Goal: Task Accomplishment & Management: Complete application form

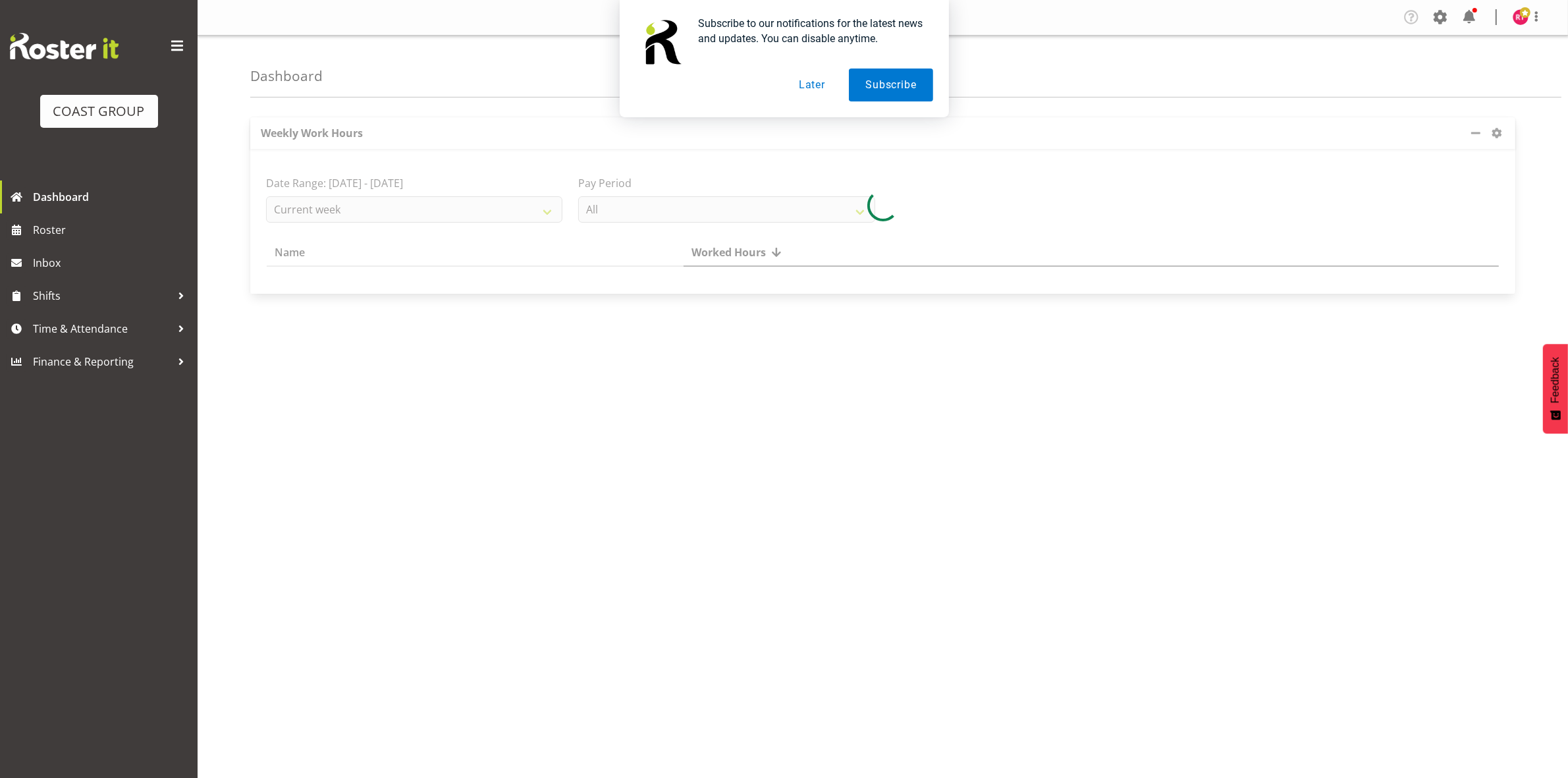
click at [815, 83] on button "Later" at bounding box center [811, 85] width 59 height 33
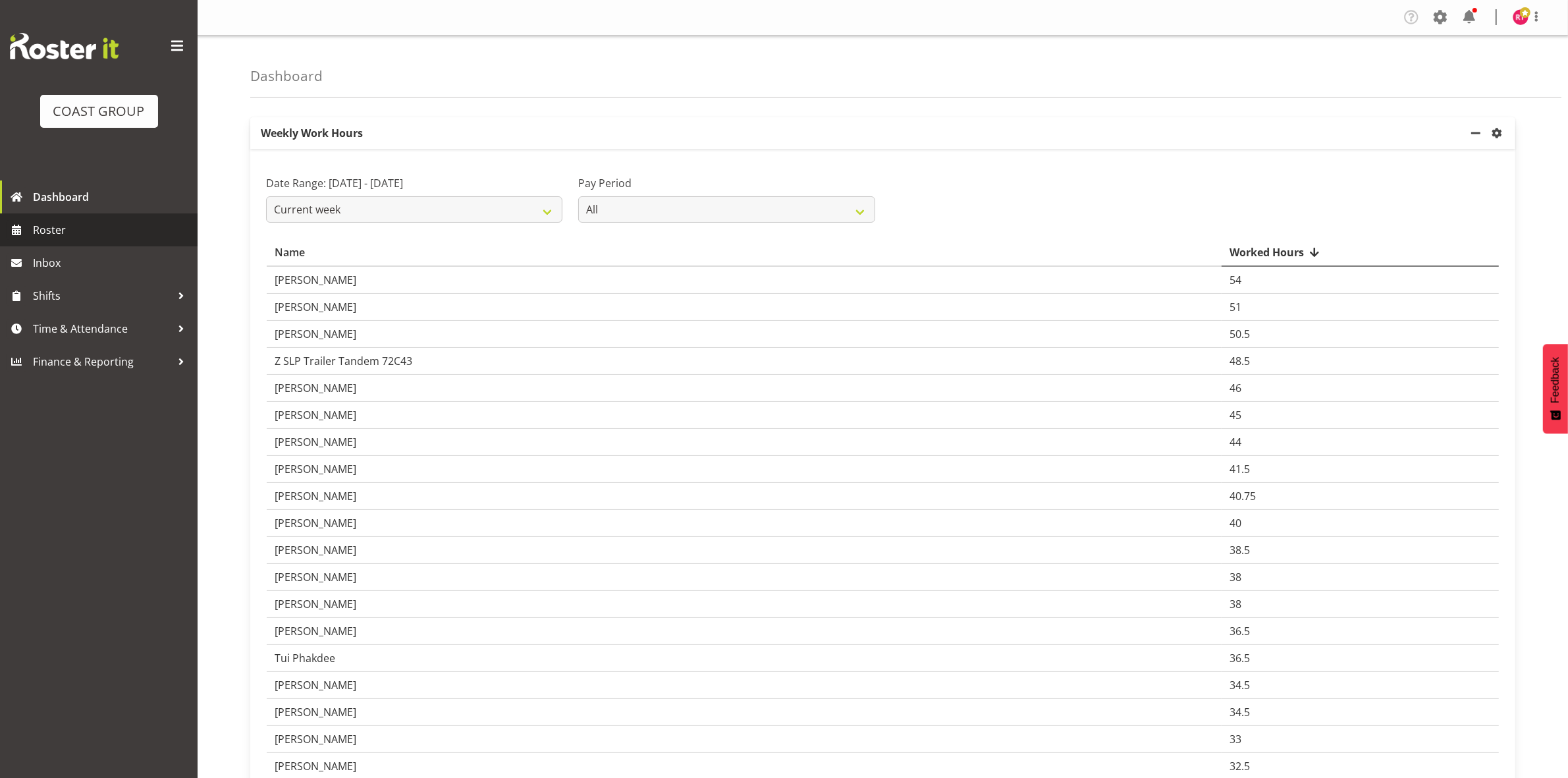
click at [73, 232] on span "Roster" at bounding box center [111, 230] width 158 height 20
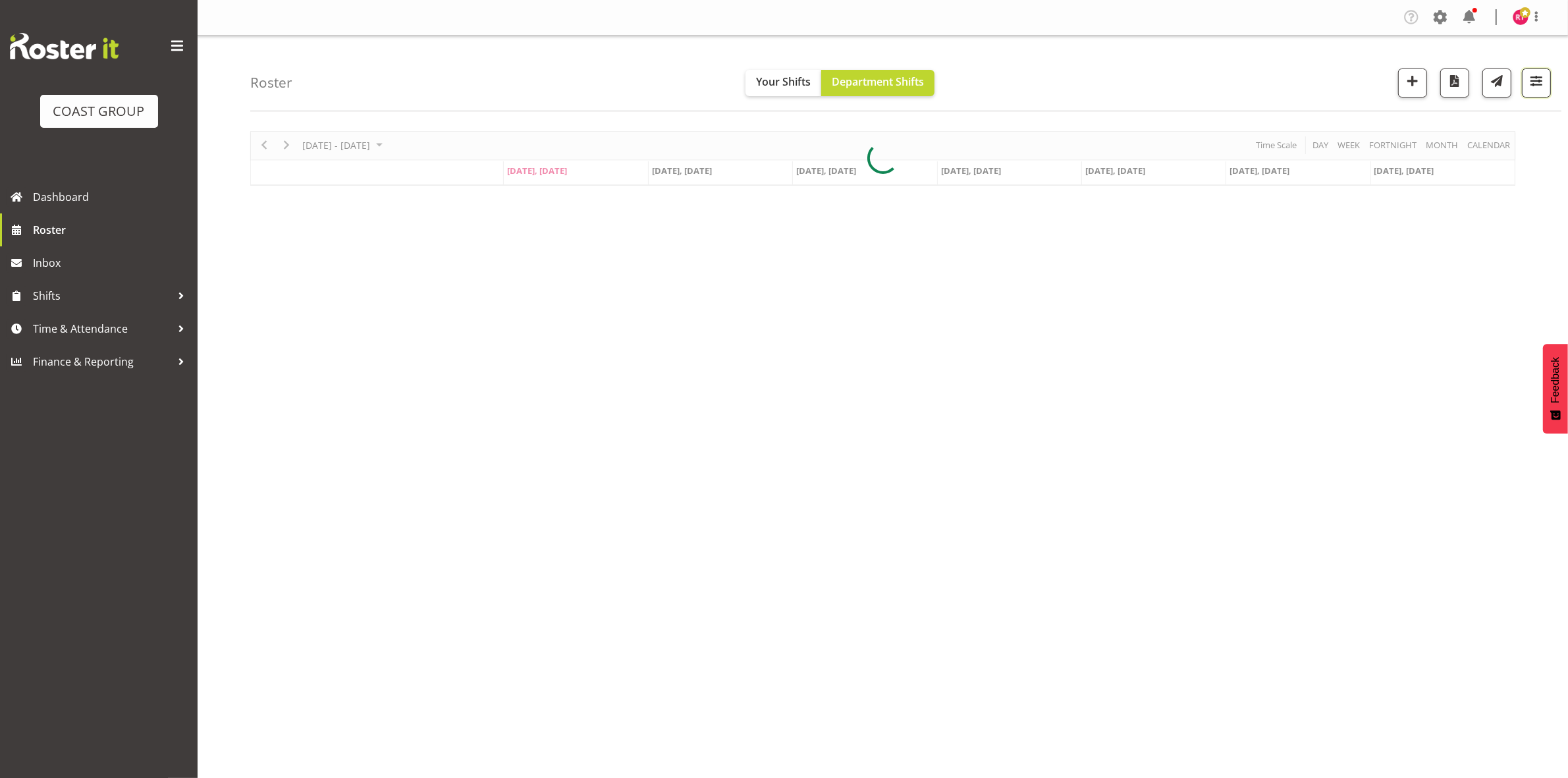
click at [1532, 81] on span "button" at bounding box center [1536, 81] width 17 height 17
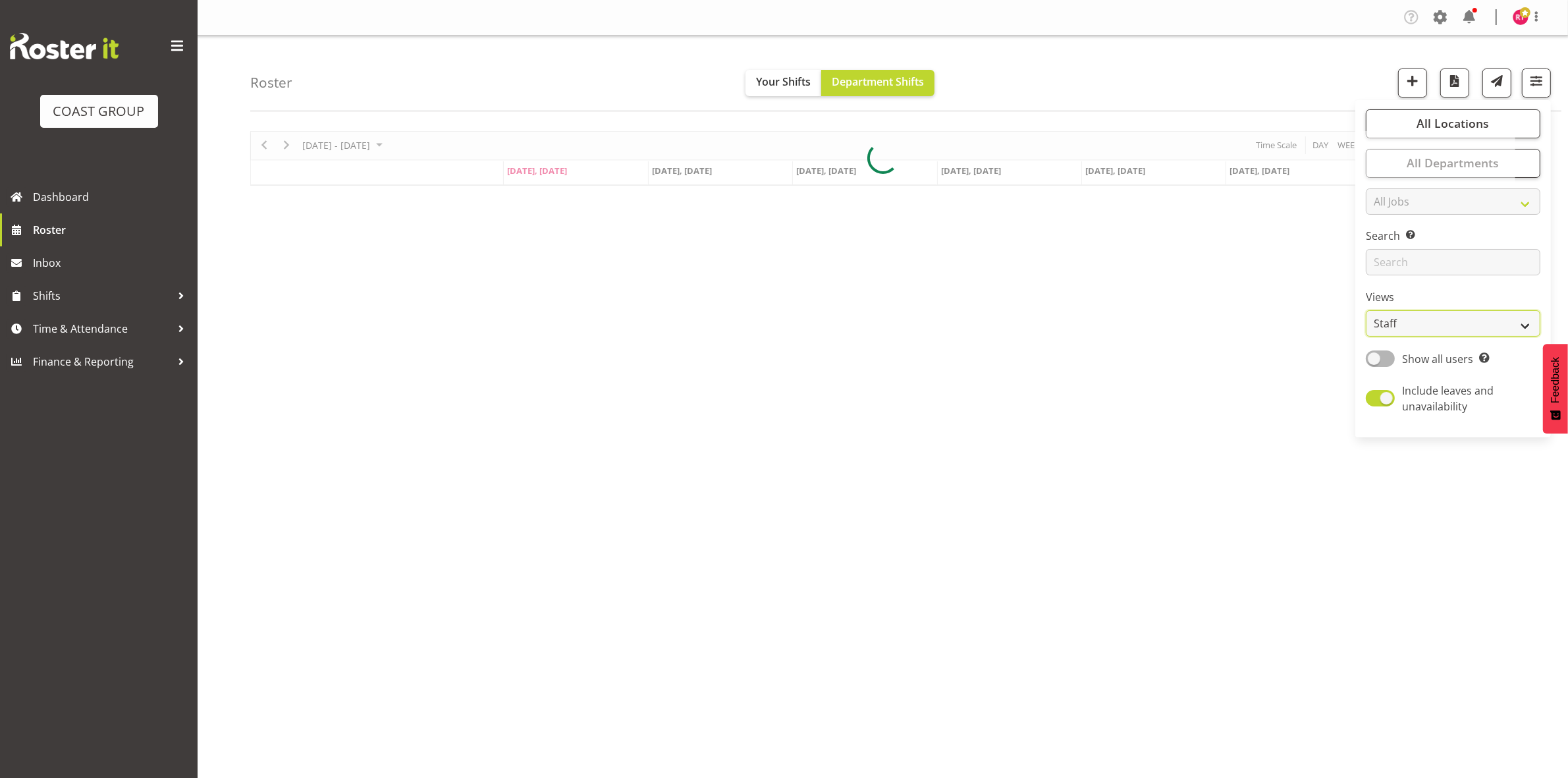
drag, startPoint x: 1413, startPoint y: 317, endPoint x: 1413, endPoint y: 331, distance: 14.0
click at [1413, 317] on select "Staff Role Shift - Horizontal Shift - Vertical Staff - Location" at bounding box center [1453, 323] width 174 height 26
select select "shift"
click at [1367, 310] on select "Staff Role Shift - Horizontal Shift - Vertical Staff - Location" at bounding box center [1453, 323] width 174 height 26
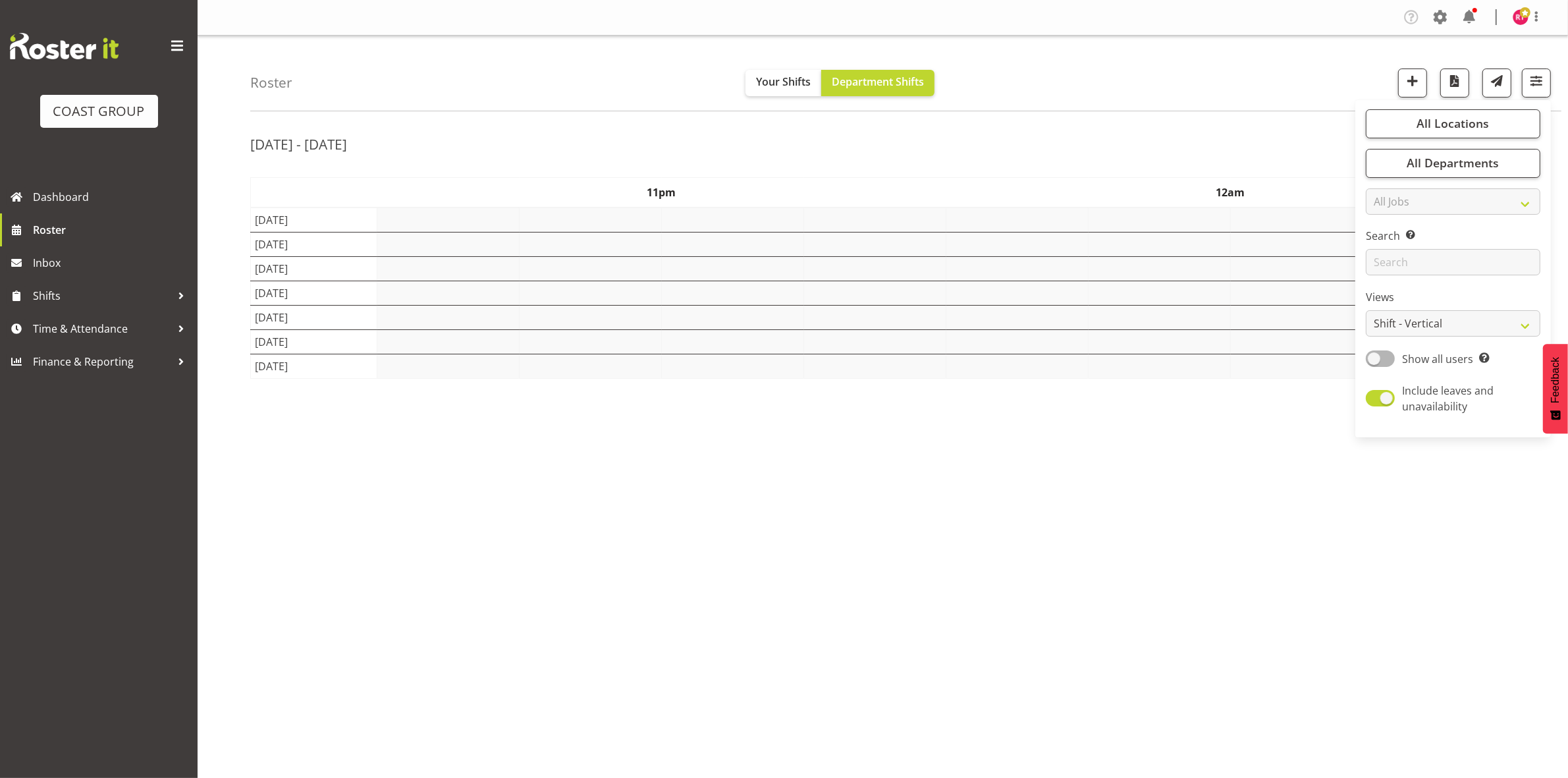
click at [1231, 94] on div "Roster Your Shifts Department Shifts All Locations Clear CARLTON EVENTS Carlton…" at bounding box center [905, 73] width 1311 height 76
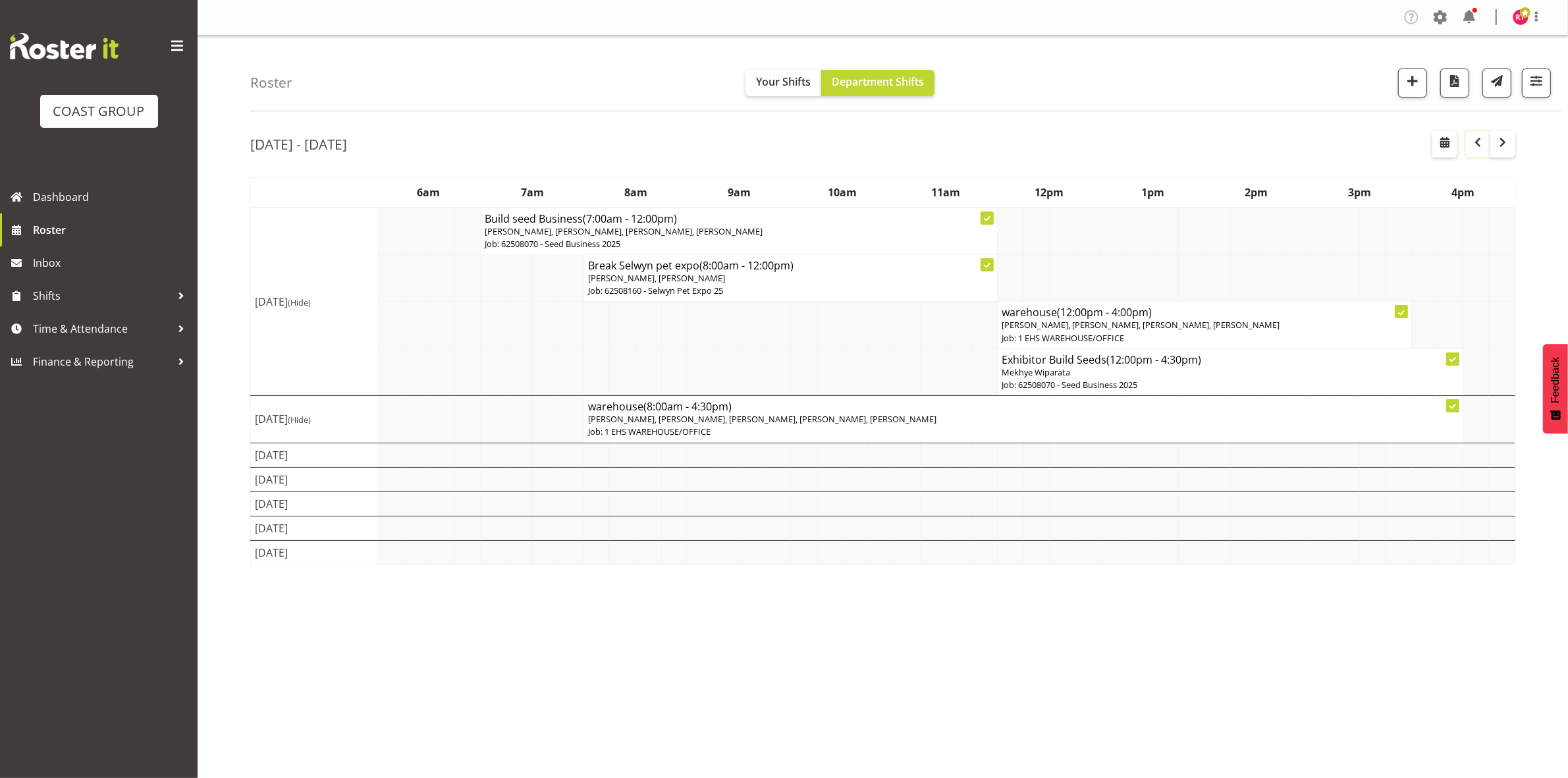
click at [1473, 142] on span "button" at bounding box center [1477, 142] width 16 height 16
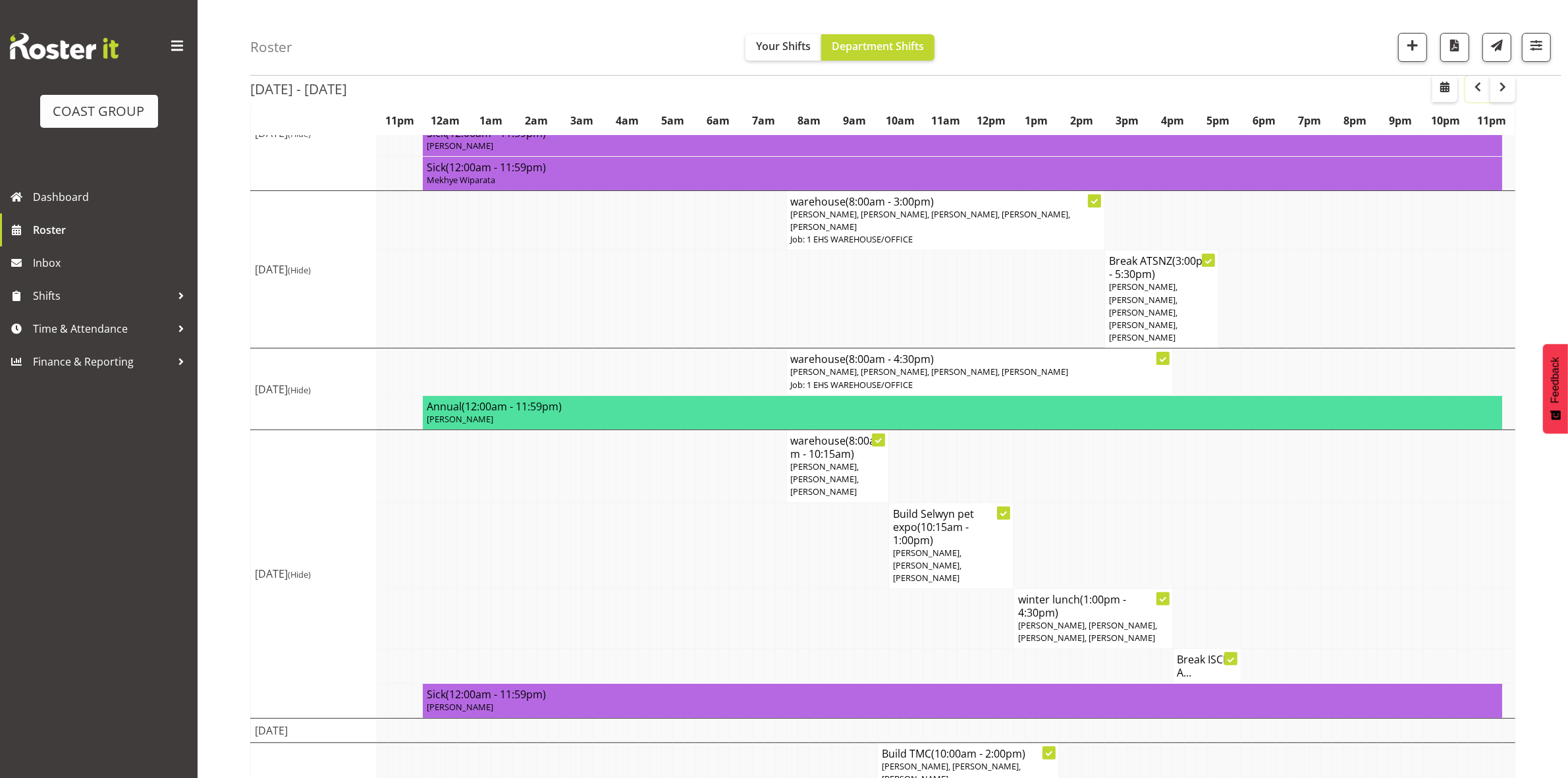
scroll to position [407, 0]
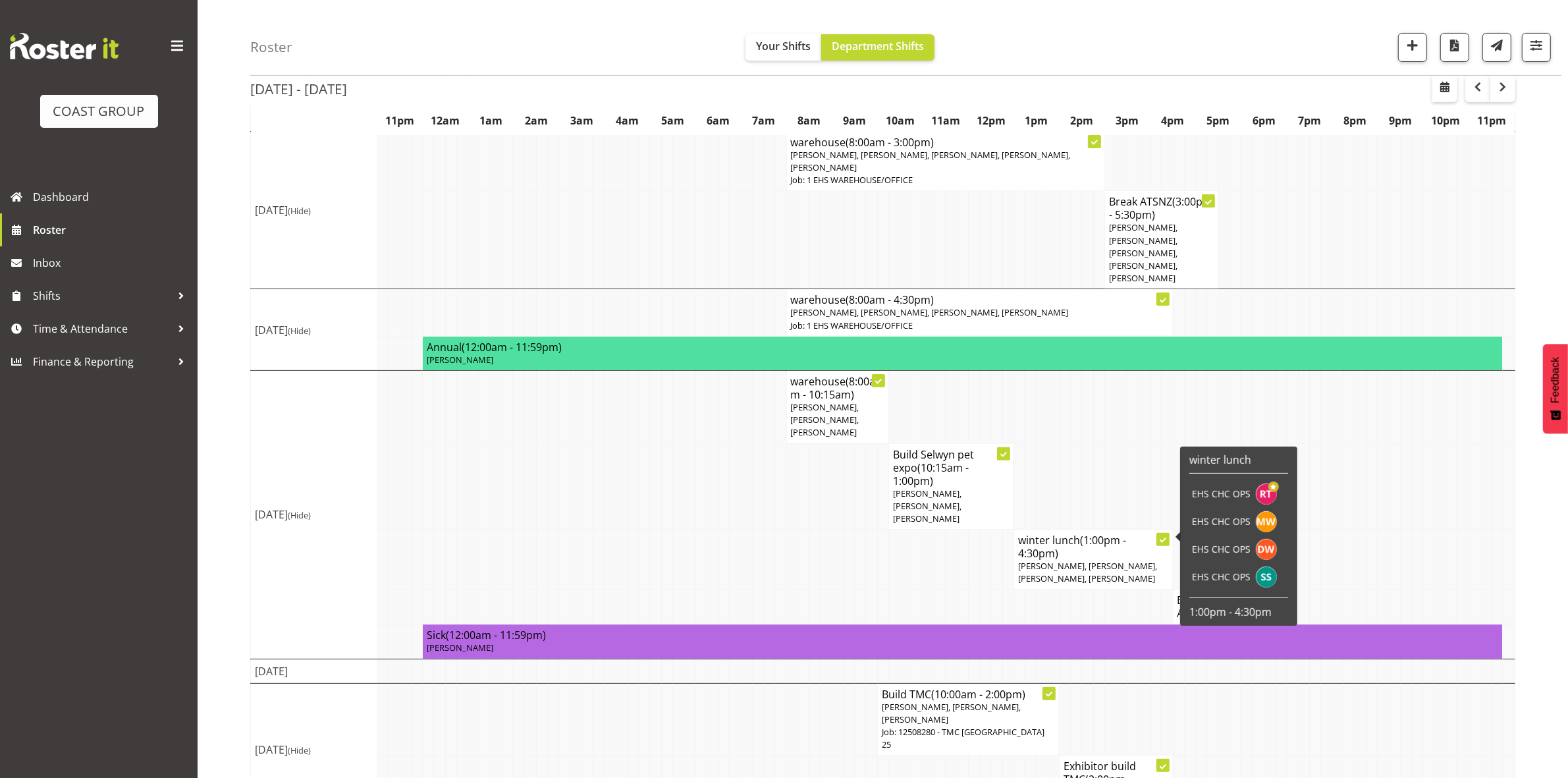
click at [1075, 560] on span "Reuben Bowe, Mekhye Wiparata, David Wiseman, Shatif Ssendi" at bounding box center [1088, 572] width 139 height 25
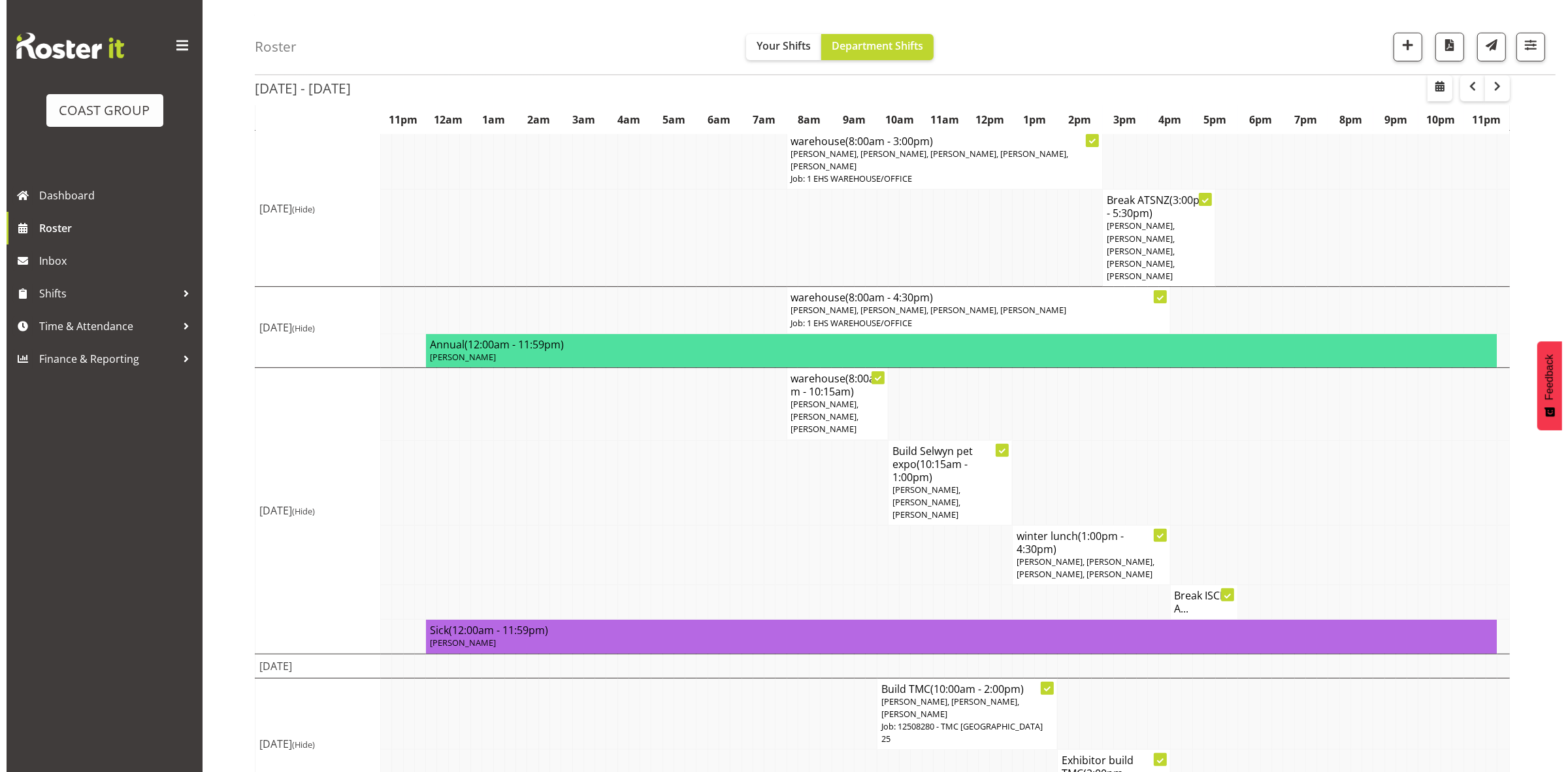
scroll to position [390, 0]
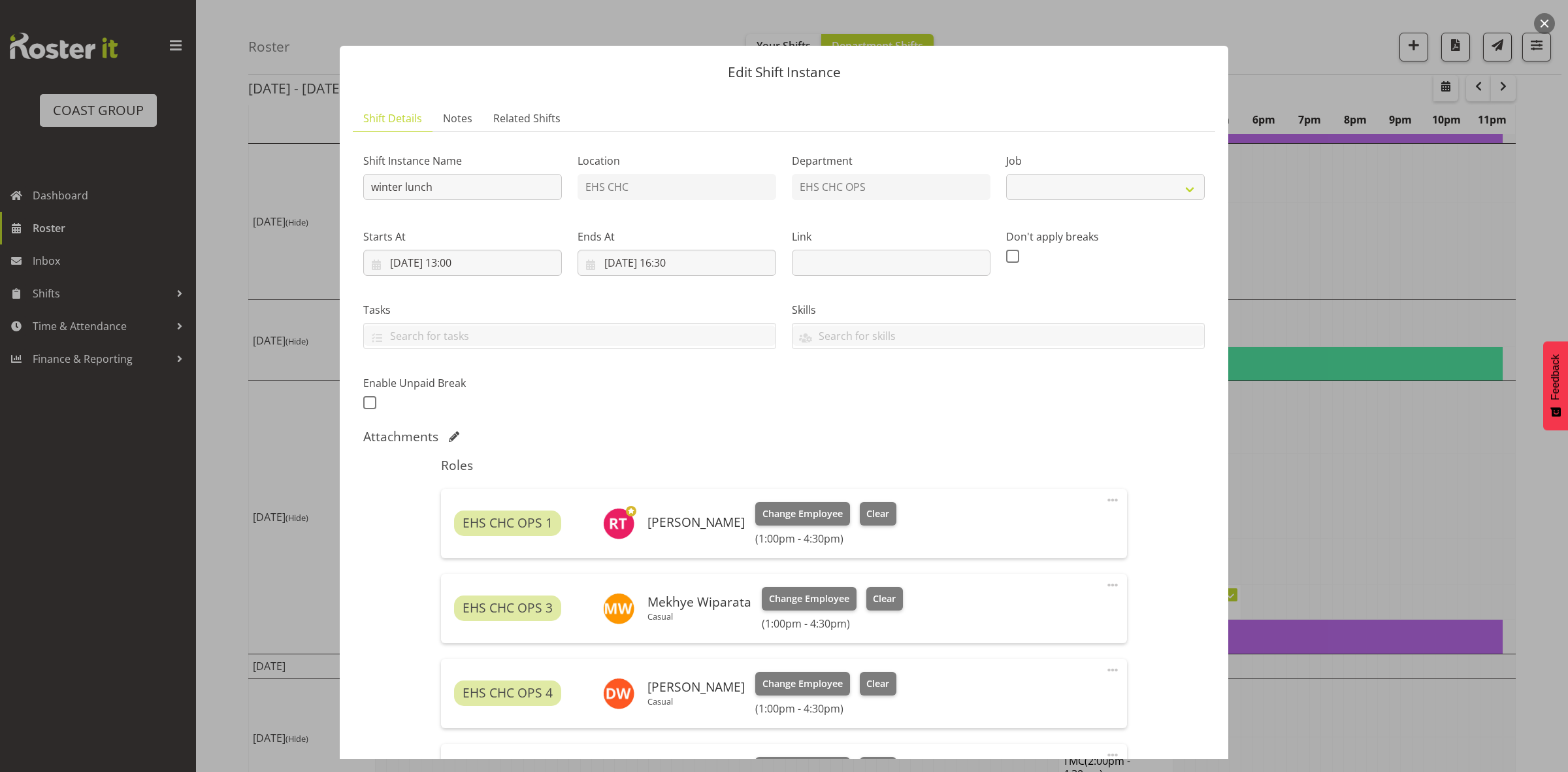
select select "69"
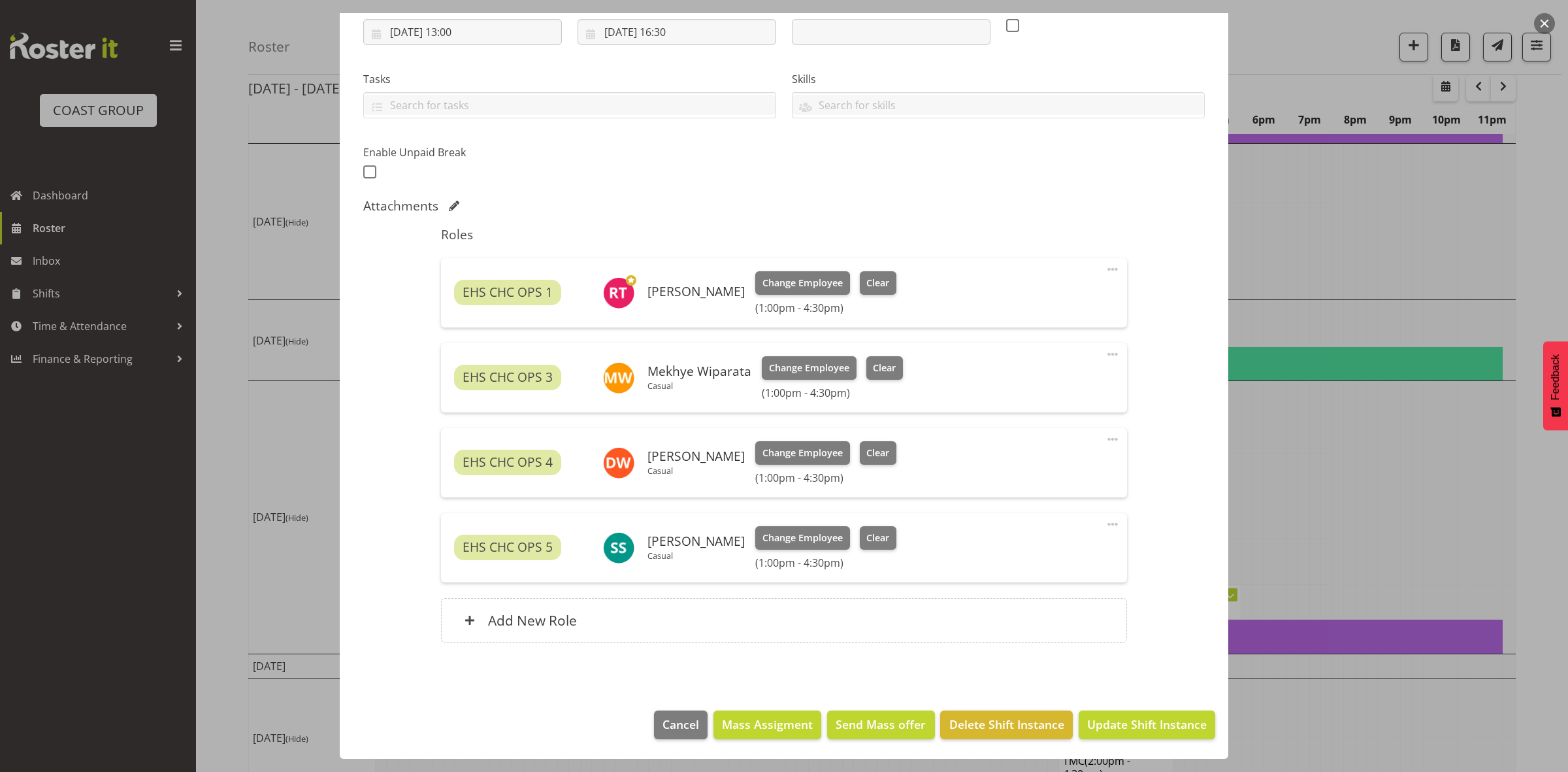
click at [1105, 524] on span at bounding box center [1112, 524] width 15 height 15
click at [998, 602] on link "Delete" at bounding box center [1058, 600] width 126 height 24
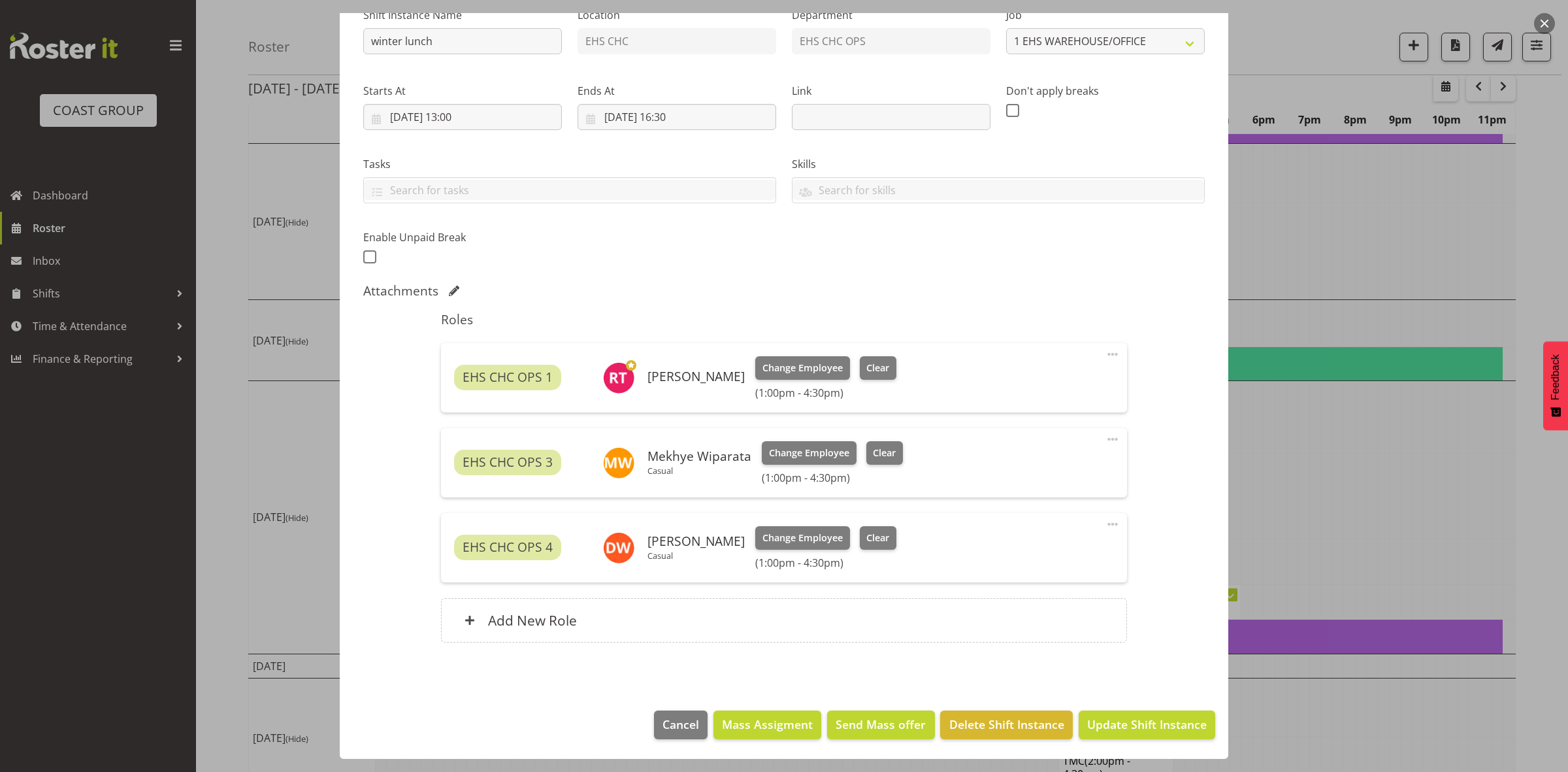
scroll to position [146, 0]
click at [1096, 729] on span "Update Shift Instance" at bounding box center [1147, 724] width 119 height 17
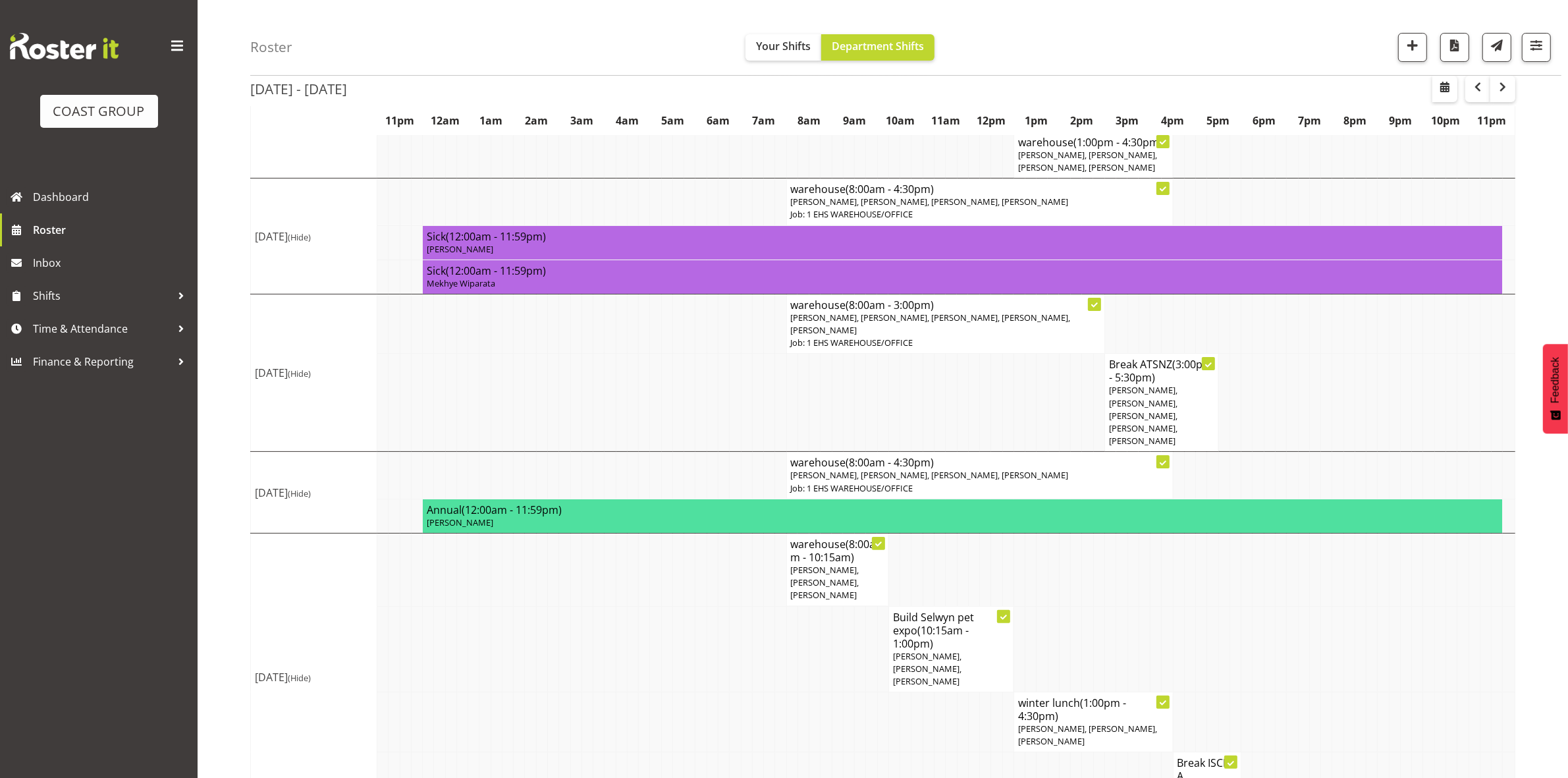
scroll to position [407, 0]
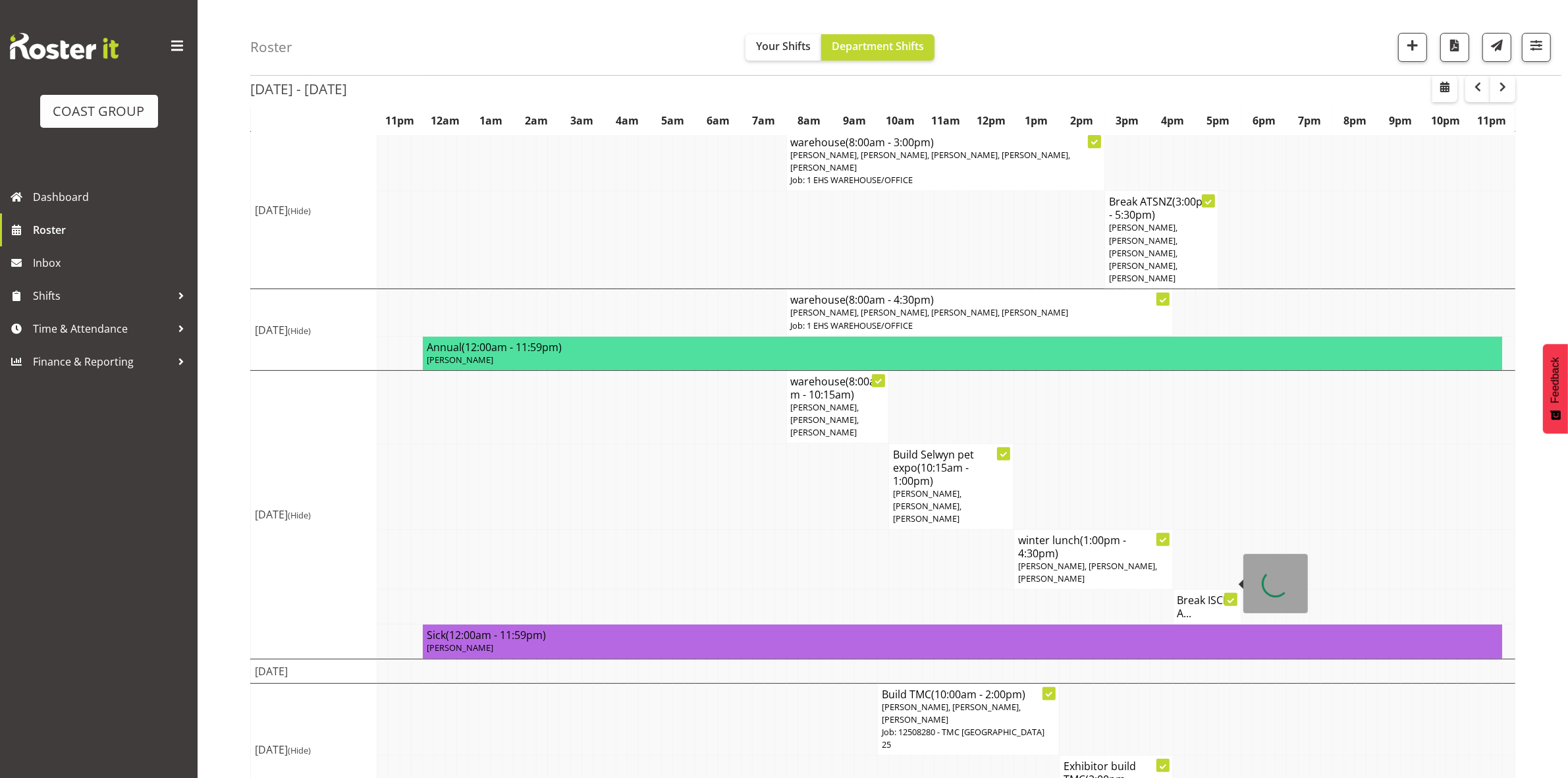
click at [1206, 593] on h4 "Break ISCE A..." at bounding box center [1206, 606] width 60 height 26
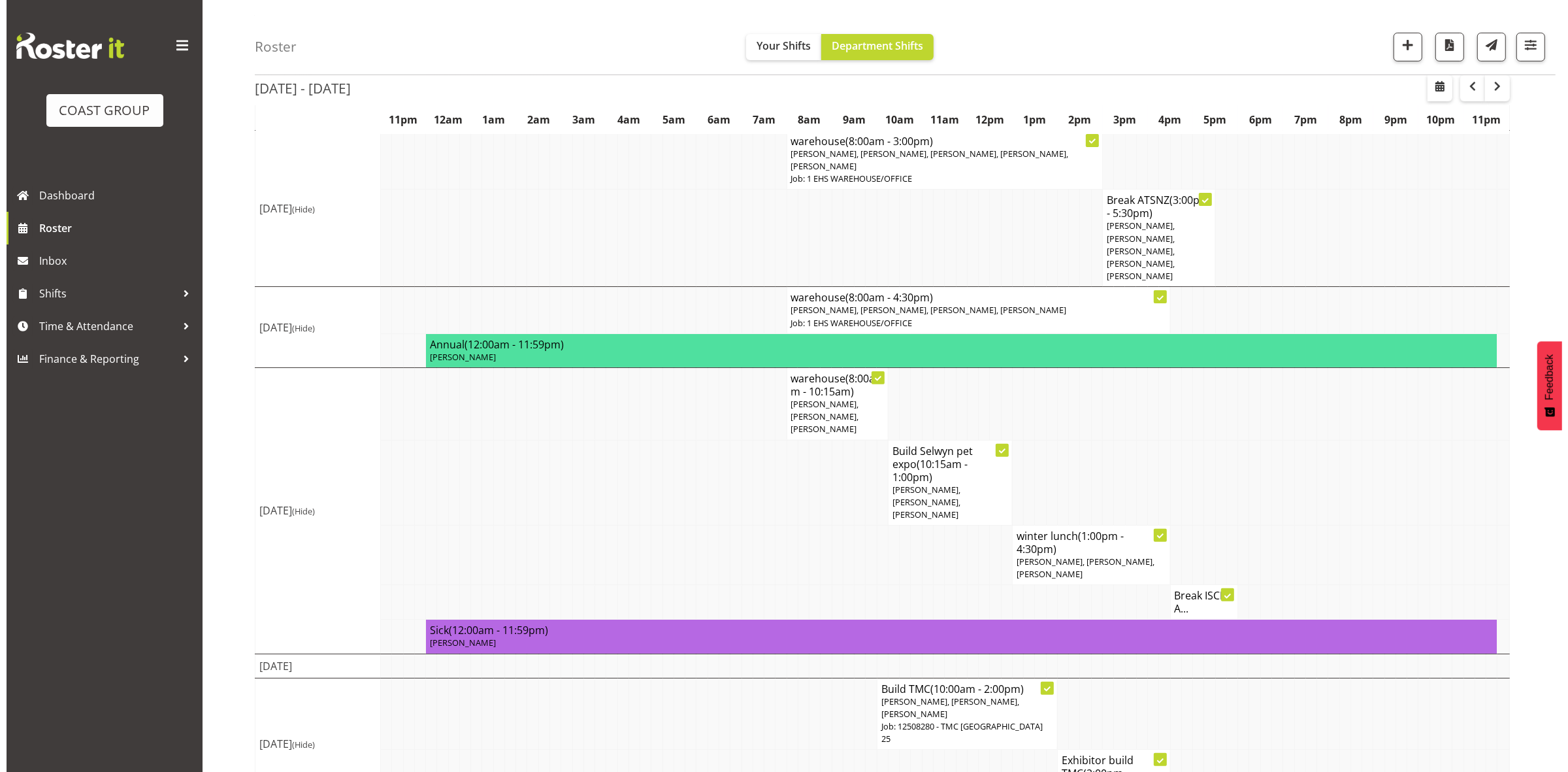
scroll to position [390, 0]
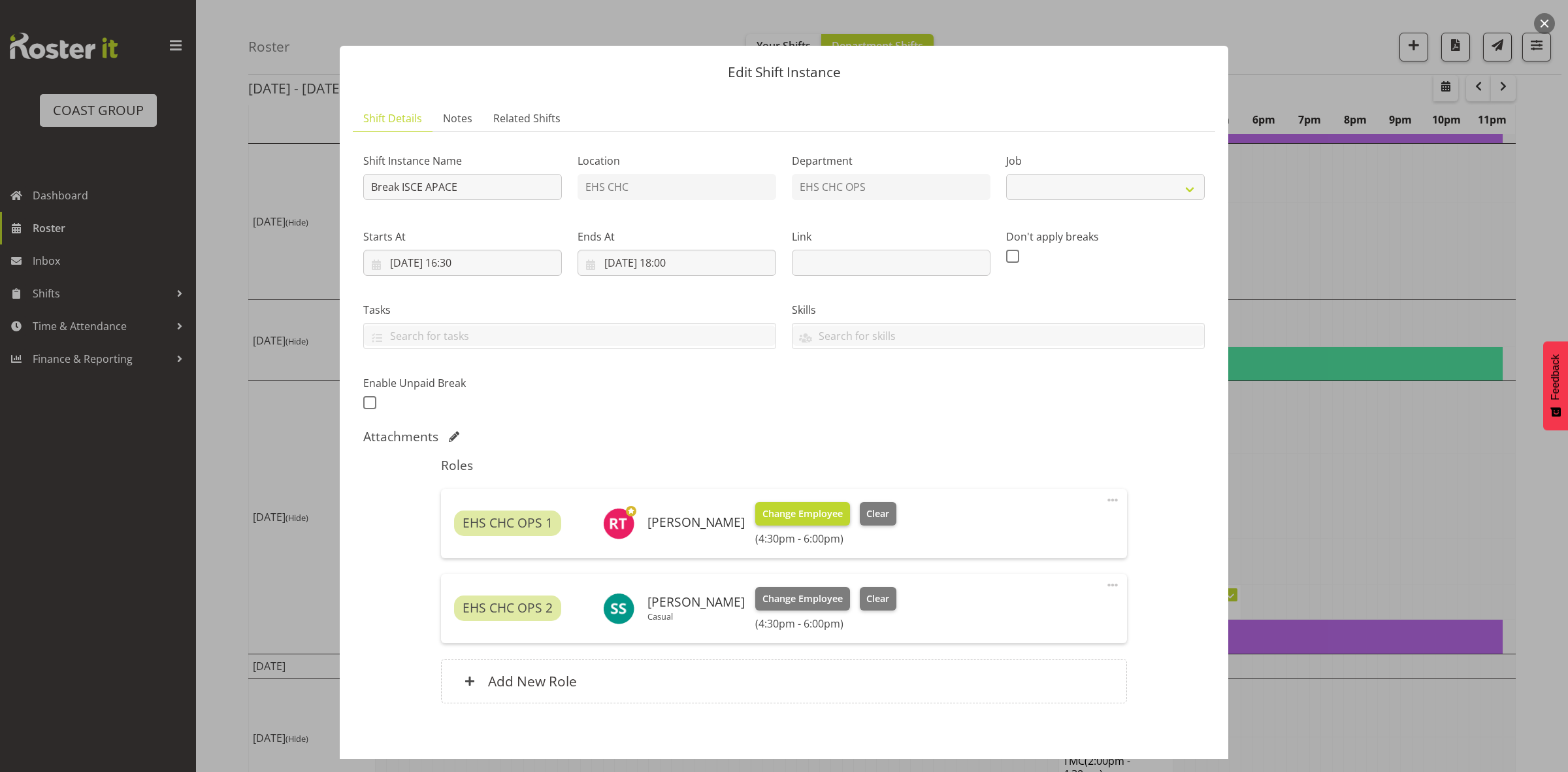
select select "9819"
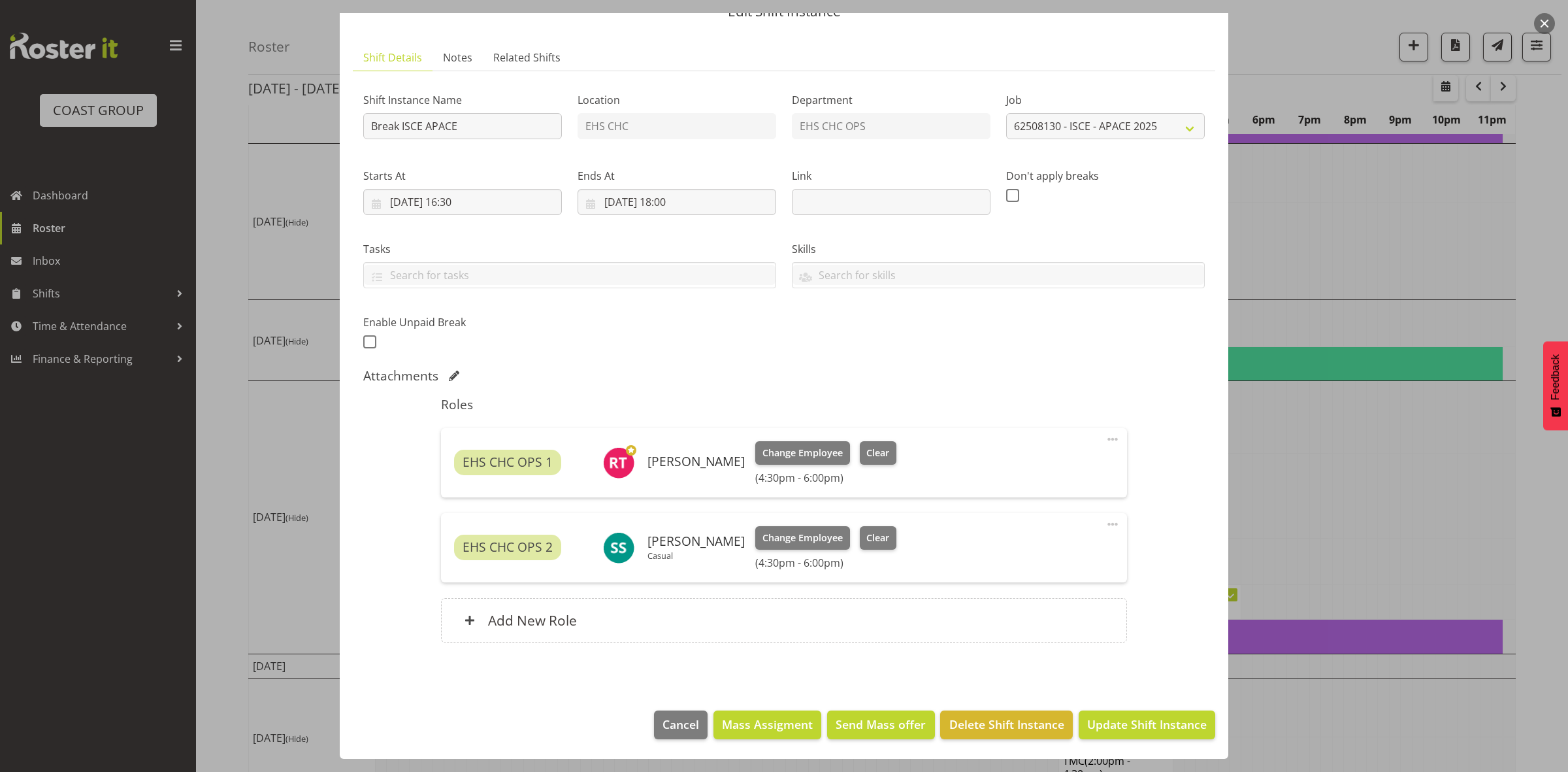
click at [1105, 518] on span at bounding box center [1112, 524] width 15 height 15
click at [1031, 548] on link "Edit" at bounding box center [1058, 553] width 126 height 24
select select "7"
select select "2025"
select select "18"
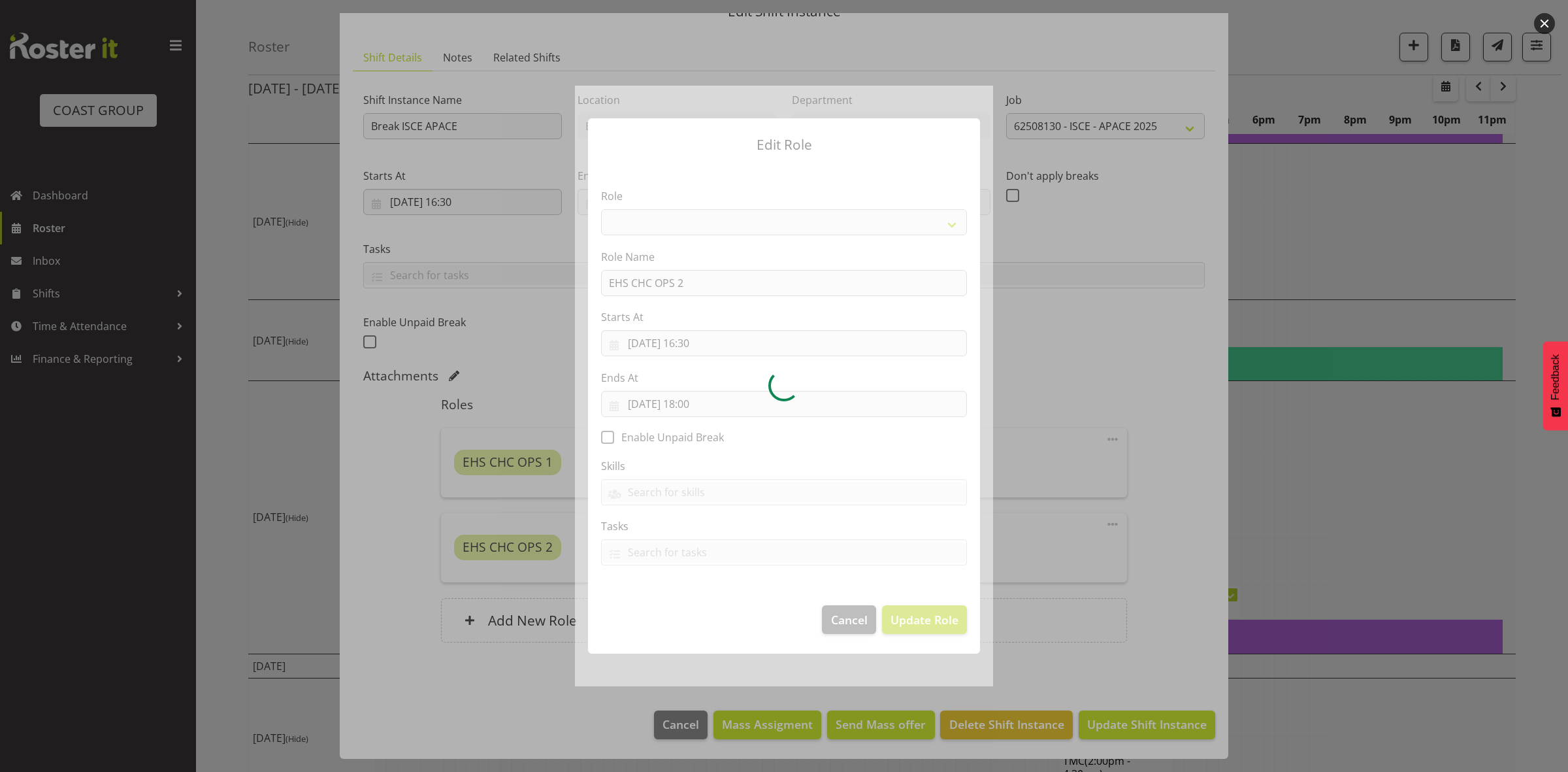
select select "192"
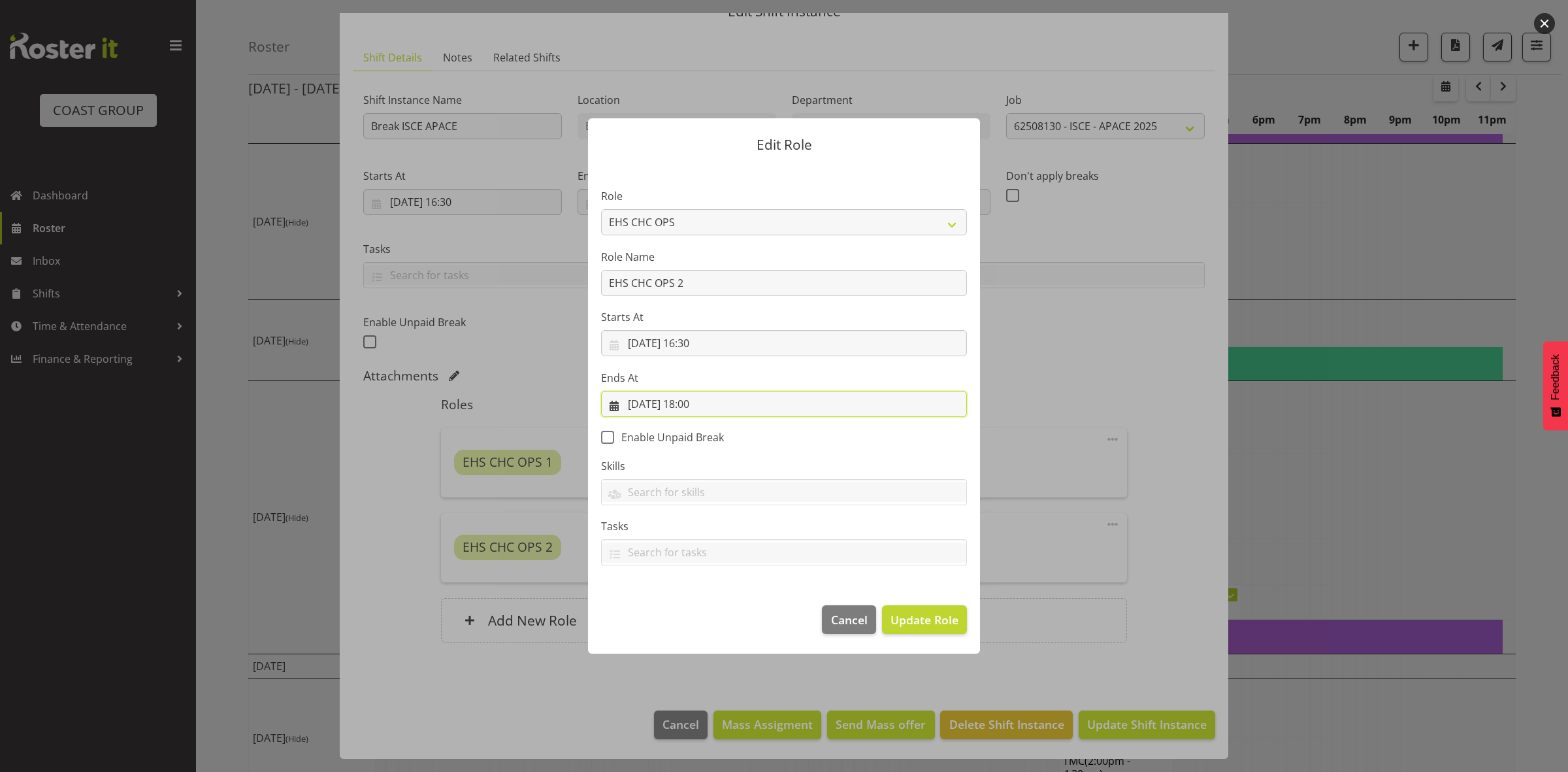
click at [697, 405] on input "22/08/2025, 18:00" at bounding box center [784, 403] width 366 height 26
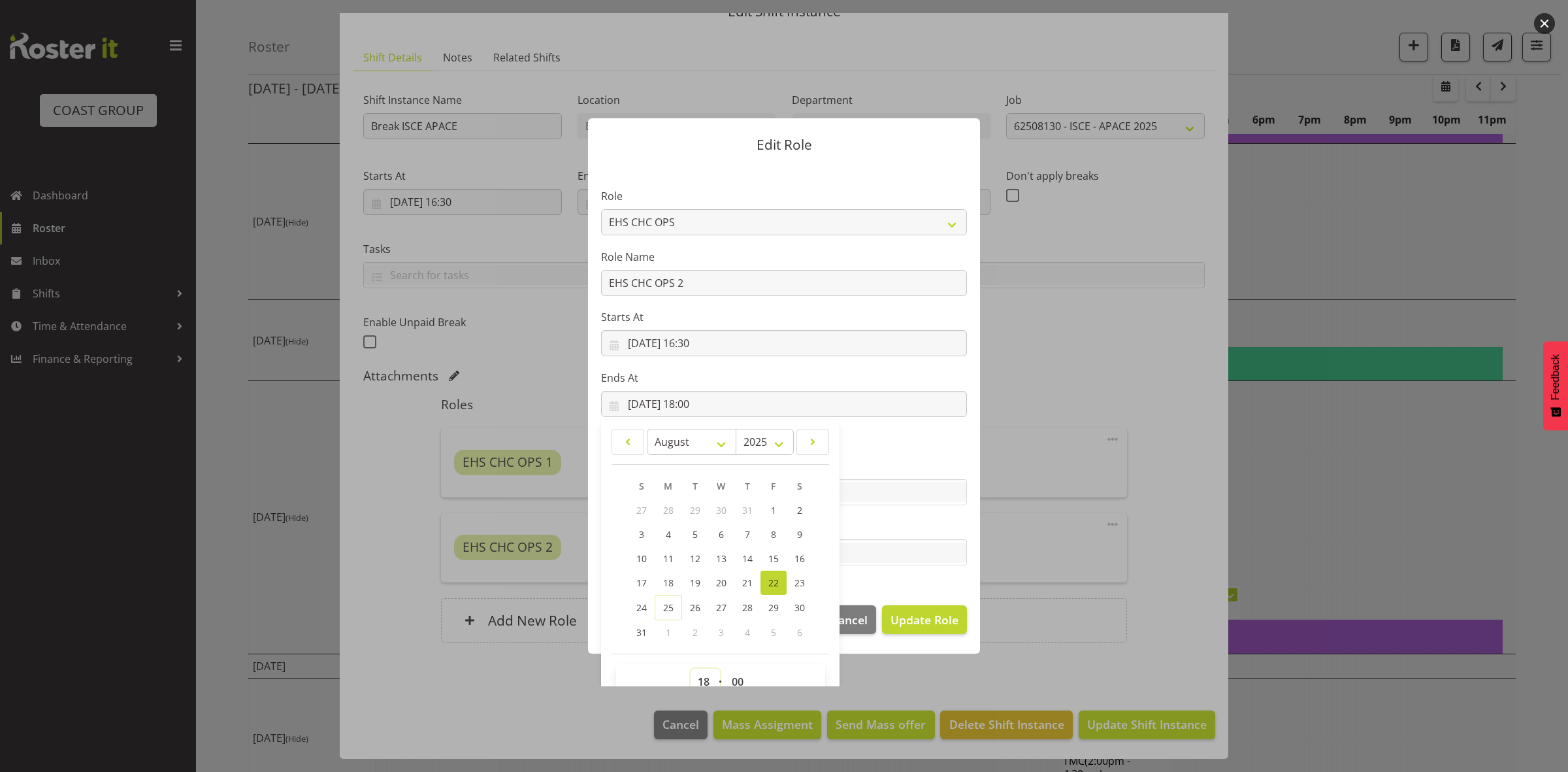
click at [695, 679] on select "00 01 02 03 04 05 06 07 08 09 10 11 12 13 14 15 16 17 18 19 20 21 22 23" at bounding box center [705, 682] width 29 height 26
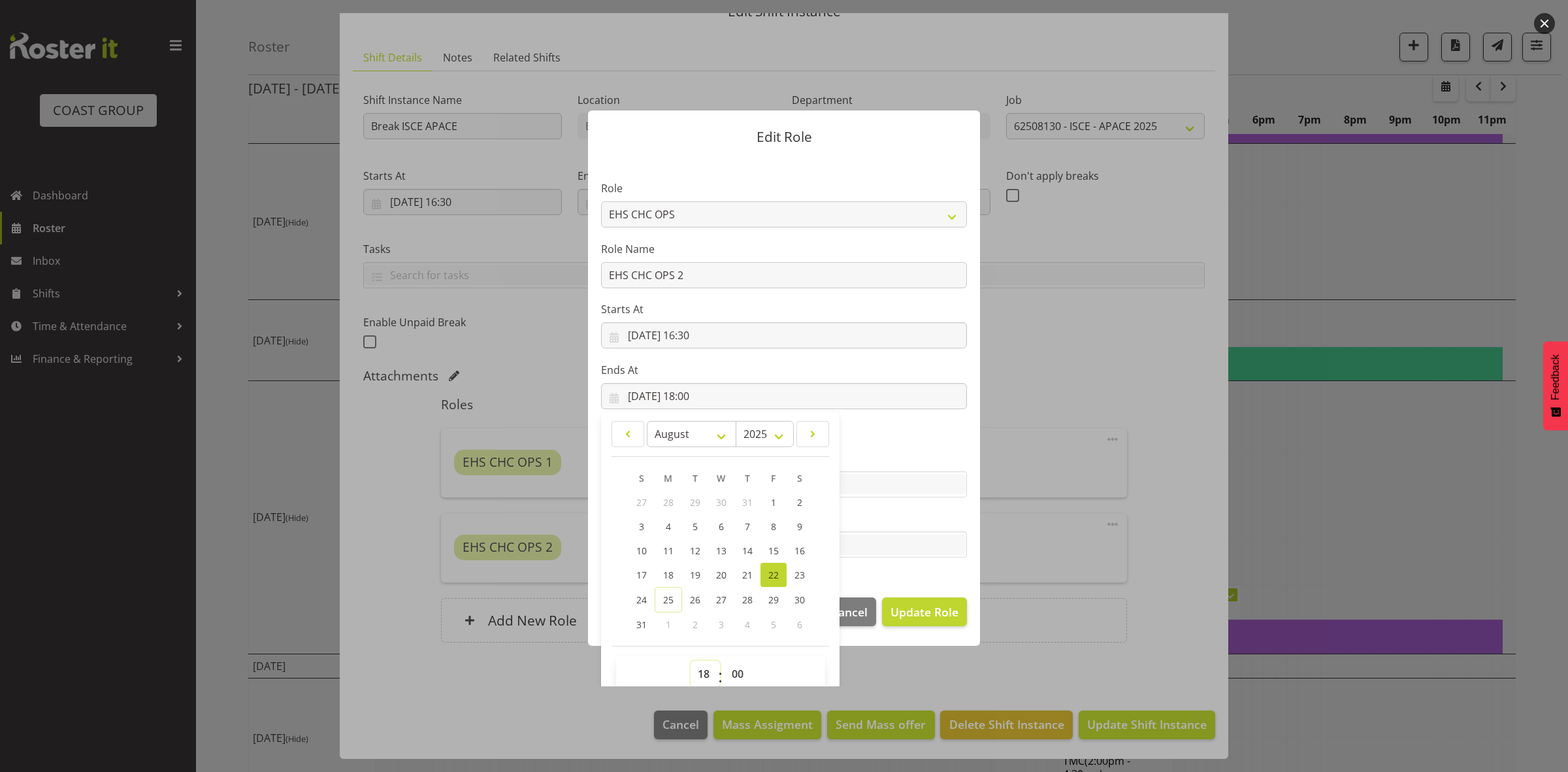
select select "20"
click at [691, 661] on select "00 01 02 03 04 05 06 07 08 09 10 11 12 13 14 15 16 17 18 19 20 21 22 23" at bounding box center [705, 674] width 29 height 26
type input "22/08/2025, 20:00"
click at [732, 674] on select "00 01 02 03 04 05 06 07 08 09 10 11 12 13 14 15 16 17 18 19 20 21 22 23 24 25 2…" at bounding box center [739, 674] width 29 height 26
select select "24"
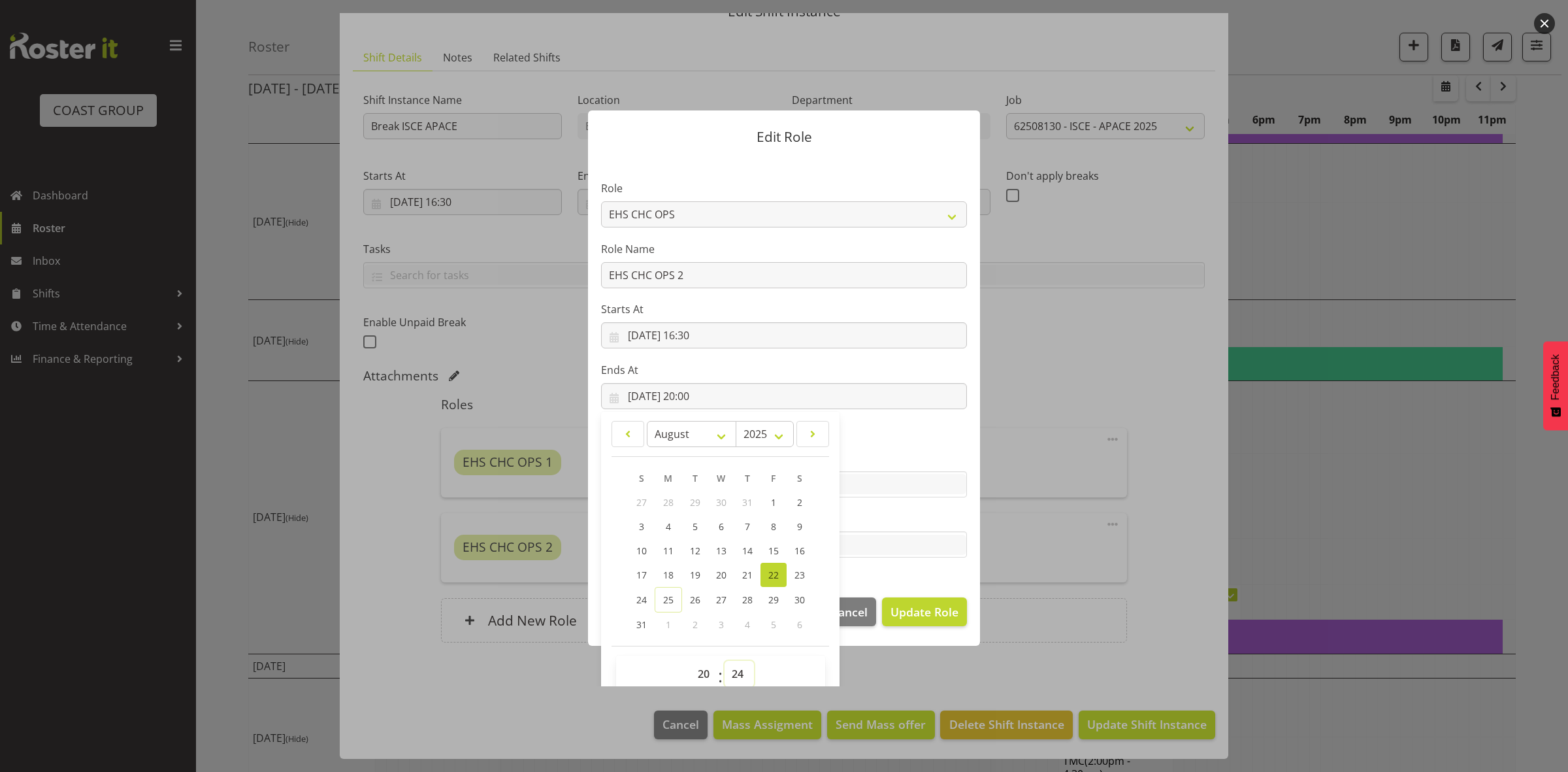
click at [725, 661] on select "00 01 02 03 04 05 06 07 08 09 10 11 12 13 14 15 16 17 18 19 20 21 22 23 24 25 2…" at bounding box center [739, 674] width 29 height 26
type input "22/08/2025, 20:24"
click at [856, 615] on span "Cancel" at bounding box center [849, 611] width 37 height 17
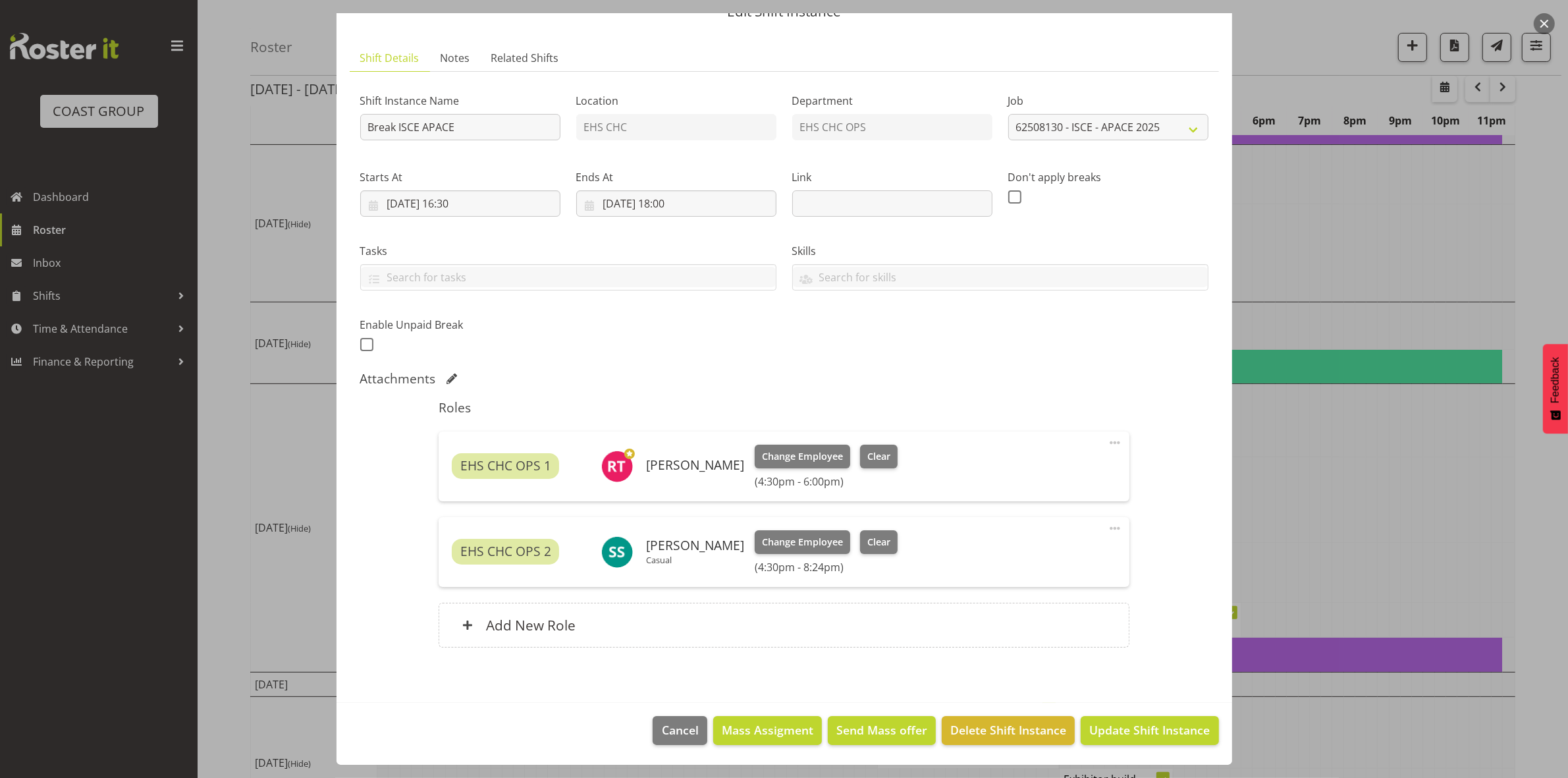
click at [1107, 527] on span at bounding box center [1114, 528] width 16 height 16
click at [1009, 562] on link "Edit" at bounding box center [1059, 557] width 127 height 24
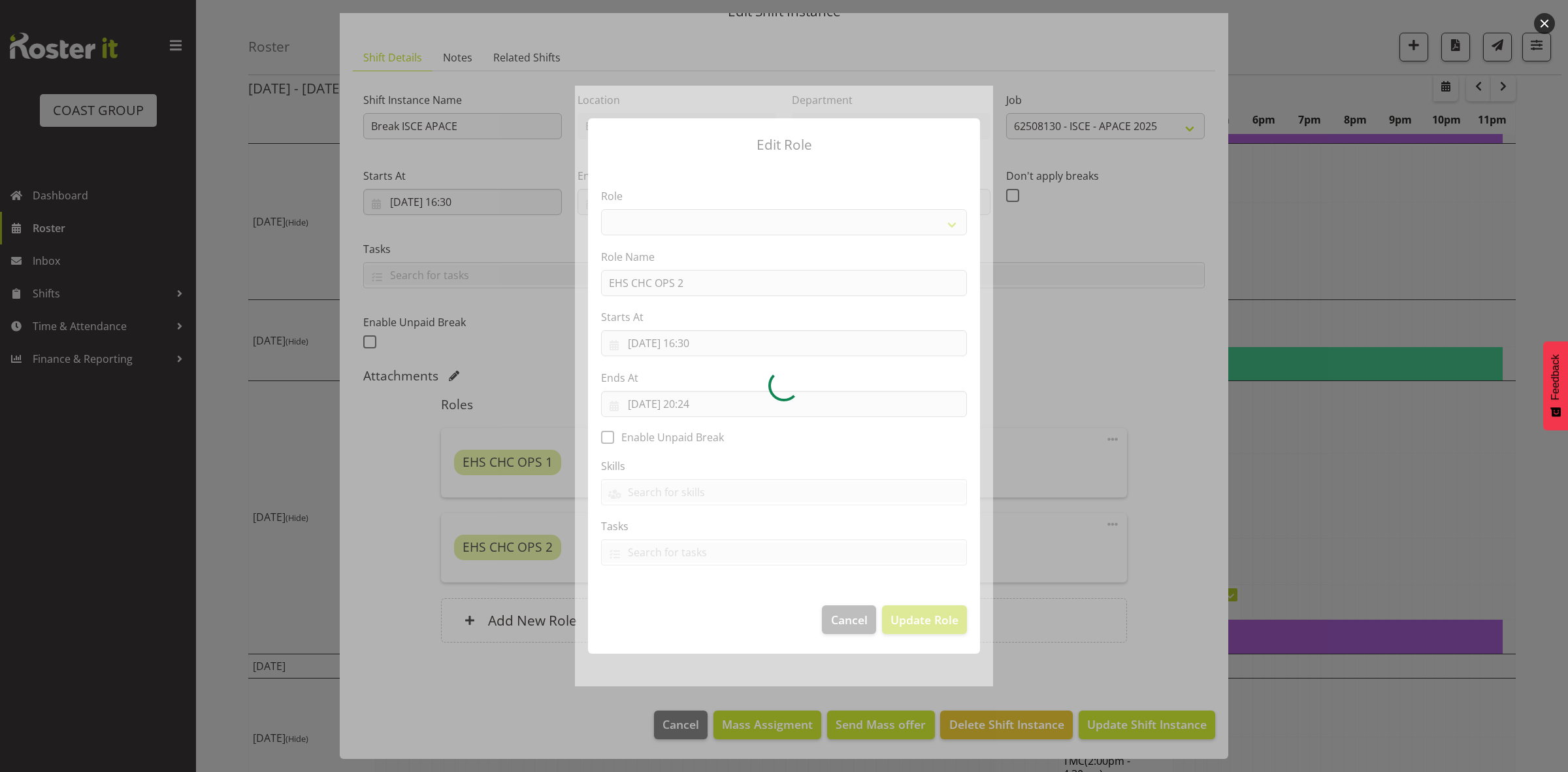
select select "192"
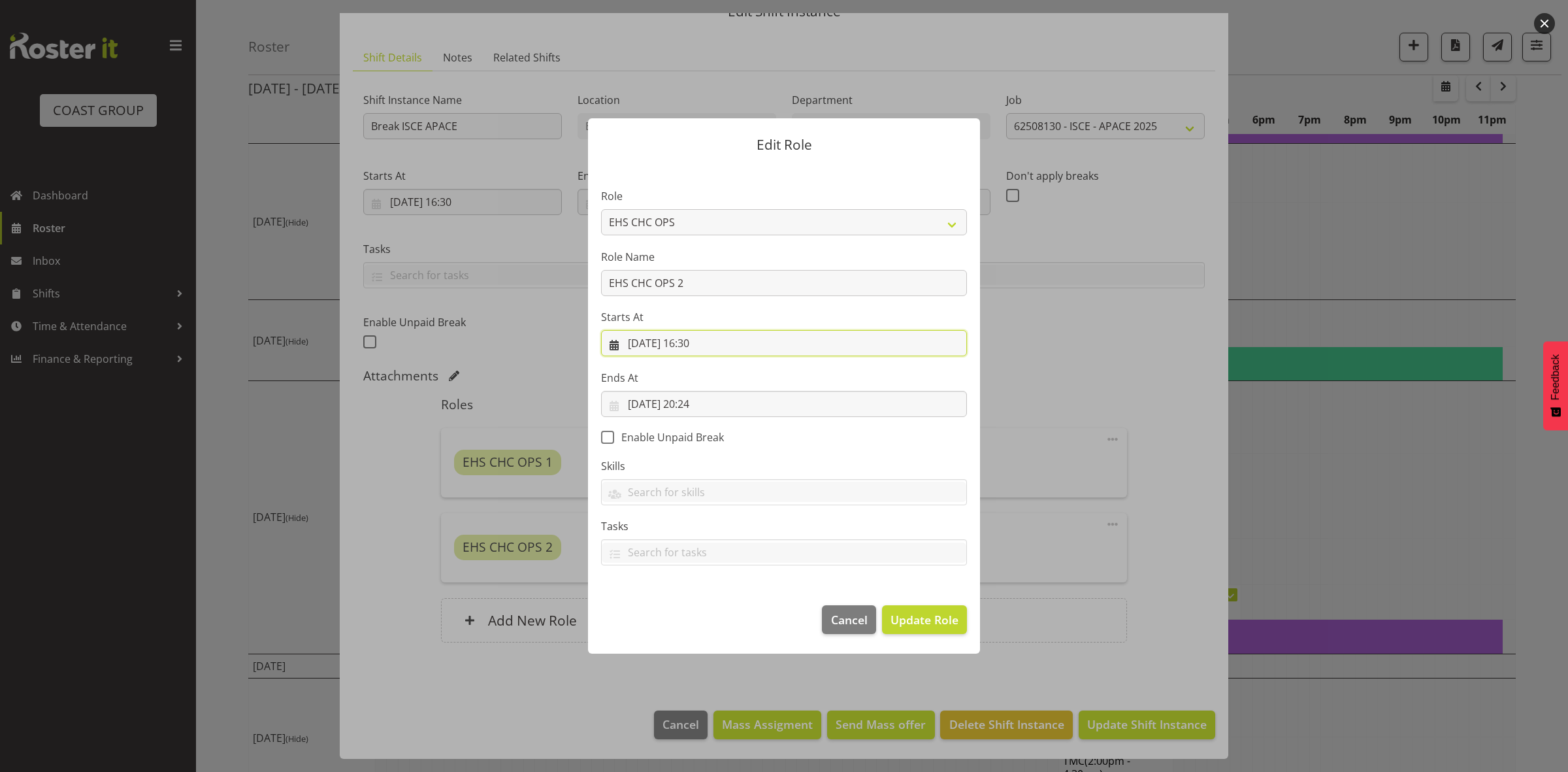
click at [695, 347] on input "22/08/2025, 16:30" at bounding box center [784, 343] width 366 height 26
click at [702, 622] on select "00 01 02 03 04 05 06 07 08 09 10 11 12 13 14 15 16 17 18 19 20 21 22 23" at bounding box center [705, 621] width 29 height 26
select select "14"
click at [691, 608] on select "00 01 02 03 04 05 06 07 08 09 10 11 12 13 14 15 16 17 18 19 20 21 22 23" at bounding box center [705, 621] width 29 height 26
type input "22/08/2025, 14:30"
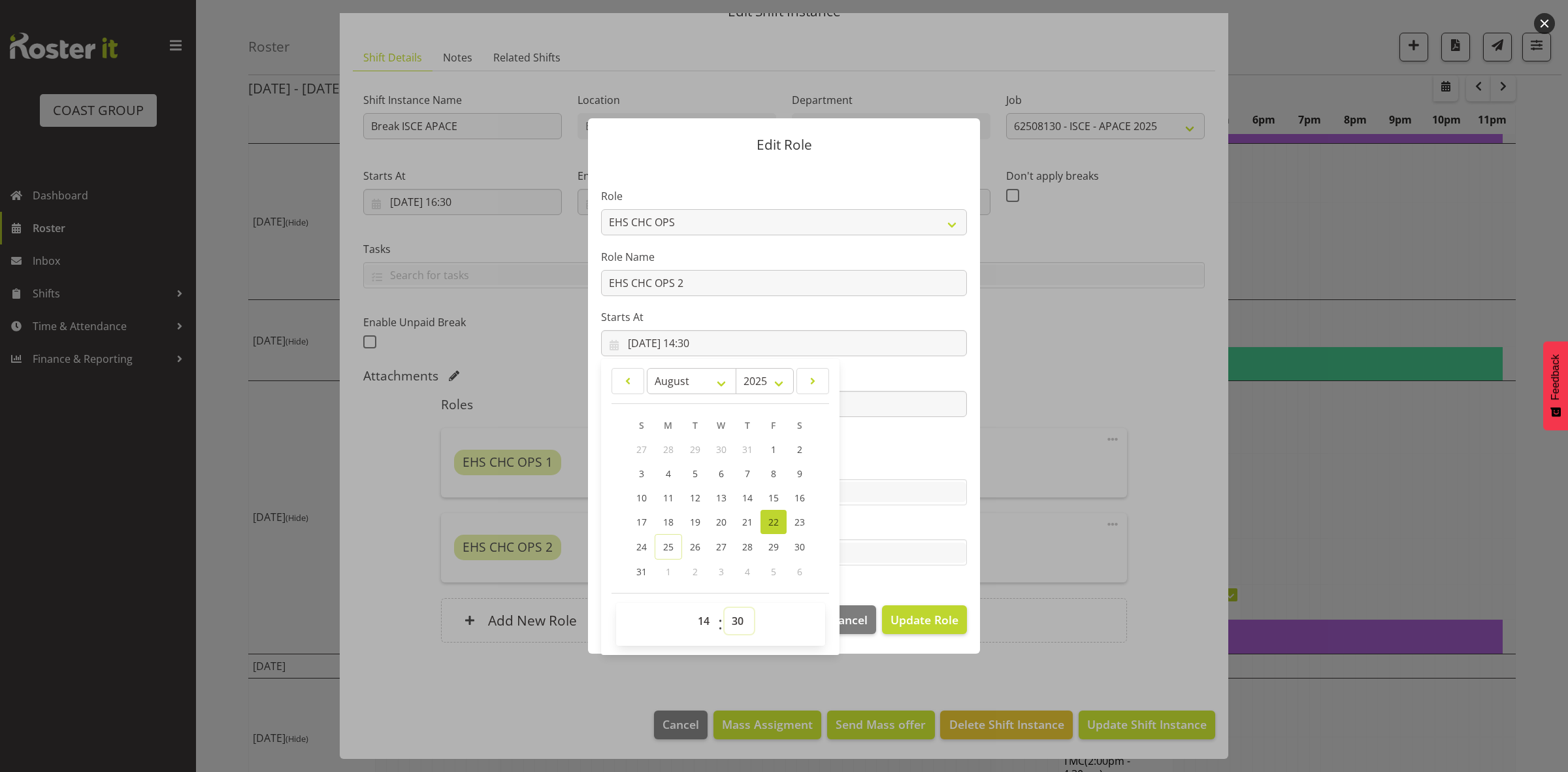
click at [740, 621] on select "00 01 02 03 04 05 06 07 08 09 10 11 12 13 14 15 16 17 18 19 20 21 22 23 24 25 2…" at bounding box center [739, 621] width 29 height 26
select select "0"
click at [725, 608] on select "00 01 02 03 04 05 06 07 08 09 10 11 12 13 14 15 16 17 18 19 20 21 22 23 24 25 2…" at bounding box center [739, 621] width 29 height 26
type input "22/08/2025, 14:00"
click at [935, 625] on span "Update Role" at bounding box center [924, 619] width 68 height 17
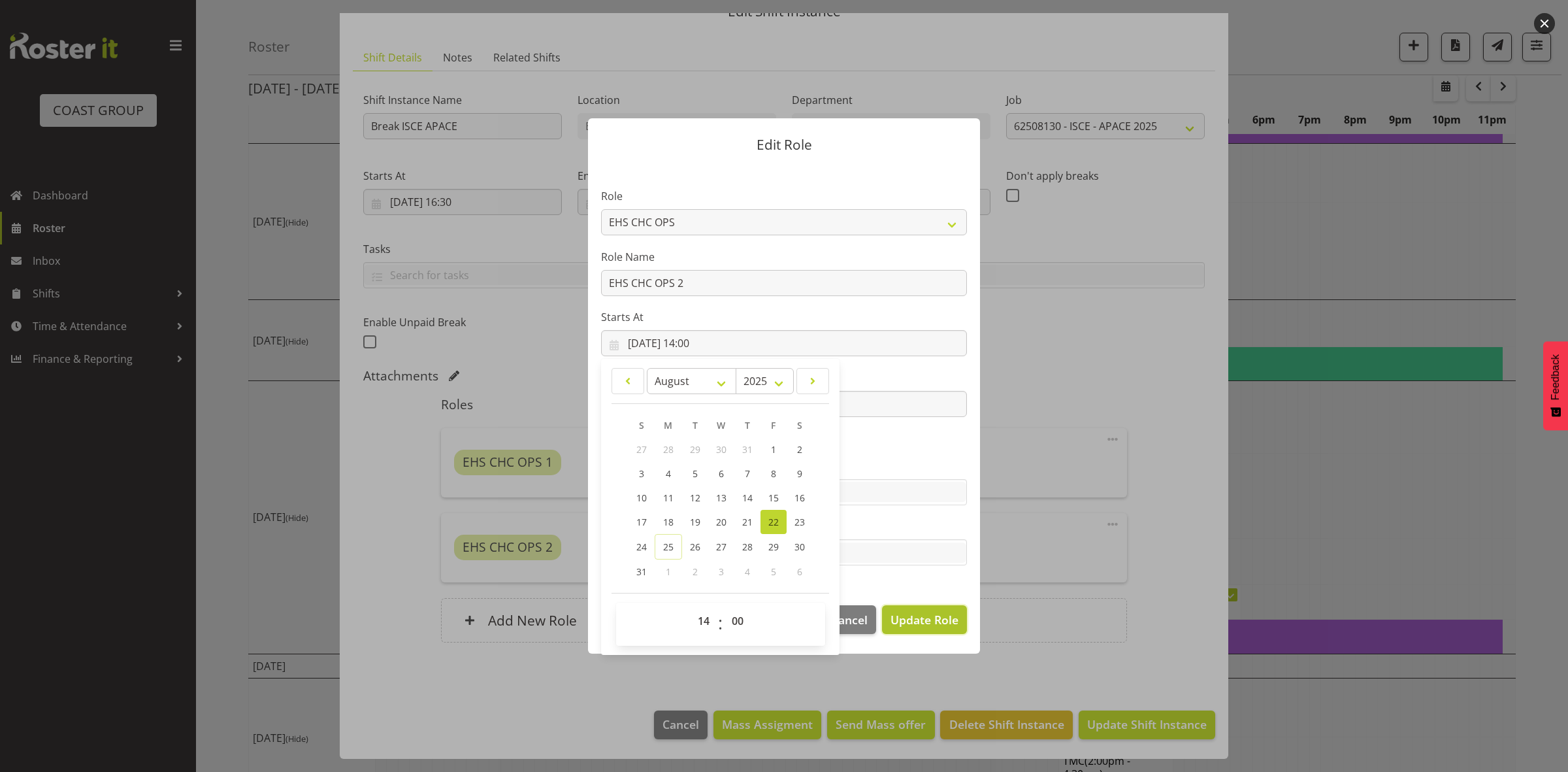
select select
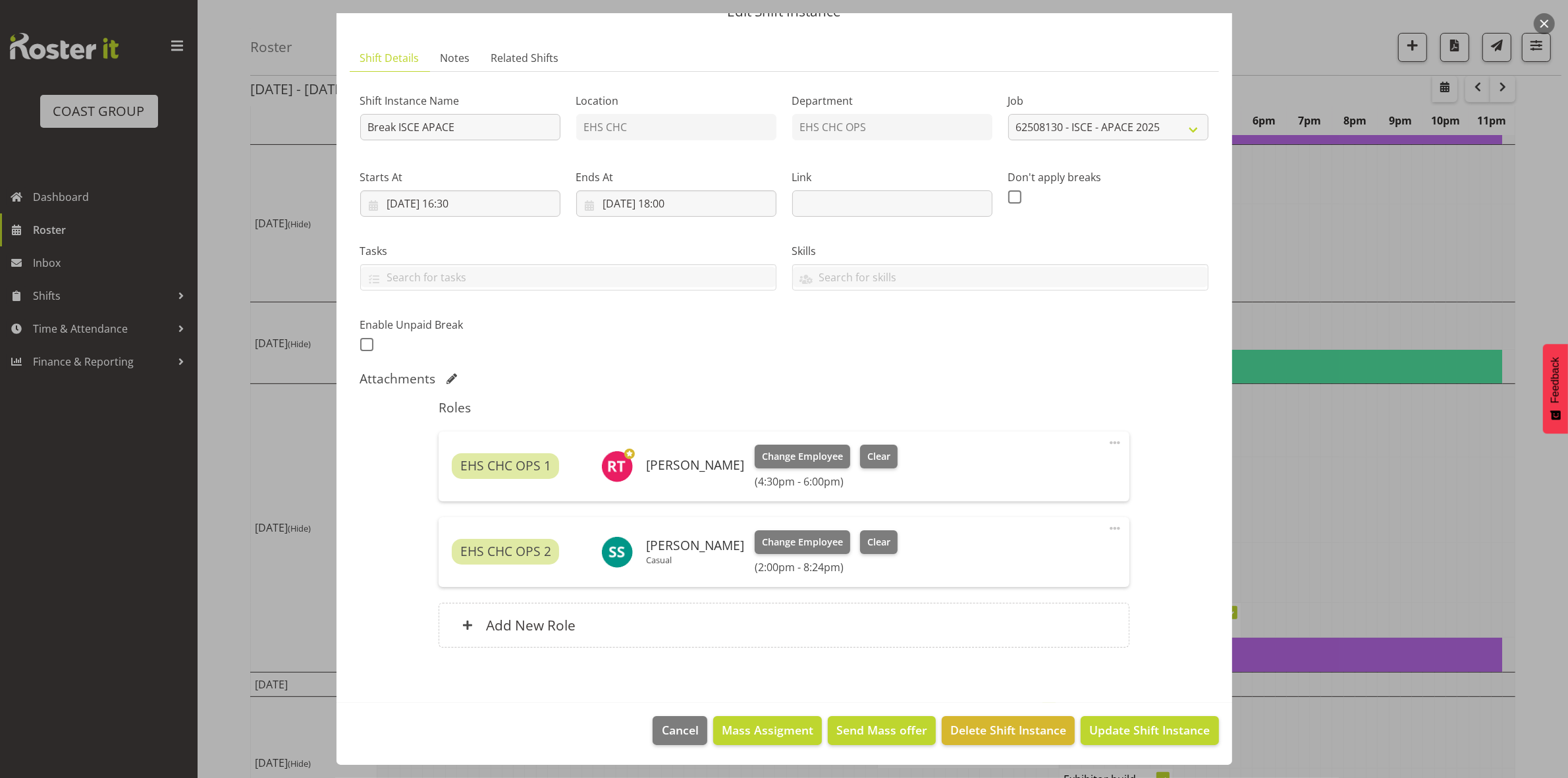
click at [1107, 528] on span at bounding box center [1114, 528] width 16 height 16
click at [999, 560] on link "Edit" at bounding box center [1059, 557] width 127 height 24
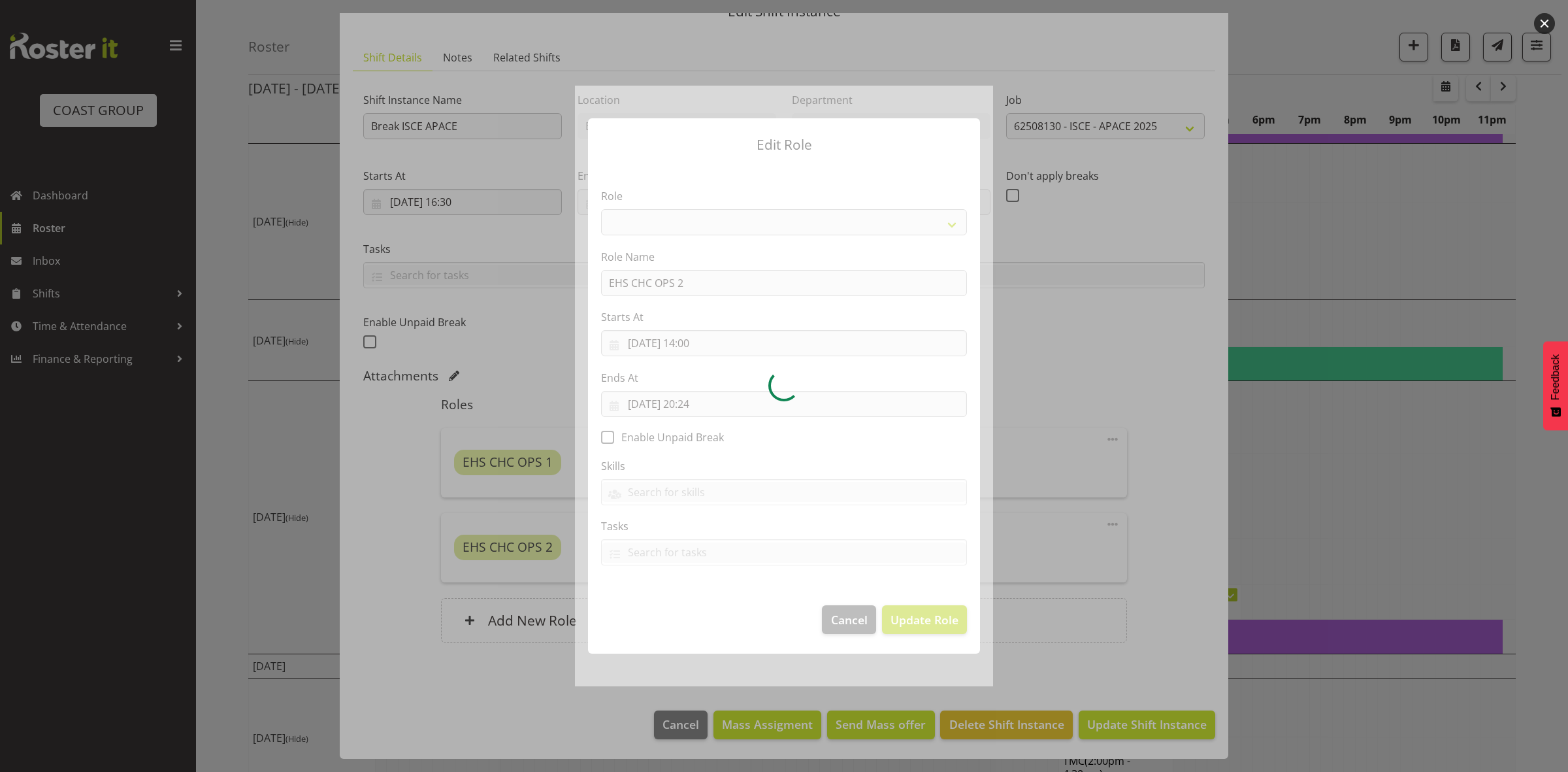
select select "192"
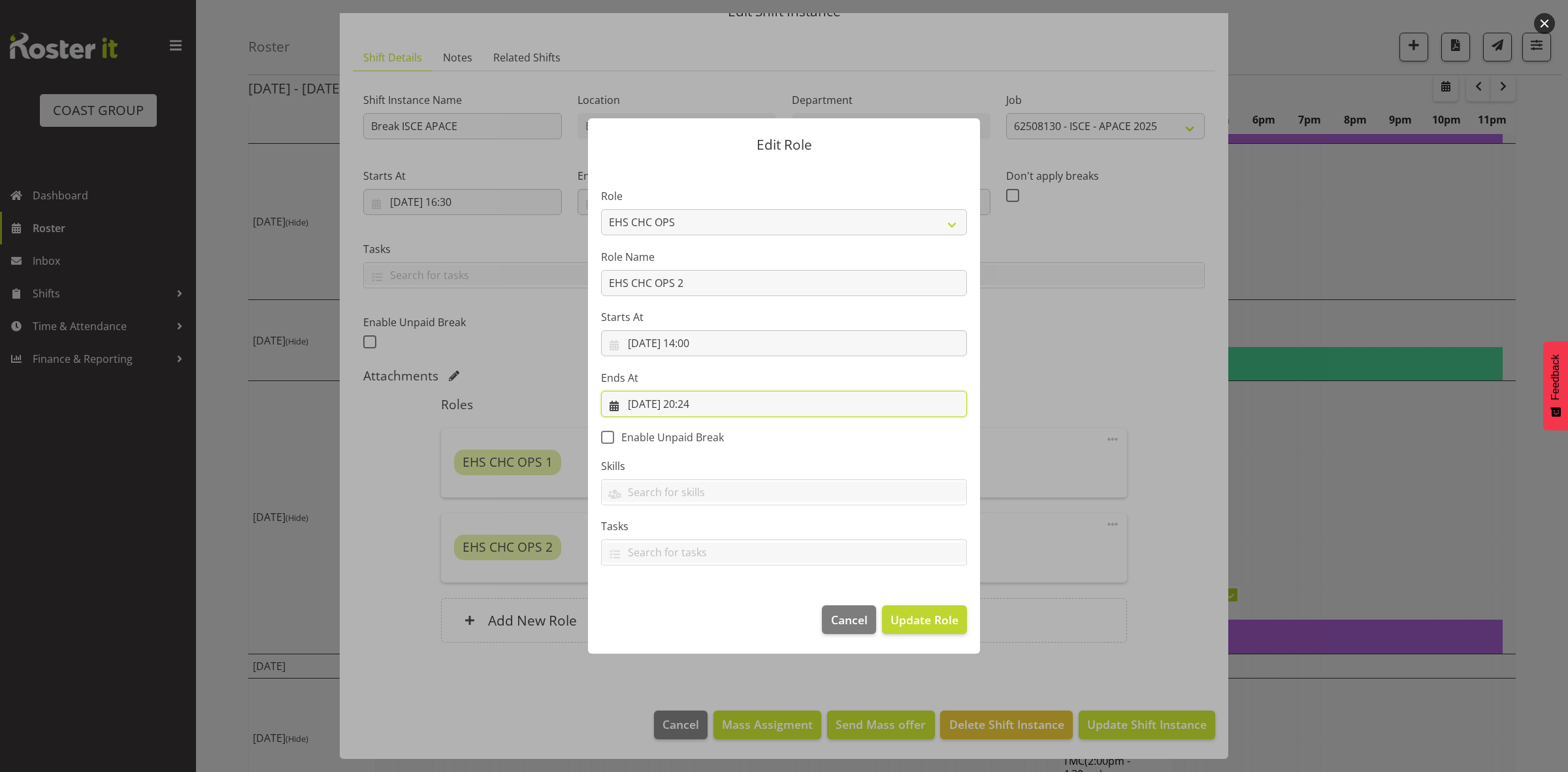
click at [696, 403] on input "22/08/2025, 20:24" at bounding box center [784, 403] width 366 height 26
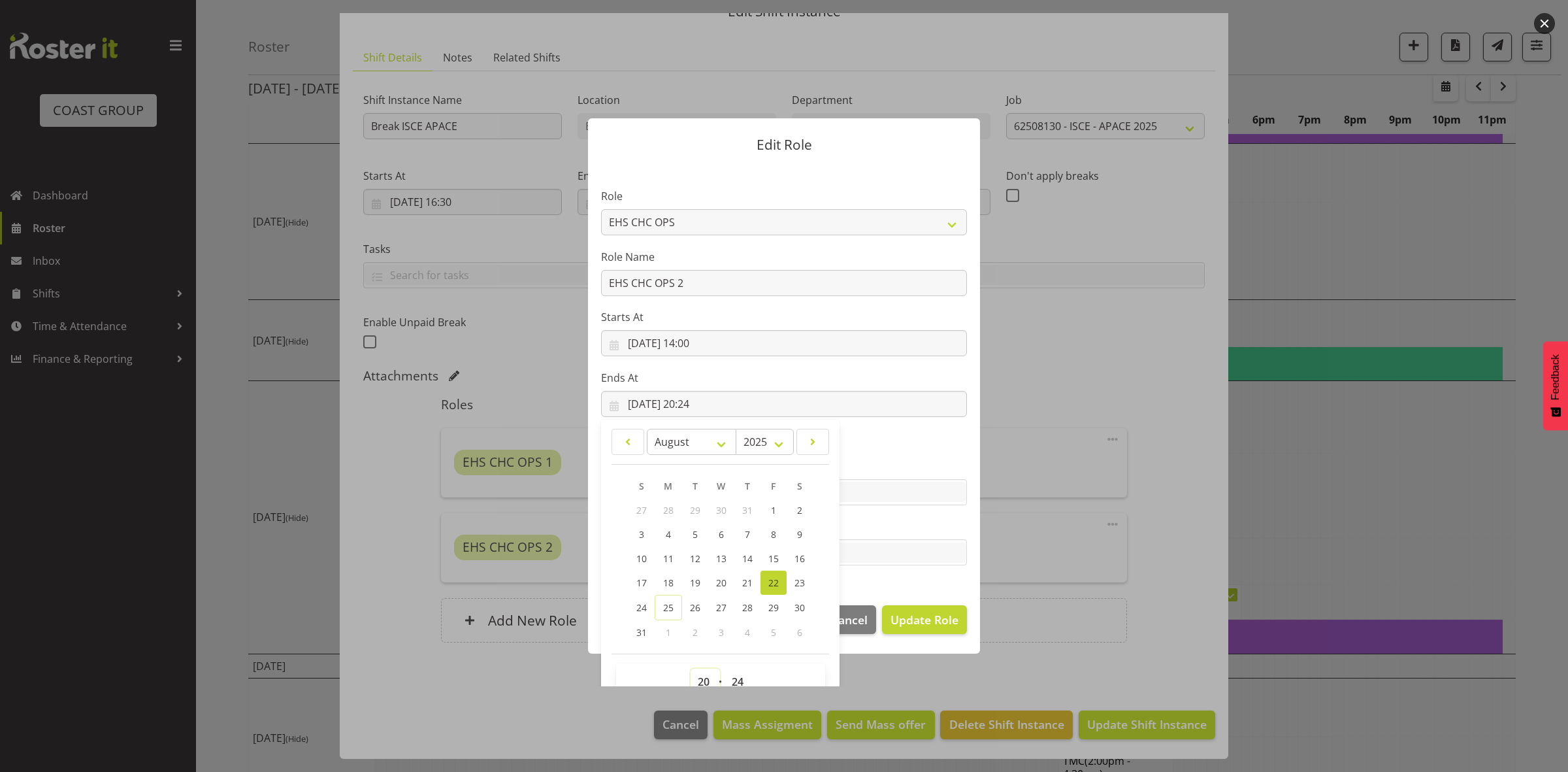
drag, startPoint x: 695, startPoint y: 677, endPoint x: 691, endPoint y: 663, distance: 14.6
click at [695, 677] on select "00 01 02 03 04 05 06 07 08 09 10 11 12 13 14 15 16 17 18 19 20 21 22 23" at bounding box center [705, 682] width 29 height 26
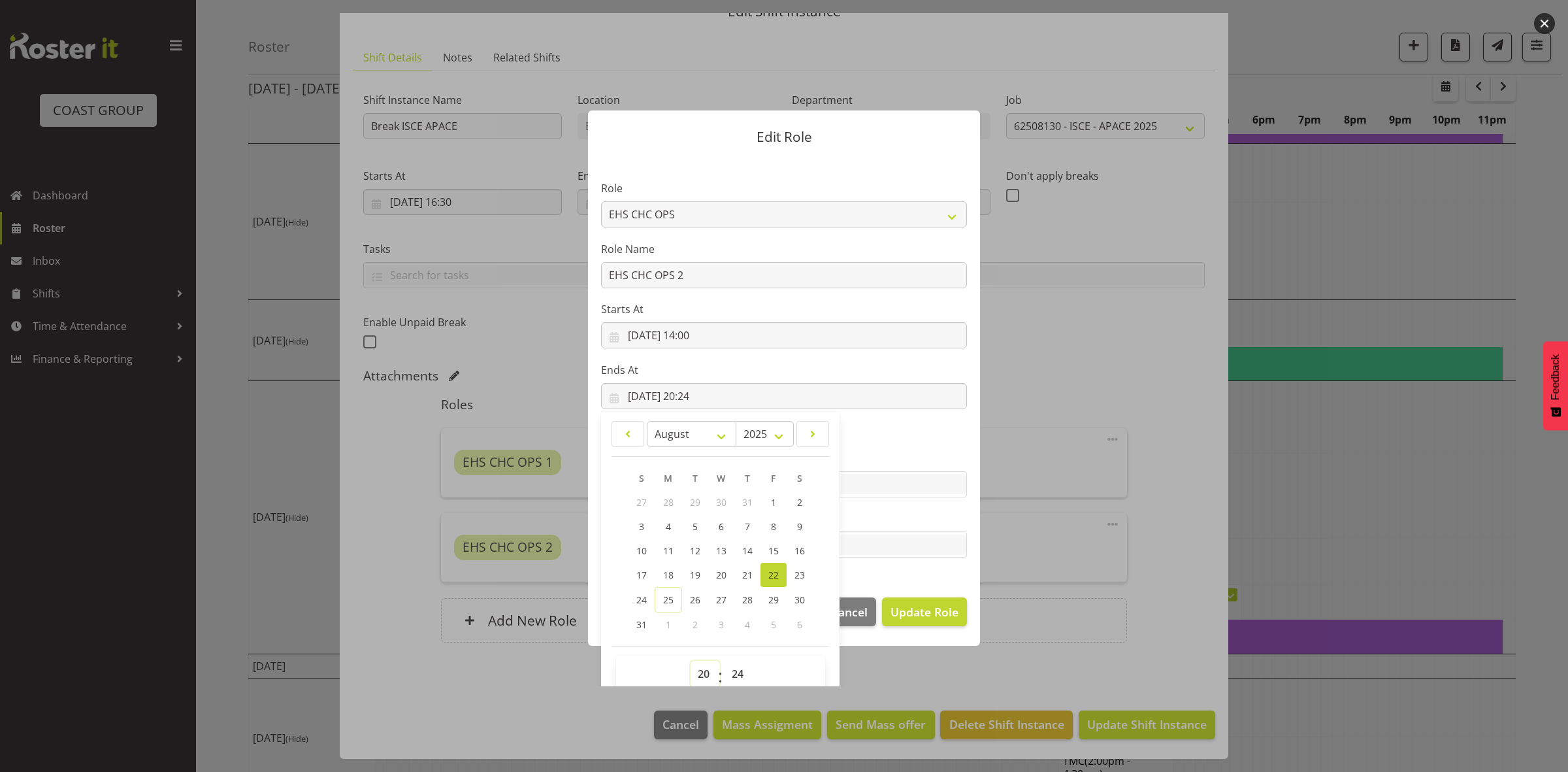
select select "18"
click at [691, 661] on select "00 01 02 03 04 05 06 07 08 09 10 11 12 13 14 15 16 17 18 19 20 21 22 23" at bounding box center [705, 674] width 29 height 26
type input "22/08/2025, 18:24"
click at [730, 675] on select "00 01 02 03 04 05 06 07 08 09 10 11 12 13 14 15 16 17 18 19 20 21 22 23 24 25 2…" at bounding box center [739, 674] width 29 height 26
select select "0"
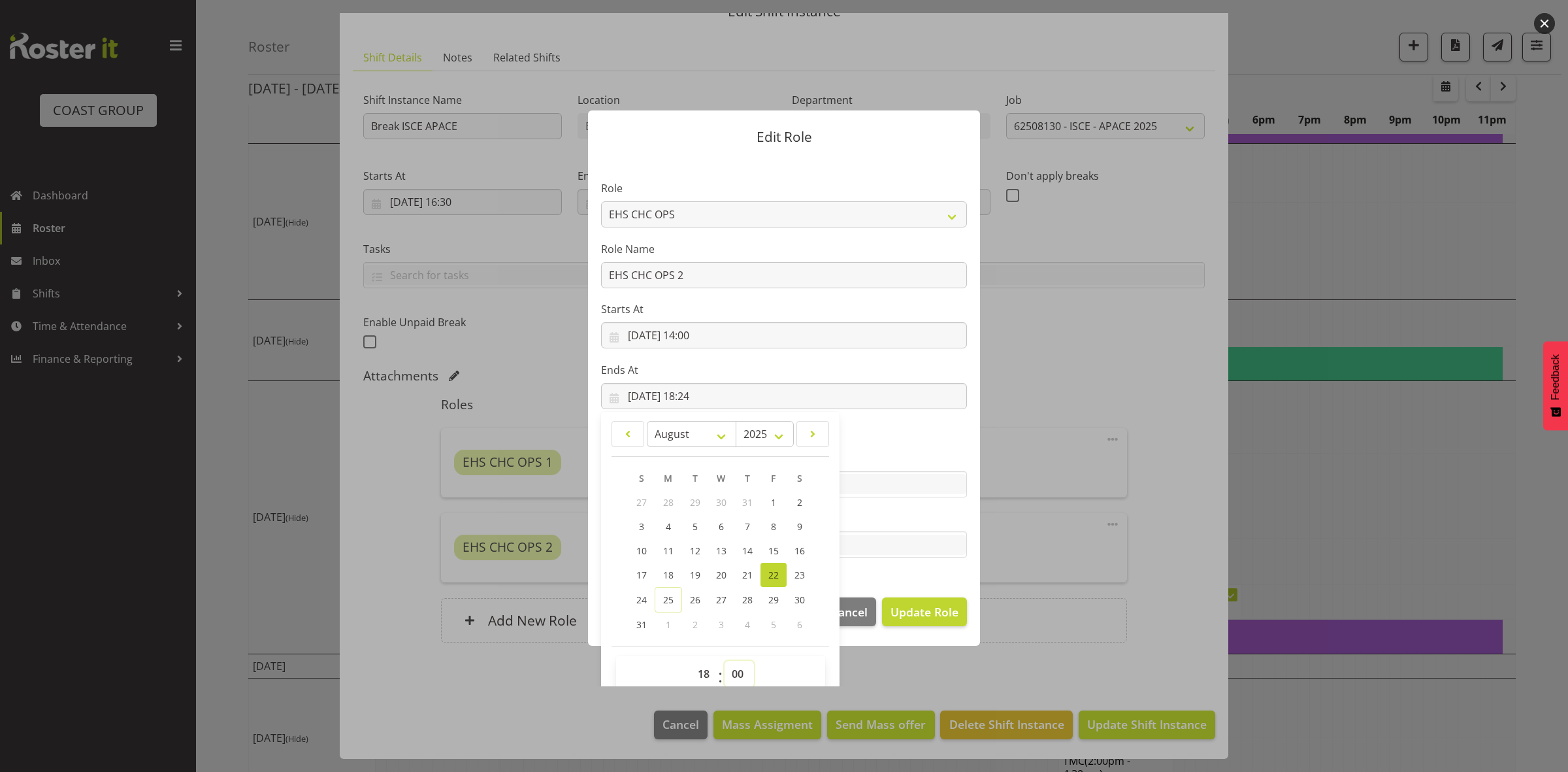
click at [725, 661] on select "00 01 02 03 04 05 06 07 08 09 10 11 12 13 14 15 16 17 18 19 20 21 22 23 24 25 2…" at bounding box center [739, 674] width 29 height 26
type input "22/08/2025, 18:00"
click at [917, 609] on span "Update Role" at bounding box center [924, 611] width 68 height 17
select select
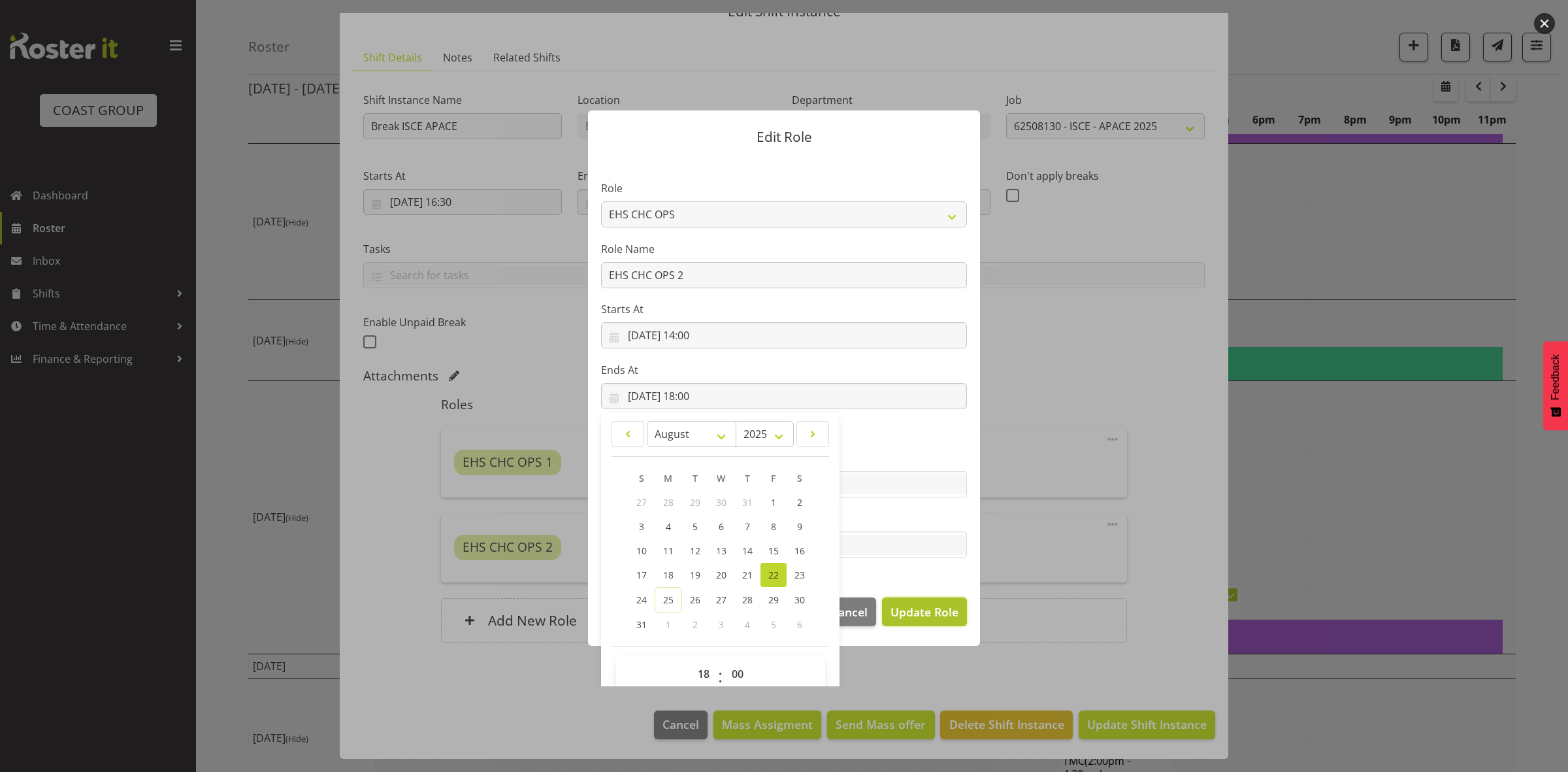
select select
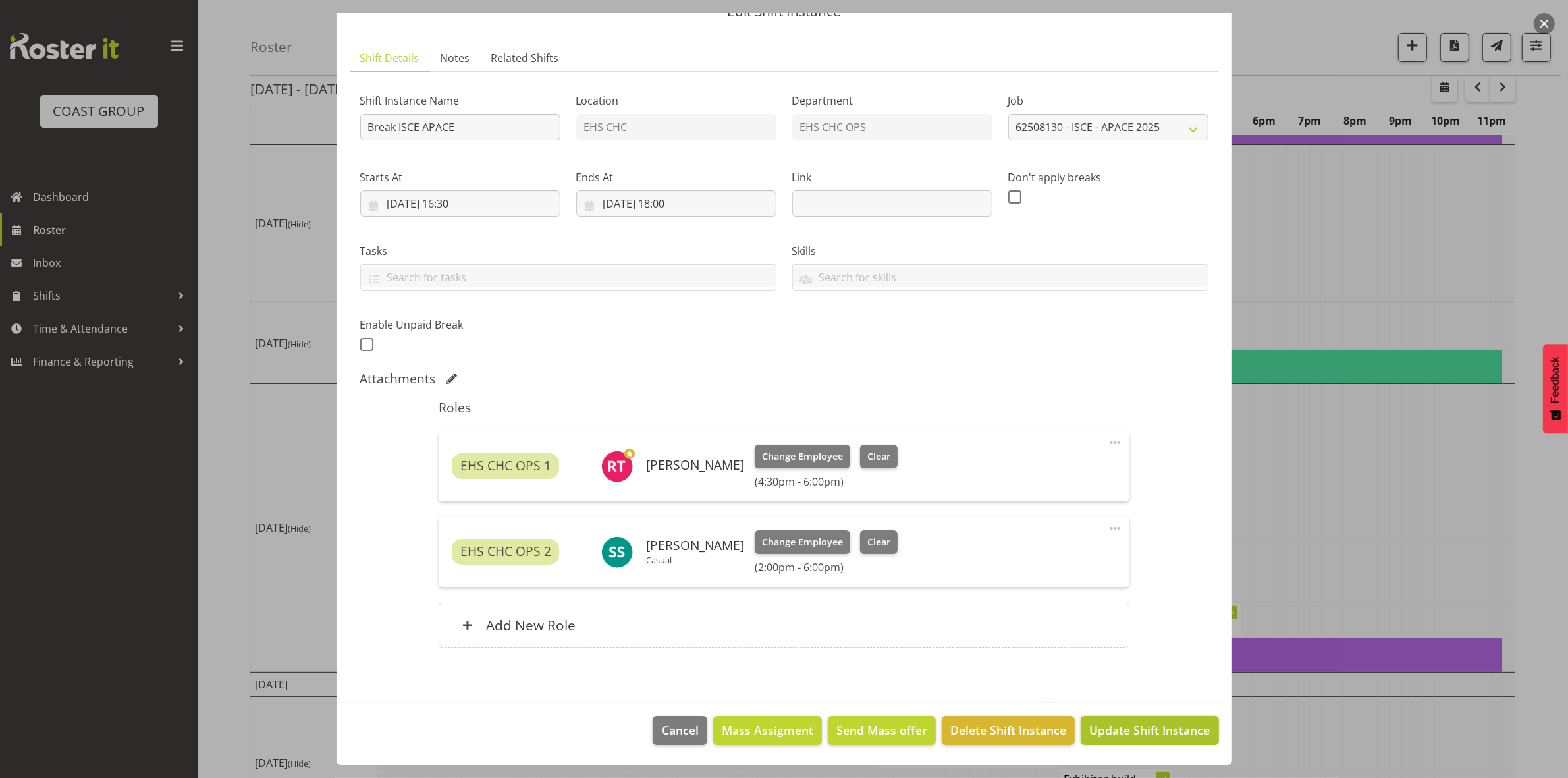
click at [1096, 732] on span "Update Shift Instance" at bounding box center [1149, 730] width 120 height 17
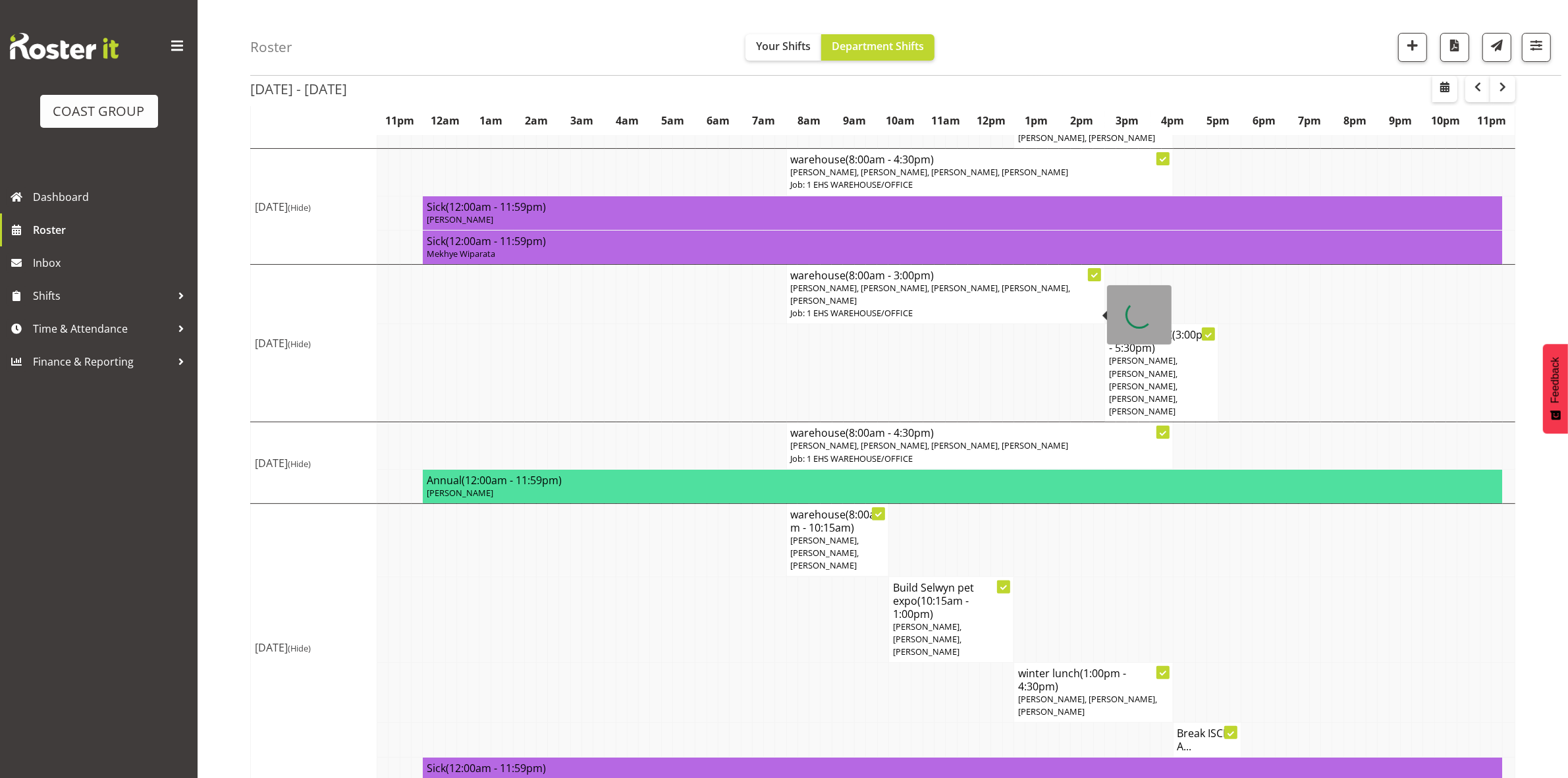
scroll to position [407, 0]
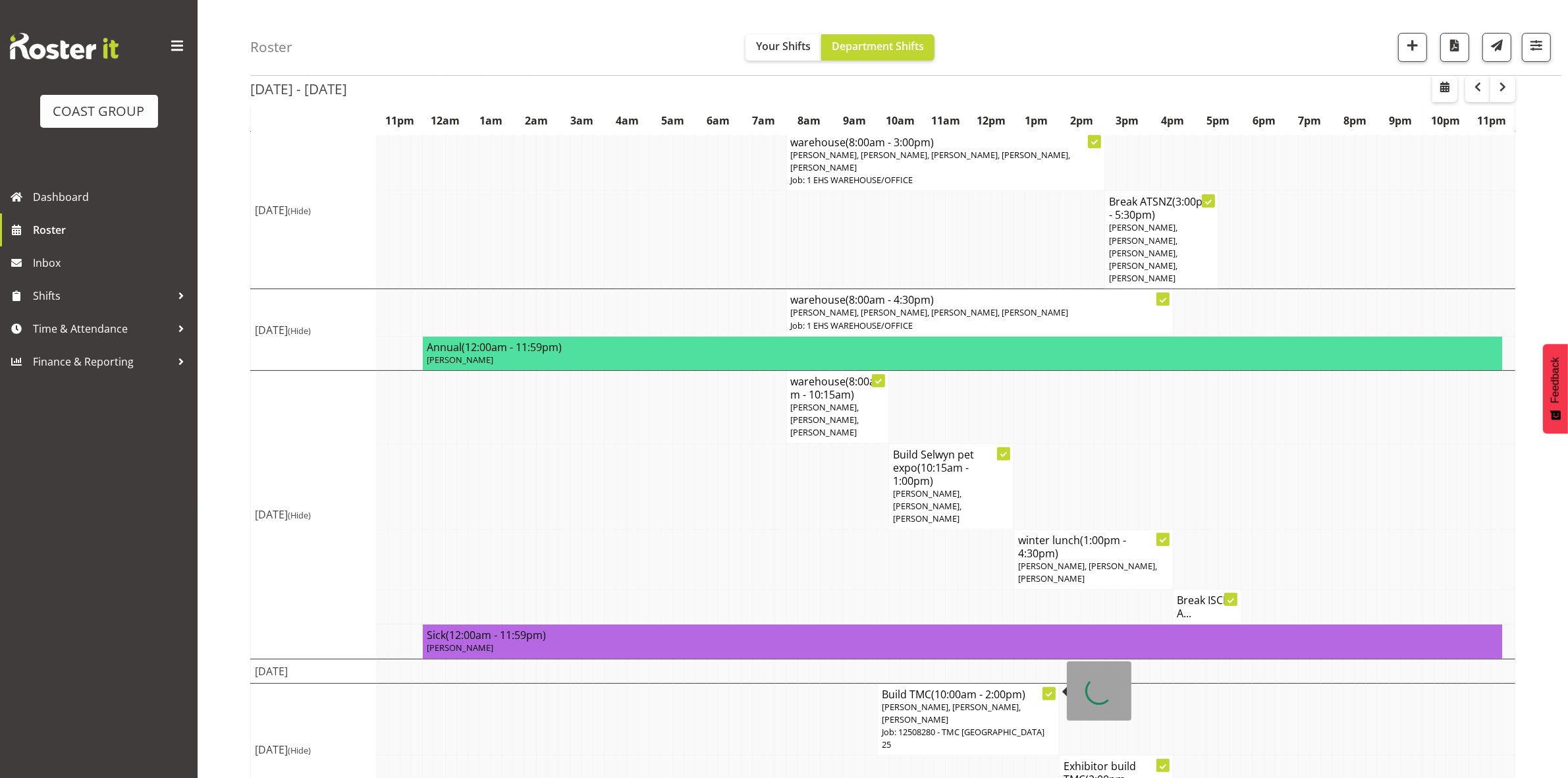
click at [914, 701] on p "David Wiseman, Mekhye Wiparata, Reuben Bowe" at bounding box center [968, 713] width 173 height 25
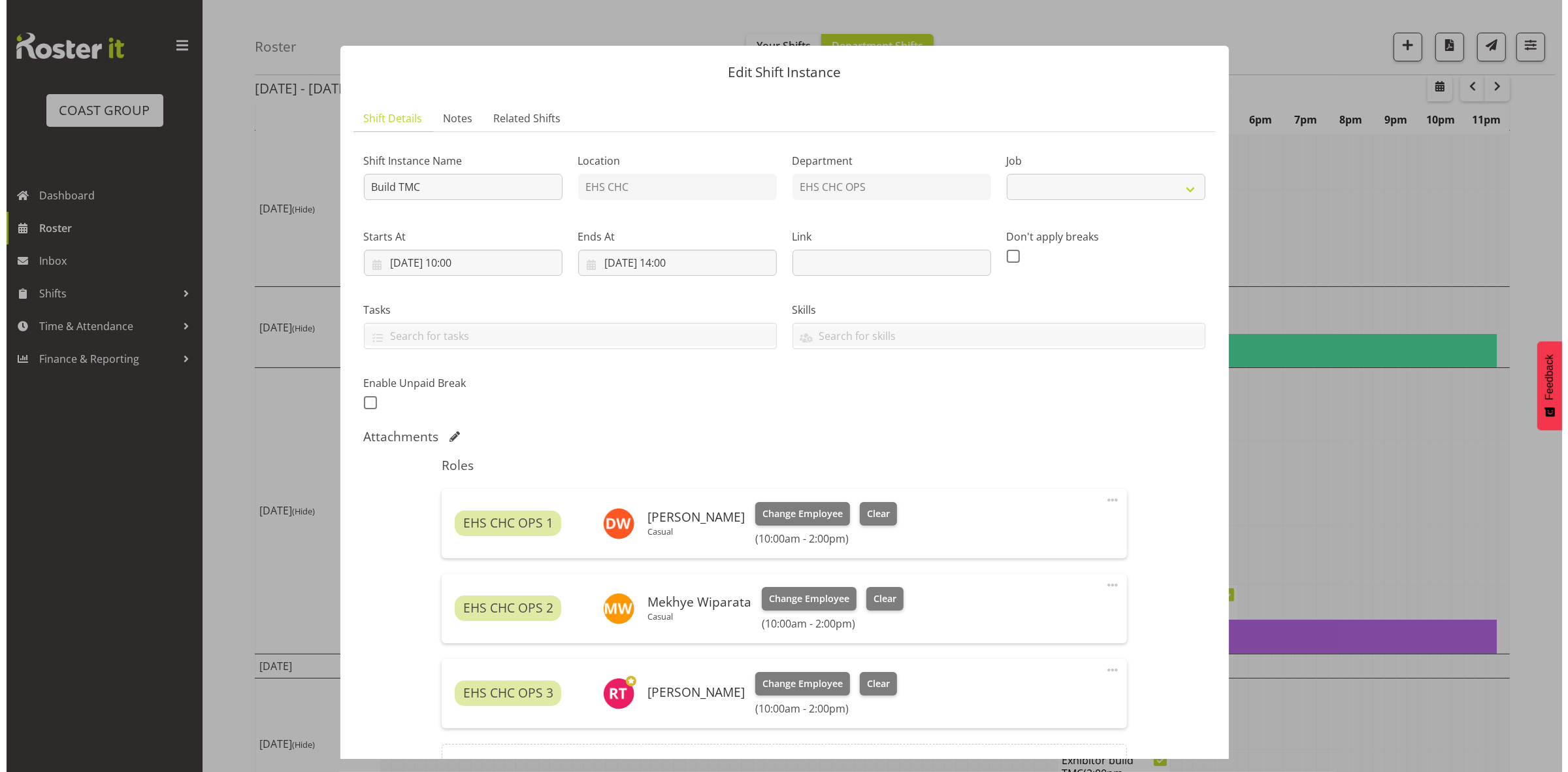
scroll to position [390, 0]
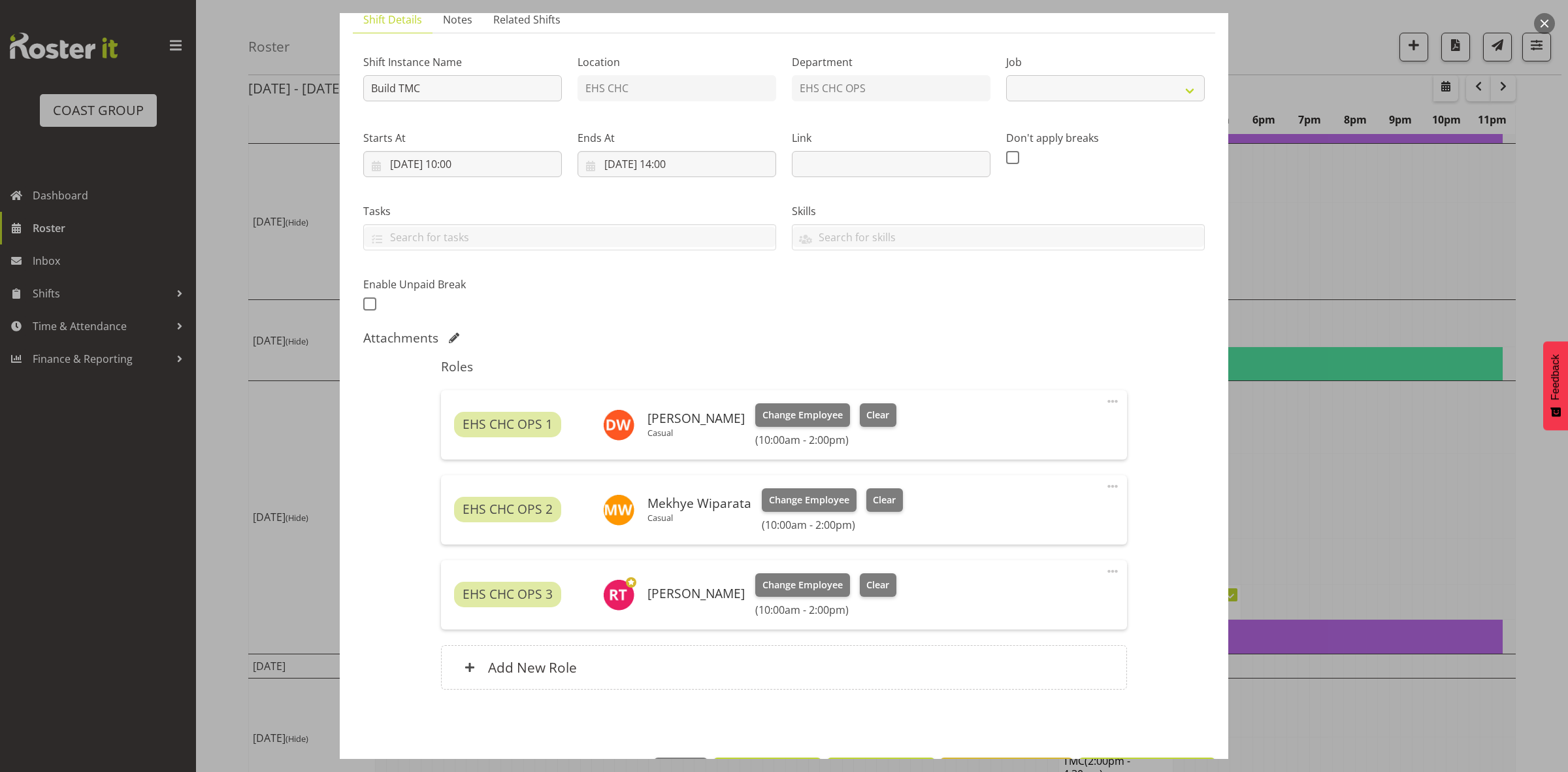
select select "10395"
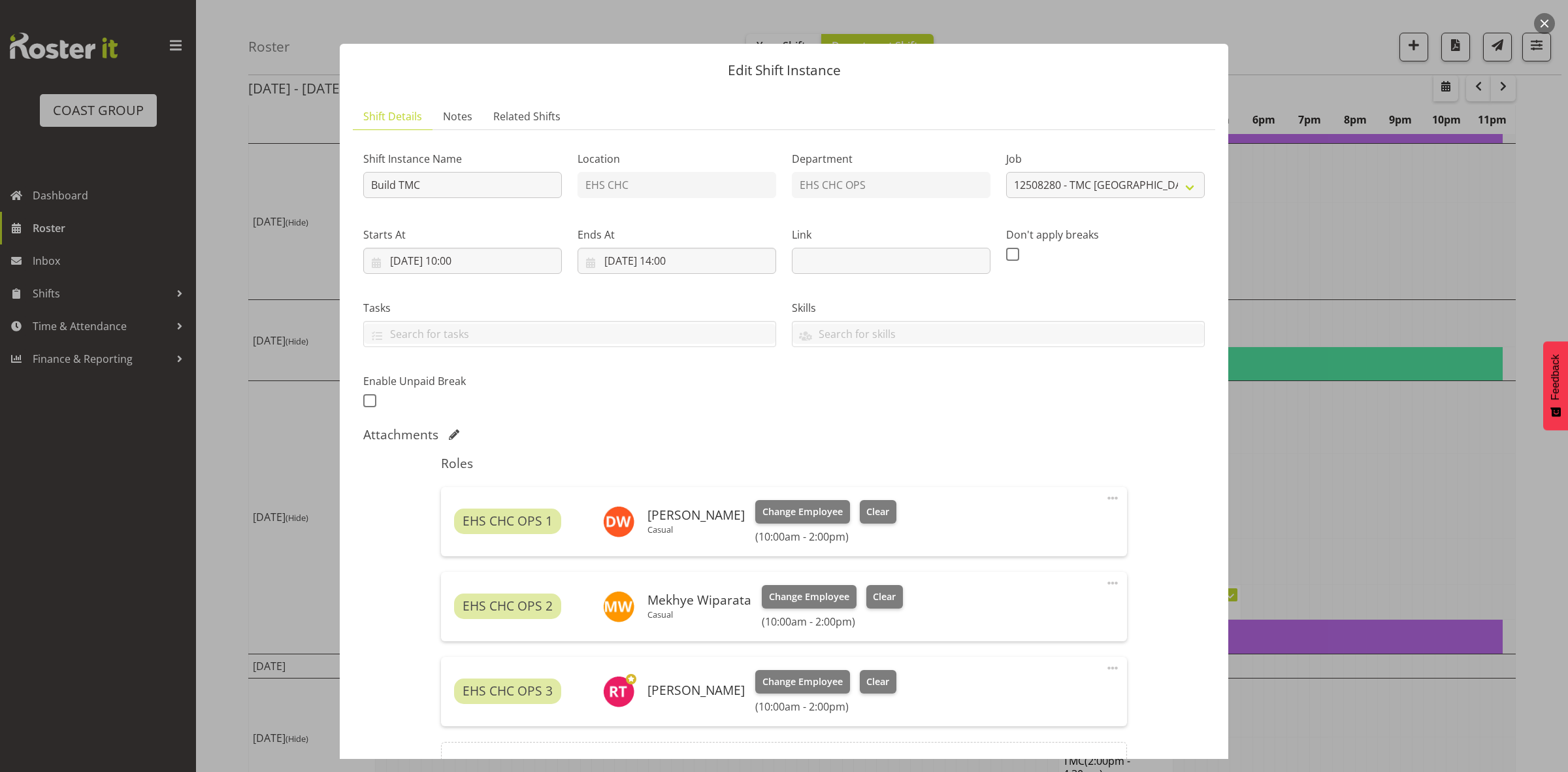
scroll to position [0, 0]
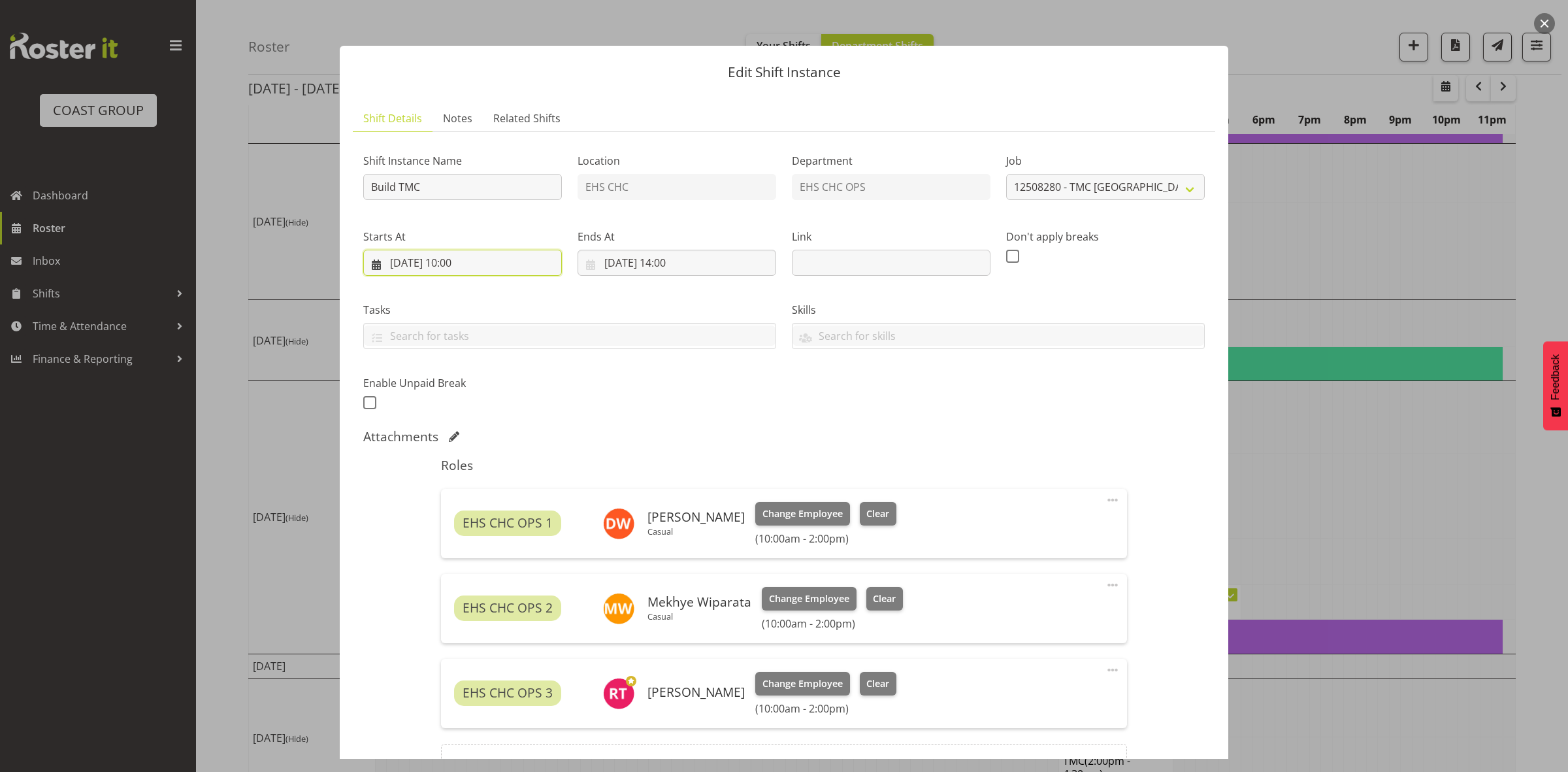
click at [454, 260] on input "24/08/2025, 10:00" at bounding box center [463, 263] width 199 height 26
drag, startPoint x: 465, startPoint y: 536, endPoint x: 464, endPoint y: 528, distance: 8.1
click at [465, 536] on select "00 01 02 03 04 05 06 07 08 09 10 11 12 13 14 15 16 17 18 19 20 21 22 23" at bounding box center [463, 541] width 29 height 26
select select "8"
click at [448, 528] on select "00 01 02 03 04 05 06 07 08 09 10 11 12 13 14 15 16 17 18 19 20 21 22 23" at bounding box center [463, 541] width 29 height 26
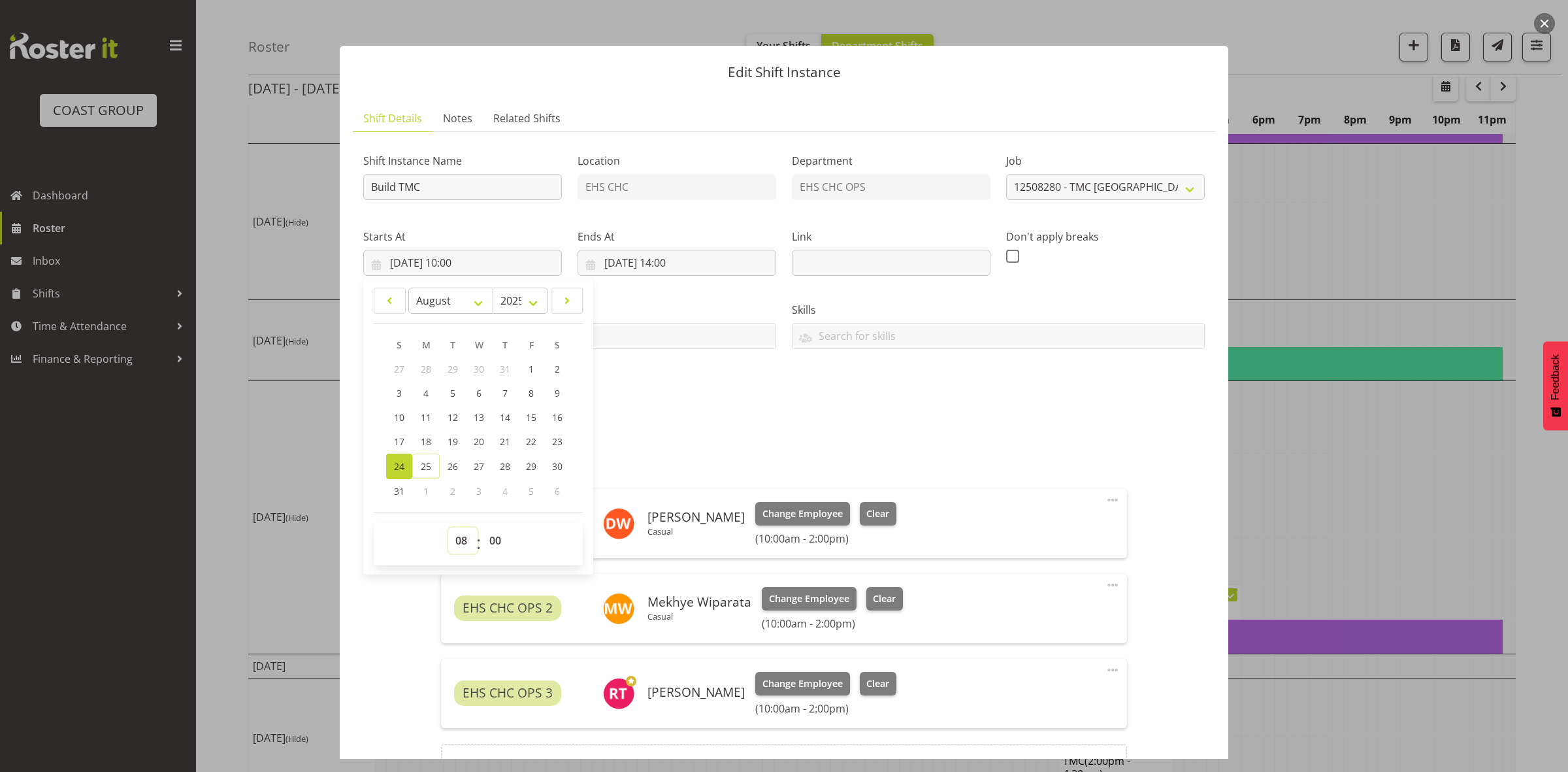
type input "24/08/2025, 08:00"
click at [491, 534] on select "00 01 02 03 04 05 06 07 08 09 10 11 12 13 14 15 16 17 18 19 20 21 22 23 24 25 2…" at bounding box center [497, 541] width 29 height 26
select select "30"
click at [482, 528] on select "00 01 02 03 04 05 06 07 08 09 10 11 12 13 14 15 16 17 18 19 20 21 22 23 24 25 2…" at bounding box center [497, 541] width 29 height 26
type input "24/08/2025, 08:30"
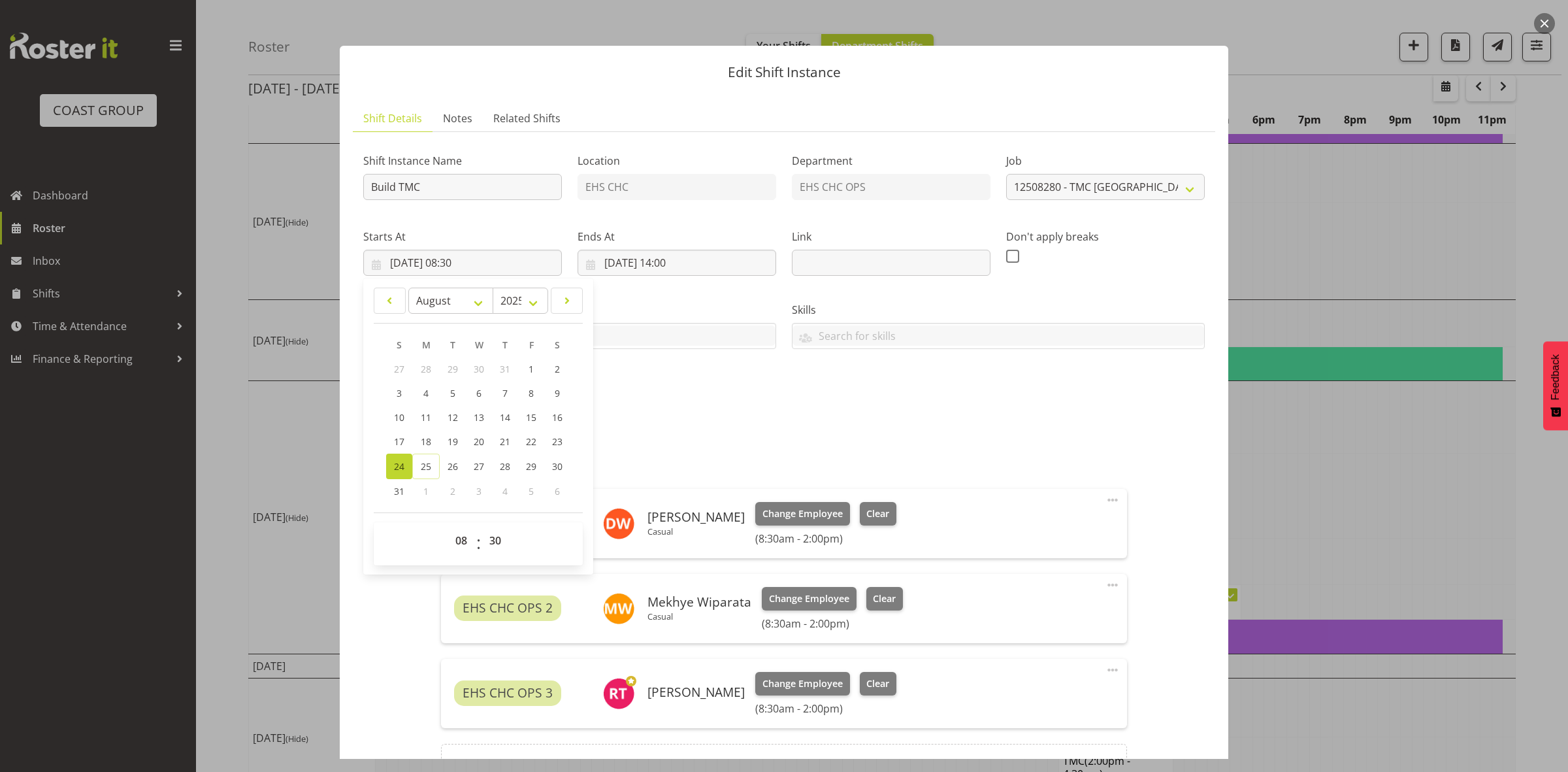
click at [644, 425] on div "Shift Instance Name Build TMC Location EHS CHC Department EHS CHC OPS Job Creat…" at bounding box center [784, 473] width 842 height 662
click at [670, 265] on input "24/08/2025, 14:00" at bounding box center [677, 263] width 199 height 26
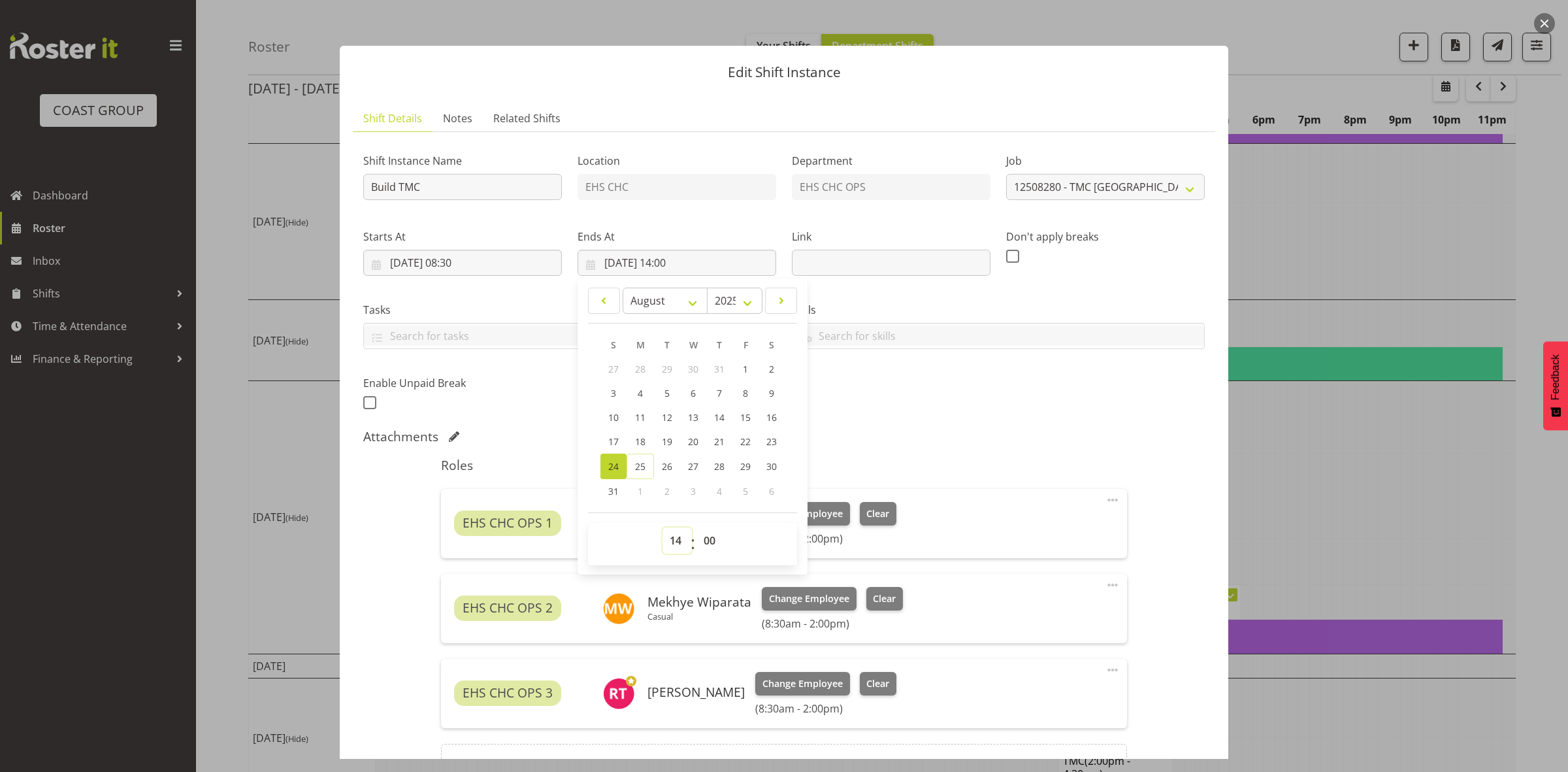
click at [669, 544] on select "00 01 02 03 04 05 06 07 08 09 10 11 12 13 14 15 16 17 18 19 20 21 22 23" at bounding box center [677, 541] width 29 height 26
select select "12"
click at [662, 528] on select "00 01 02 03 04 05 06 07 08 09 10 11 12 13 14 15 16 17 18 19 20 21 22 23" at bounding box center [677, 541] width 29 height 26
type input "24/08/2025, 12:00"
click at [705, 532] on select "00 01 02 03 04 05 06 07 08 09 10 11 12 13 14 15 16 17 18 19 20 21 22 23 24 25 2…" at bounding box center [711, 541] width 29 height 26
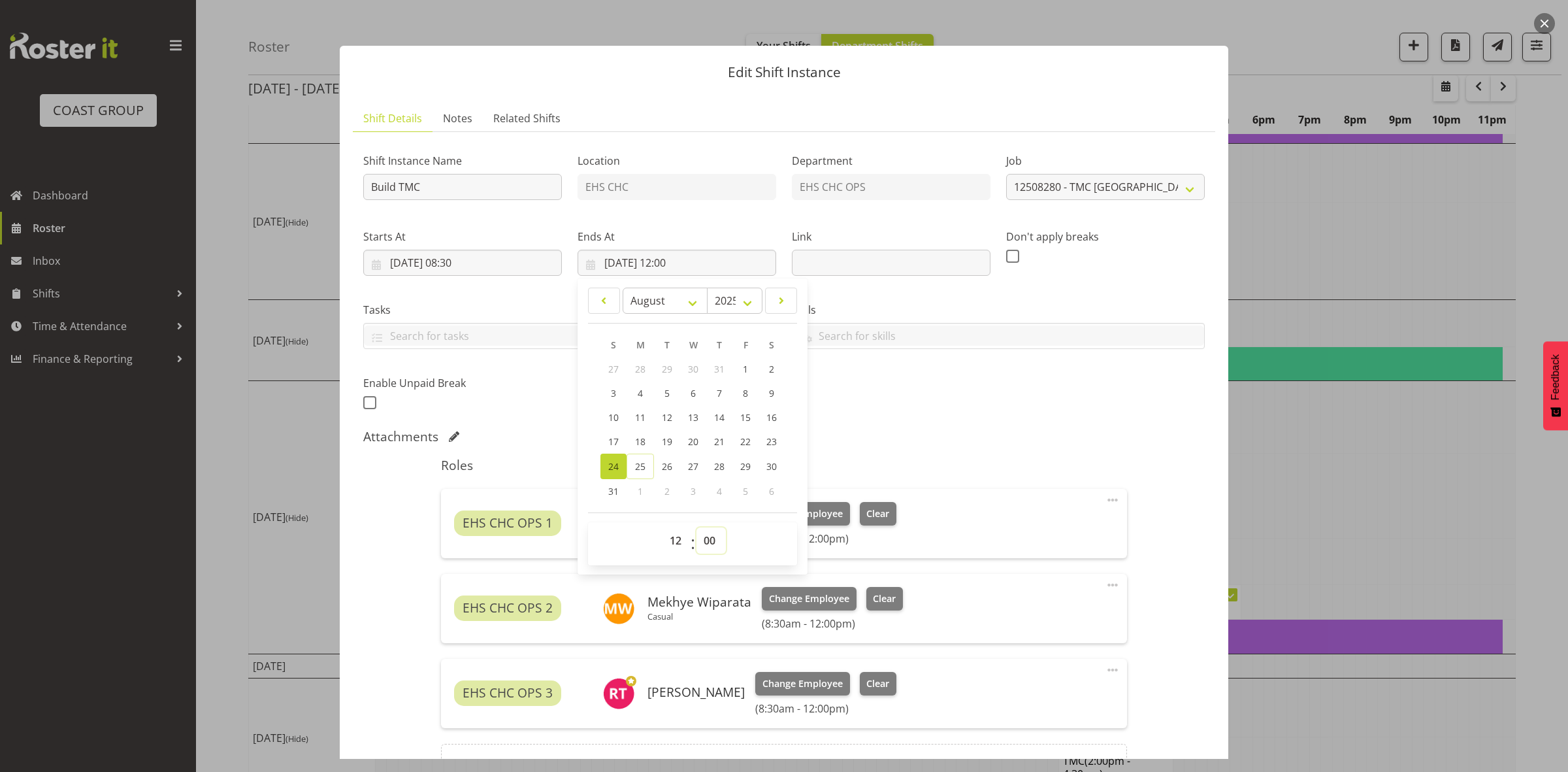
select select "30"
click at [696, 528] on select "00 01 02 03 04 05 06 07 08 09 10 11 12 13 14 15 16 17 18 19 20 21 22 23 24 25 2…" at bounding box center [711, 541] width 29 height 26
type input "24/08/2025, 12:30"
click at [910, 411] on div "Shift Instance Name Build TMC Location EHS CHC Department EHS CHC OPS Job Creat…" at bounding box center [784, 278] width 857 height 287
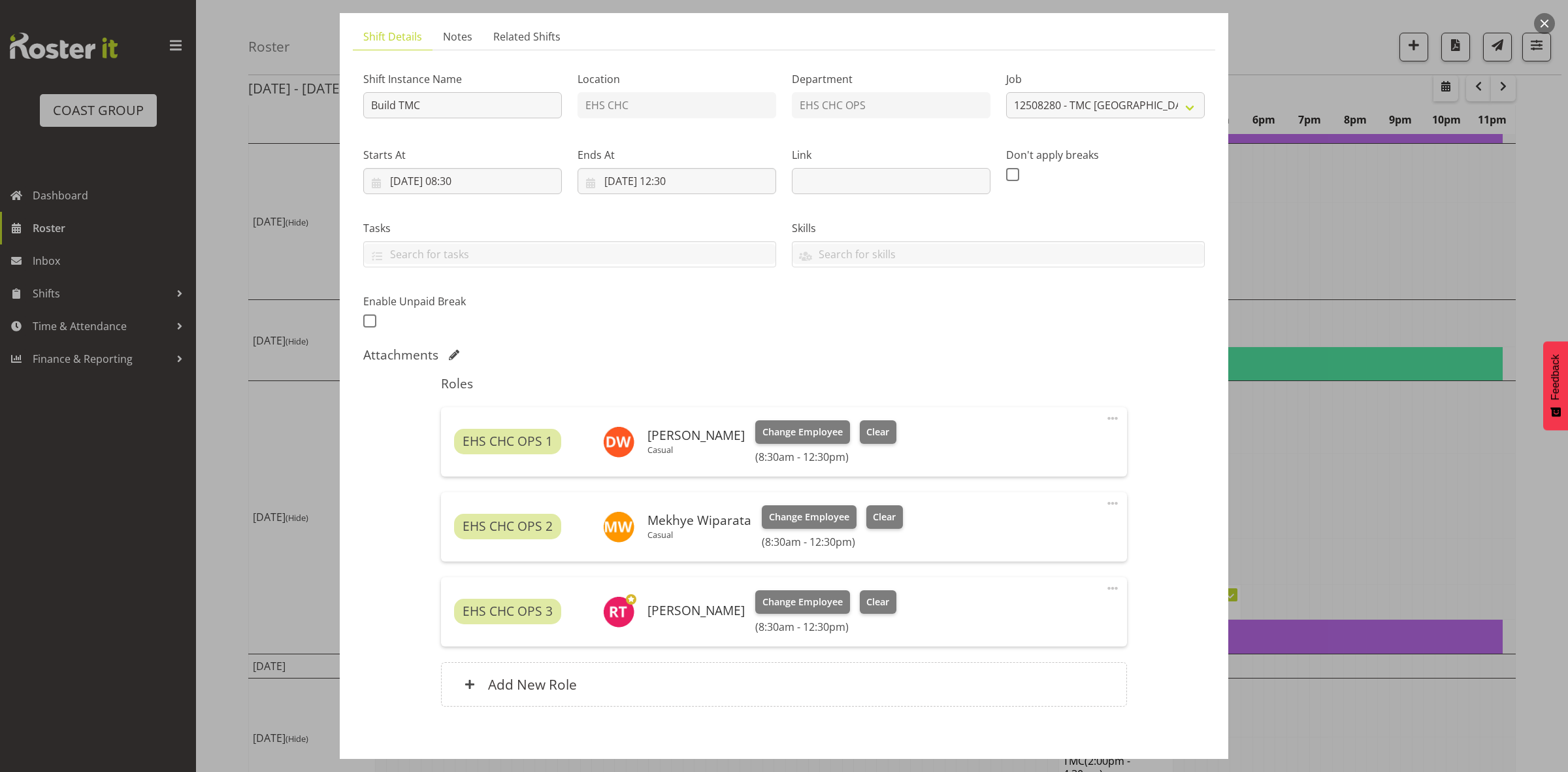
scroll to position [146, 0]
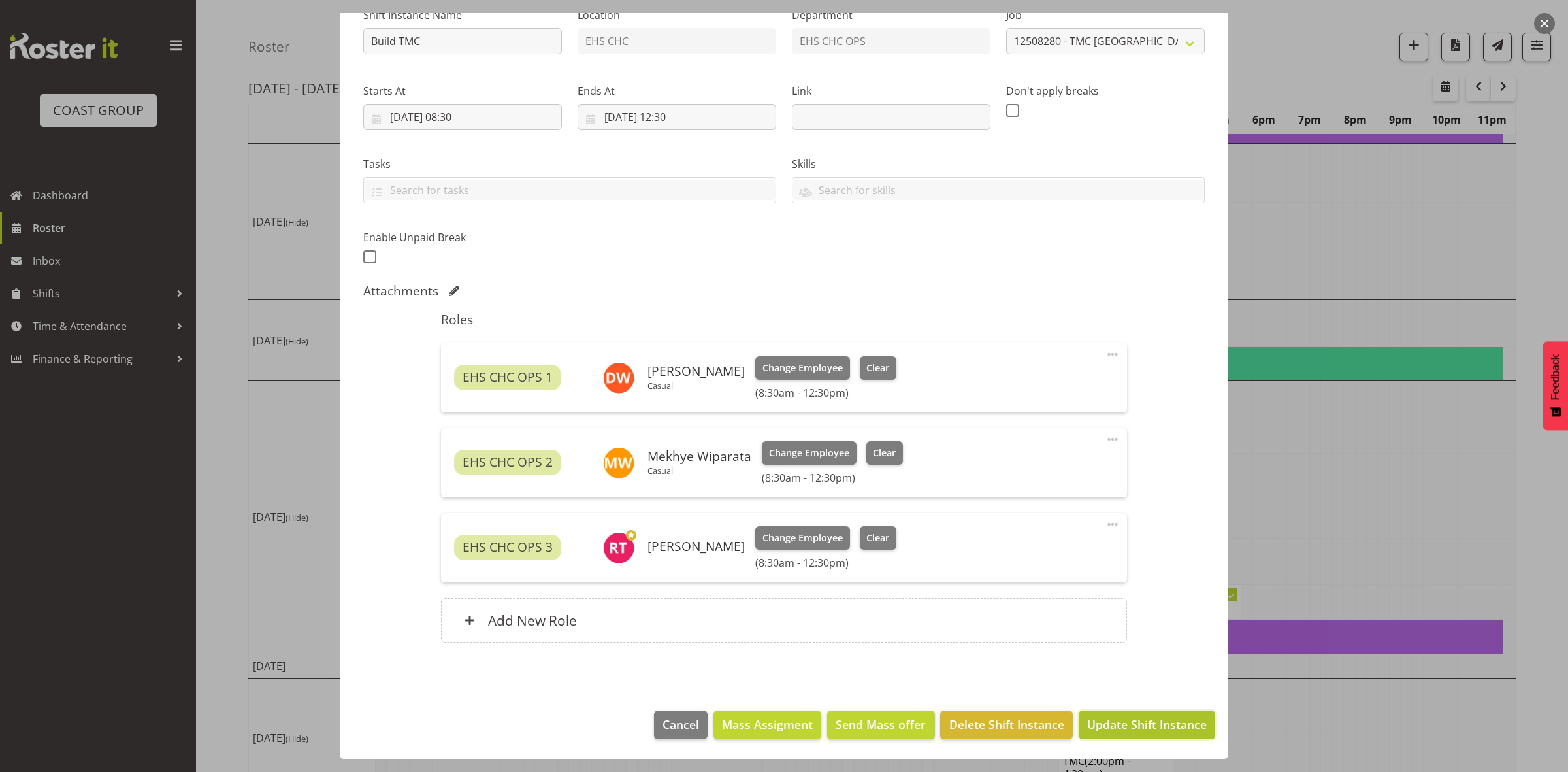
click at [1098, 716] on span "Update Shift Instance" at bounding box center [1147, 724] width 119 height 17
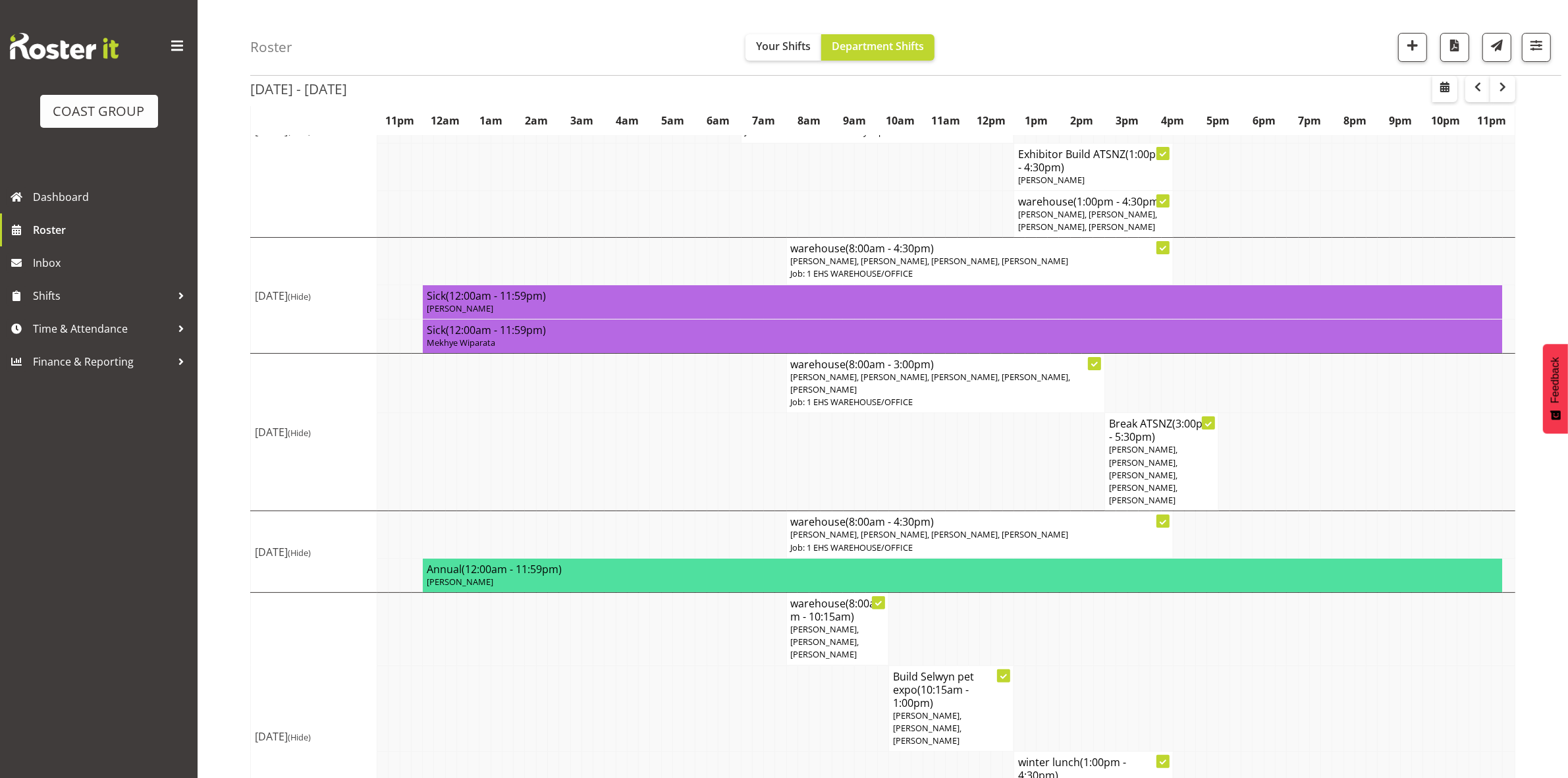
scroll to position [407, 0]
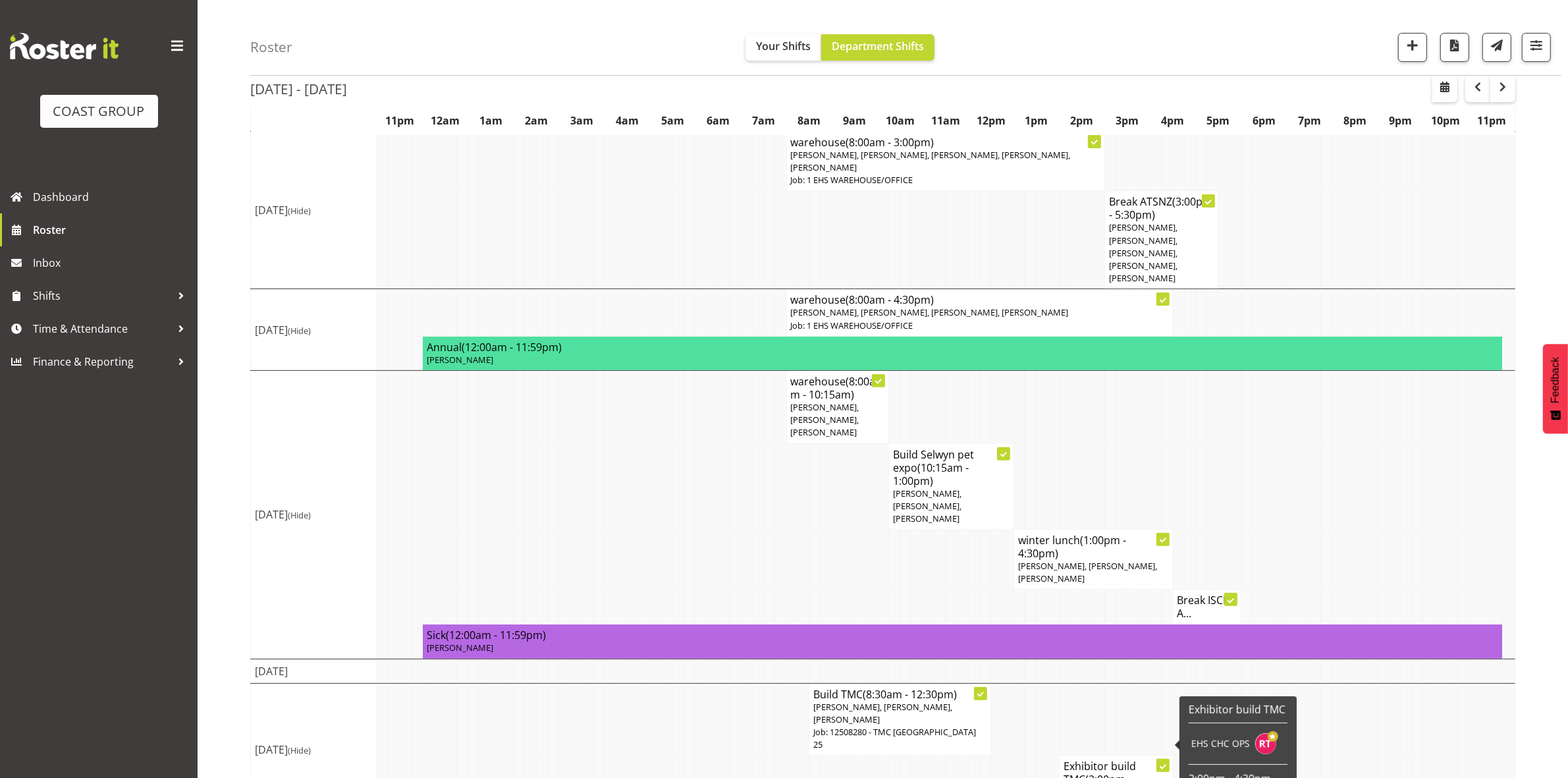
click at [1091, 772] on span "(2:00pm - 4:30pm)" at bounding box center [1097, 786] width 68 height 28
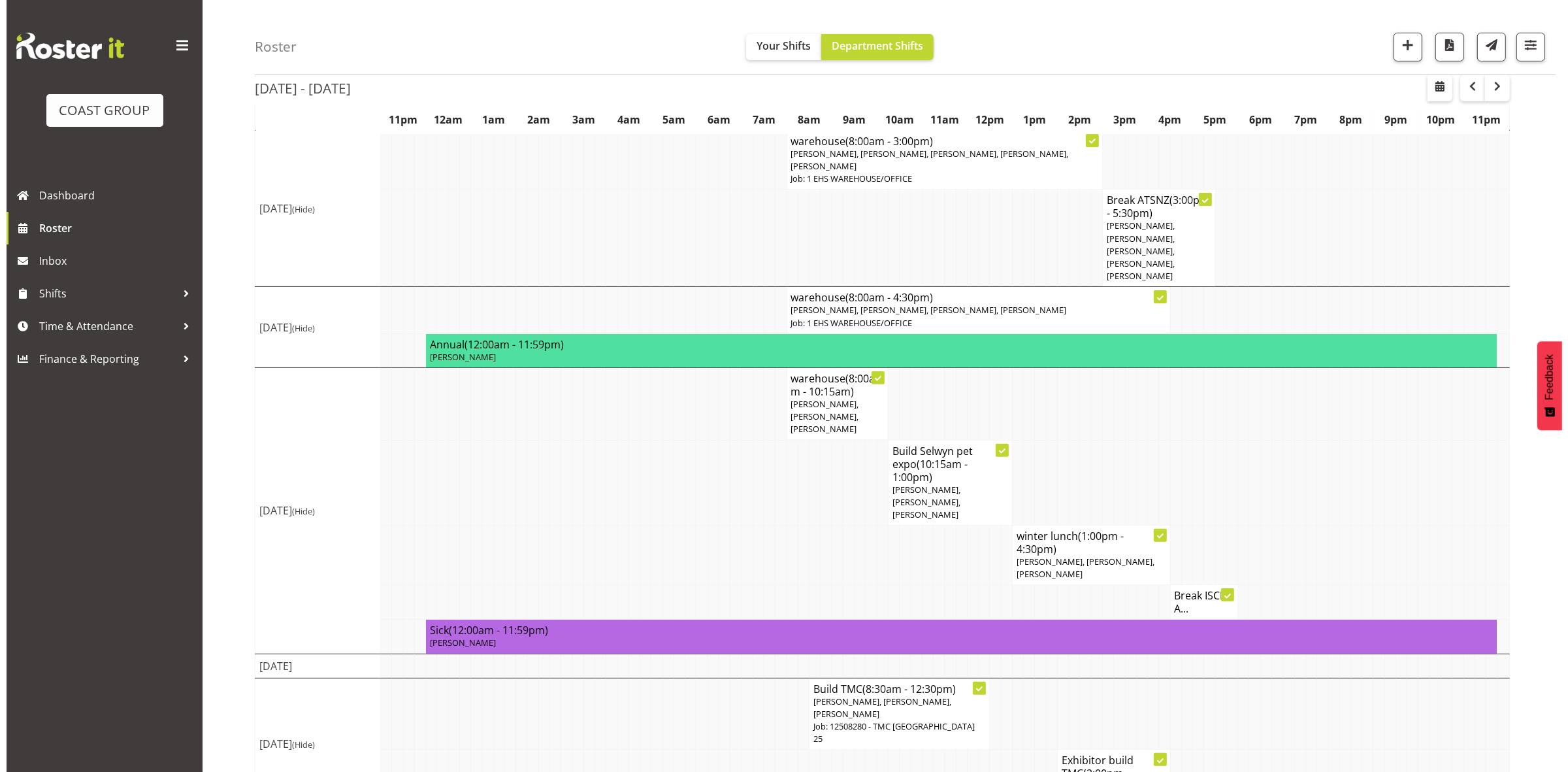
scroll to position [390, 0]
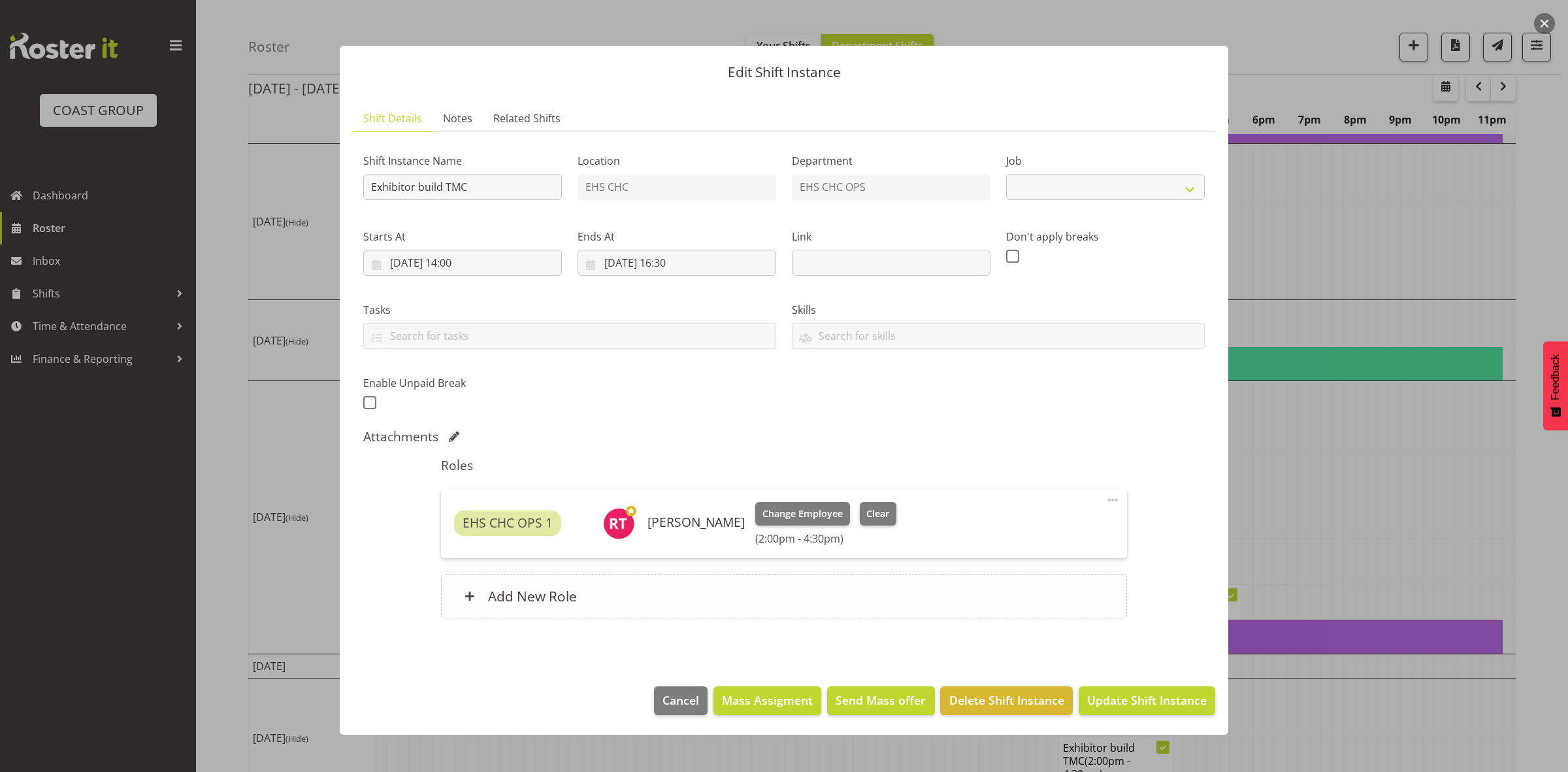
select select "10395"
click at [1111, 502] on span at bounding box center [1112, 499] width 15 height 15
click at [1023, 530] on link "Edit" at bounding box center [1058, 528] width 126 height 24
select select "7"
select select "2025"
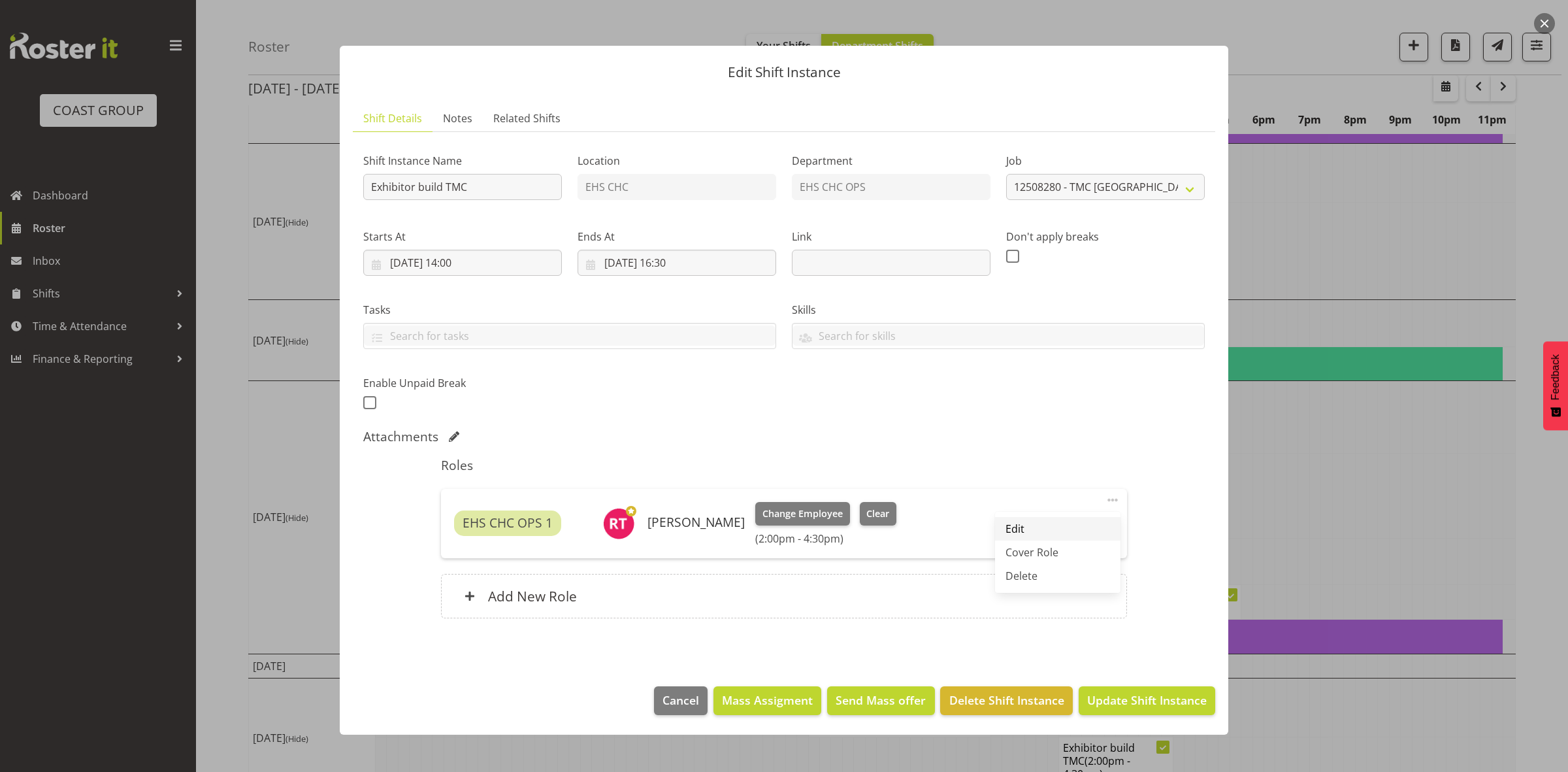
select select "14"
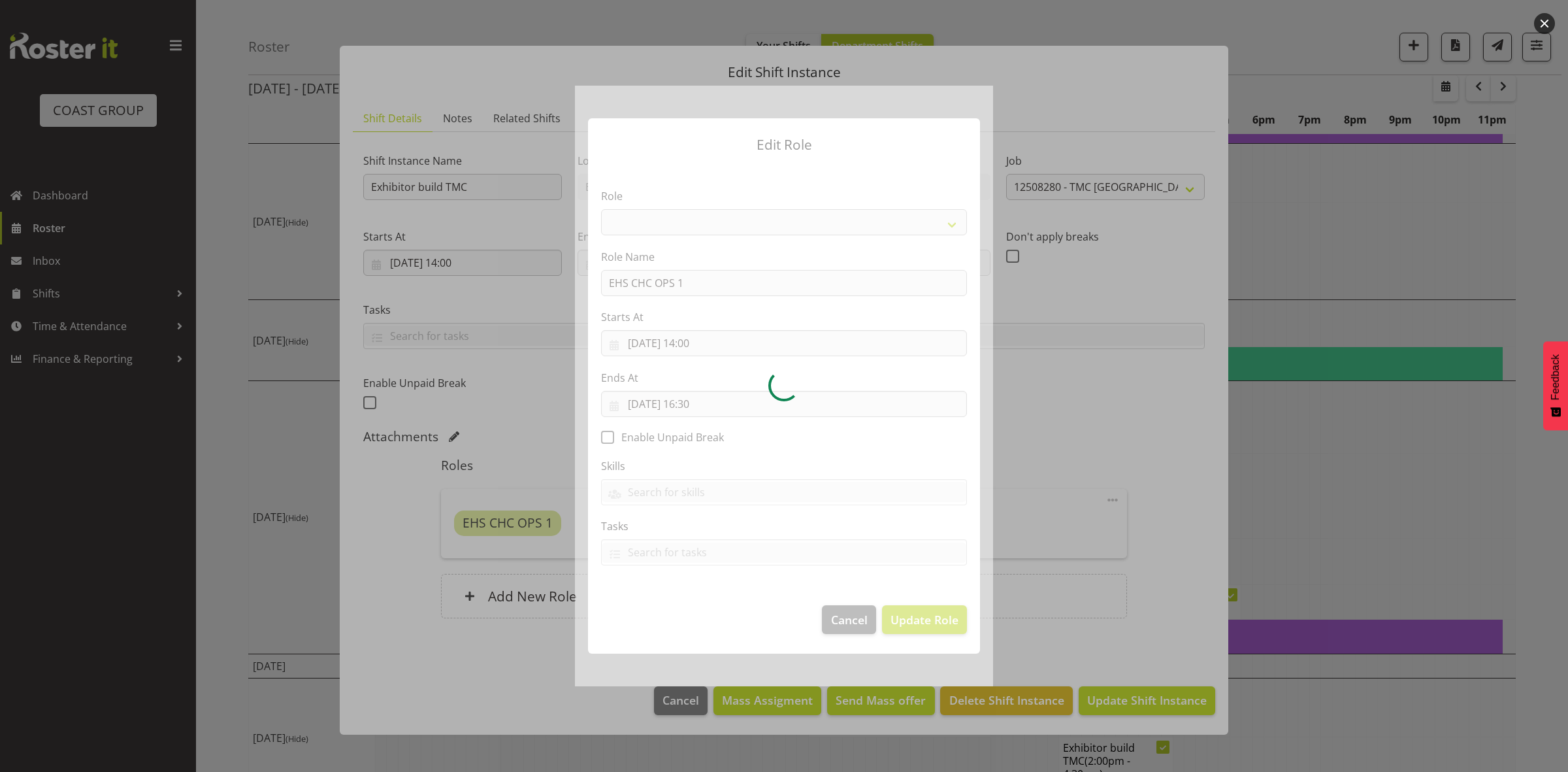
select select "192"
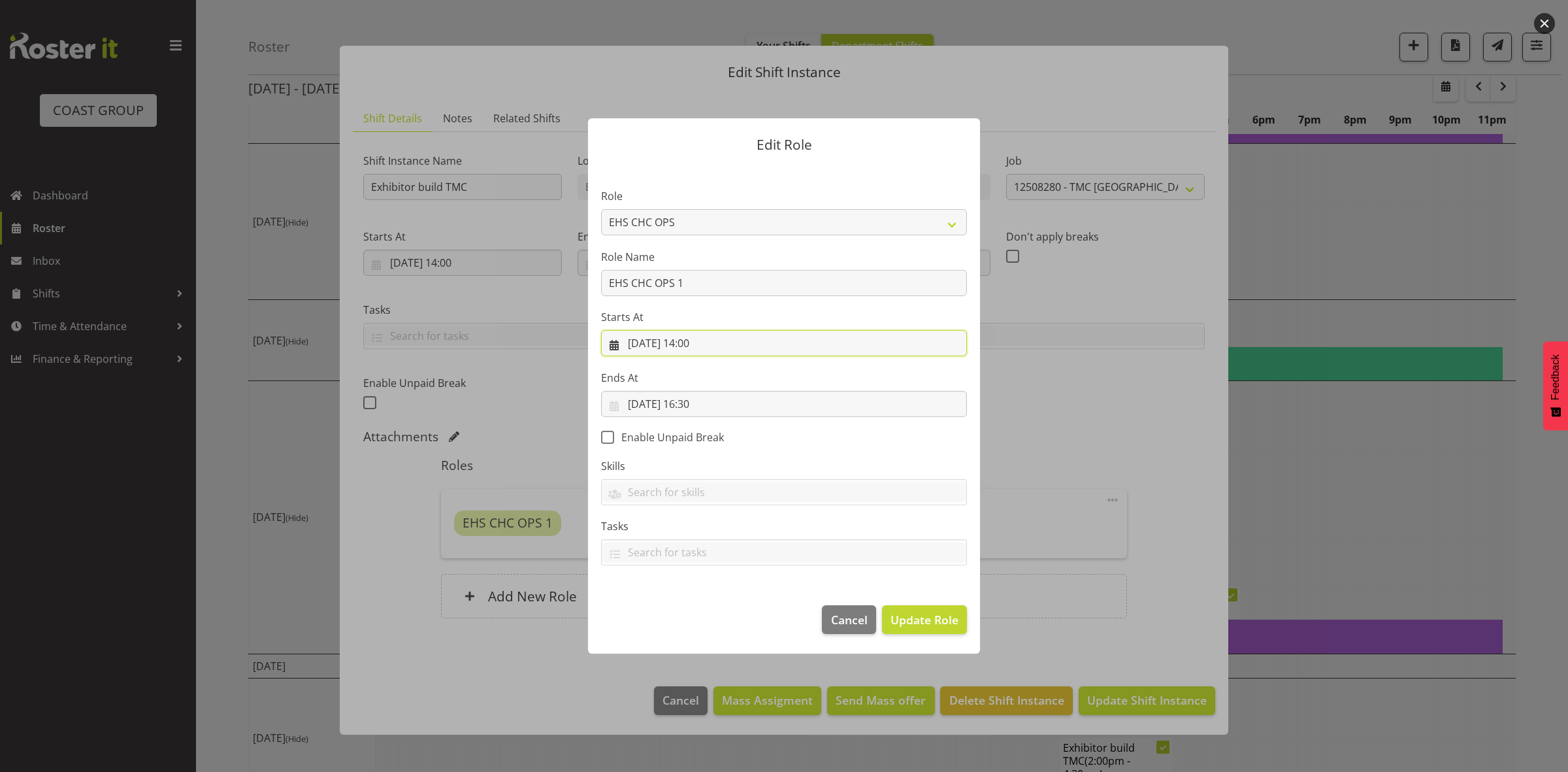
click at [696, 343] on input "24/08/2025, 14:00" at bounding box center [784, 343] width 366 height 26
click at [709, 622] on select "00 01 02 03 04 05 06 07 08 09 10 11 12 13 14 15 16 17 18 19 20 21 22 23" at bounding box center [705, 621] width 29 height 26
select select "12"
click at [691, 608] on select "00 01 02 03 04 05 06 07 08 09 10 11 12 13 14 15 16 17 18 19 20 21 22 23" at bounding box center [705, 621] width 29 height 26
type input "24/08/2025, 12:00"
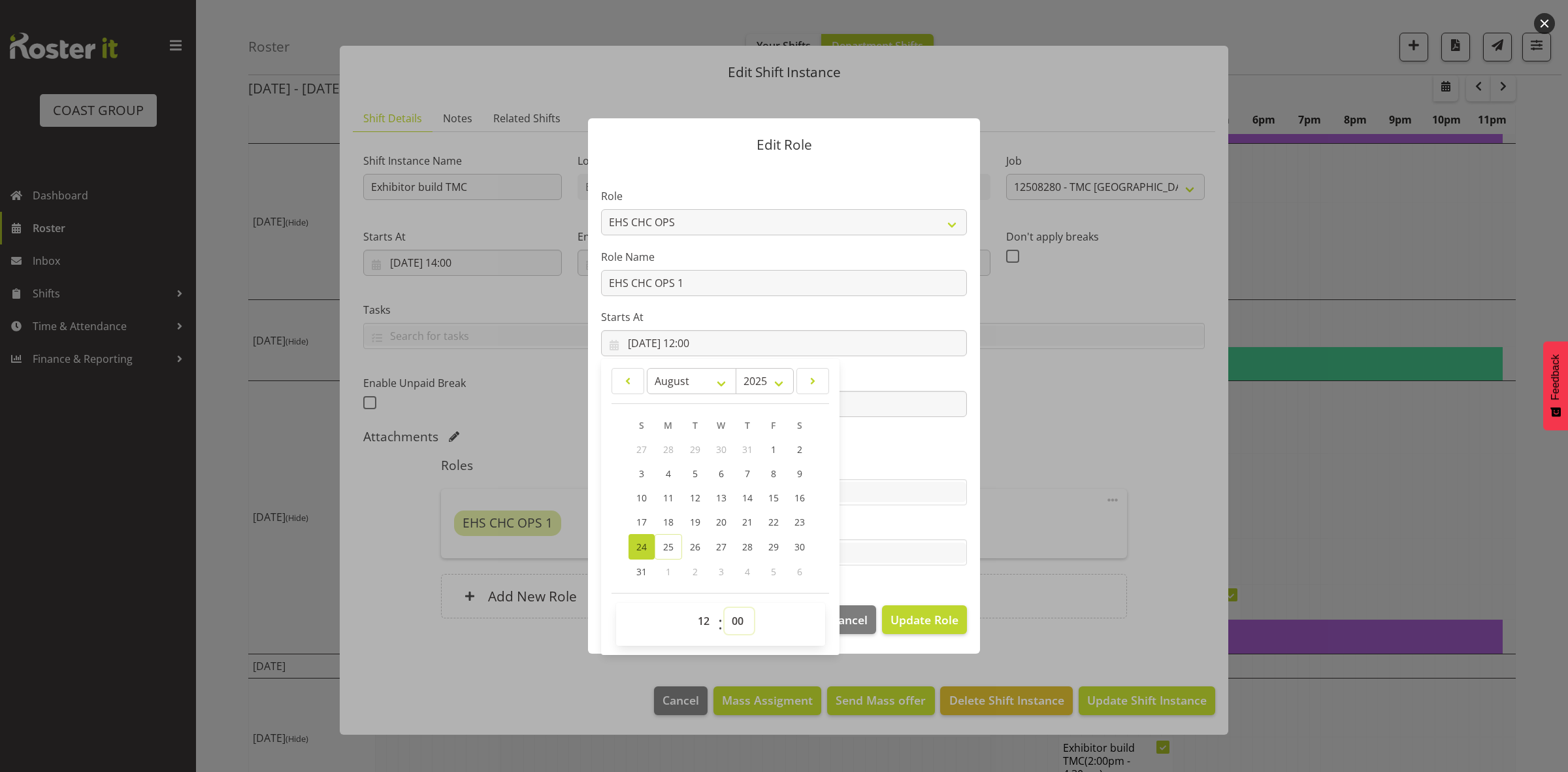
drag, startPoint x: 735, startPoint y: 616, endPoint x: 733, endPoint y: 610, distance: 6.3
click at [735, 616] on select "00 01 02 03 04 05 06 07 08 09 10 11 12 13 14 15 16 17 18 19 20 21 22 23 24 25 2…" at bounding box center [739, 621] width 29 height 26
select select "30"
click at [725, 608] on select "00 01 02 03 04 05 06 07 08 09 10 11 12 13 14 15 16 17 18 19 20 21 22 23 24 25 2…" at bounding box center [739, 621] width 29 height 26
type input "24/08/2025, 12:30"
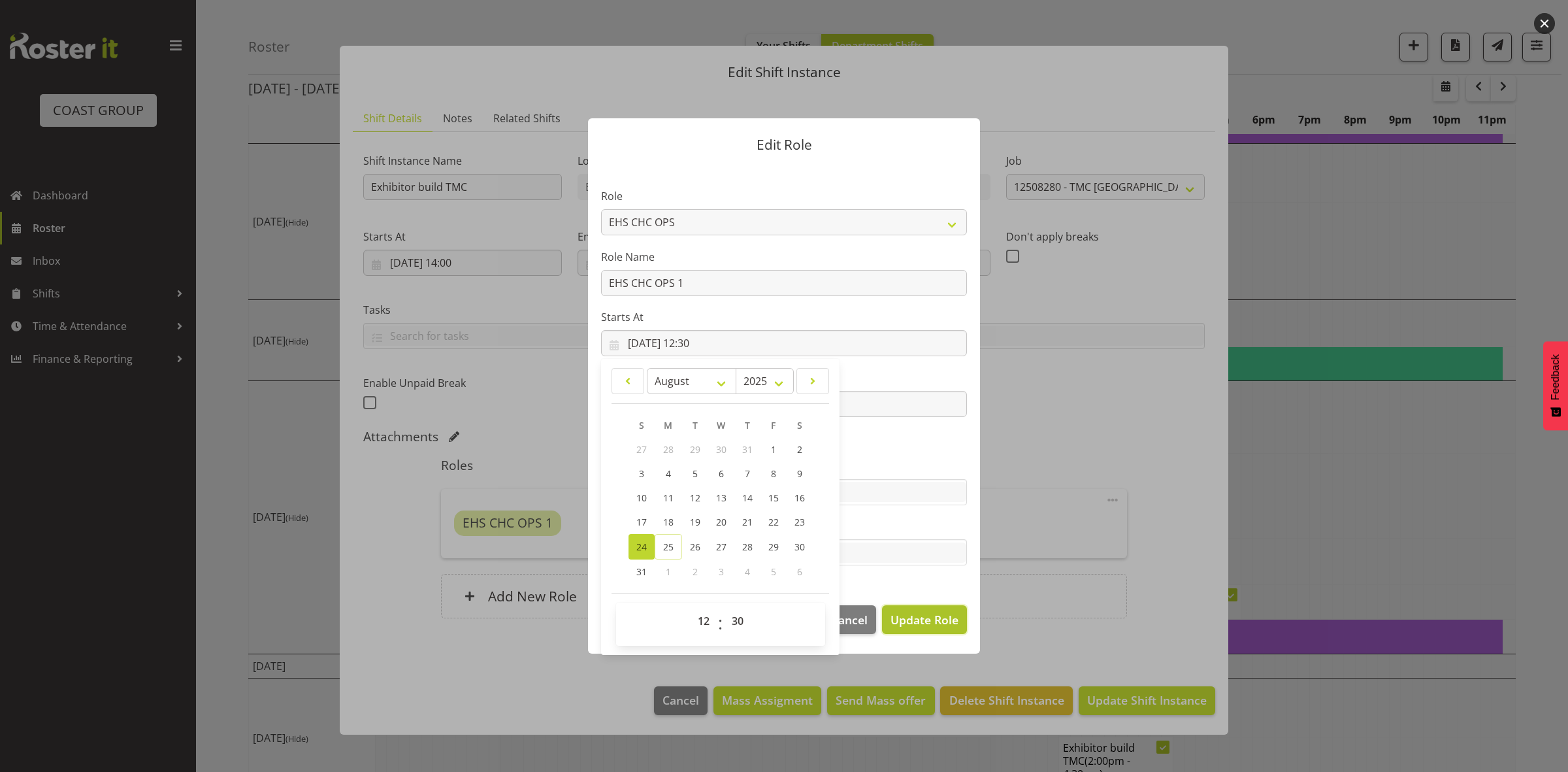
click at [920, 622] on span "Update Role" at bounding box center [924, 619] width 68 height 17
select select
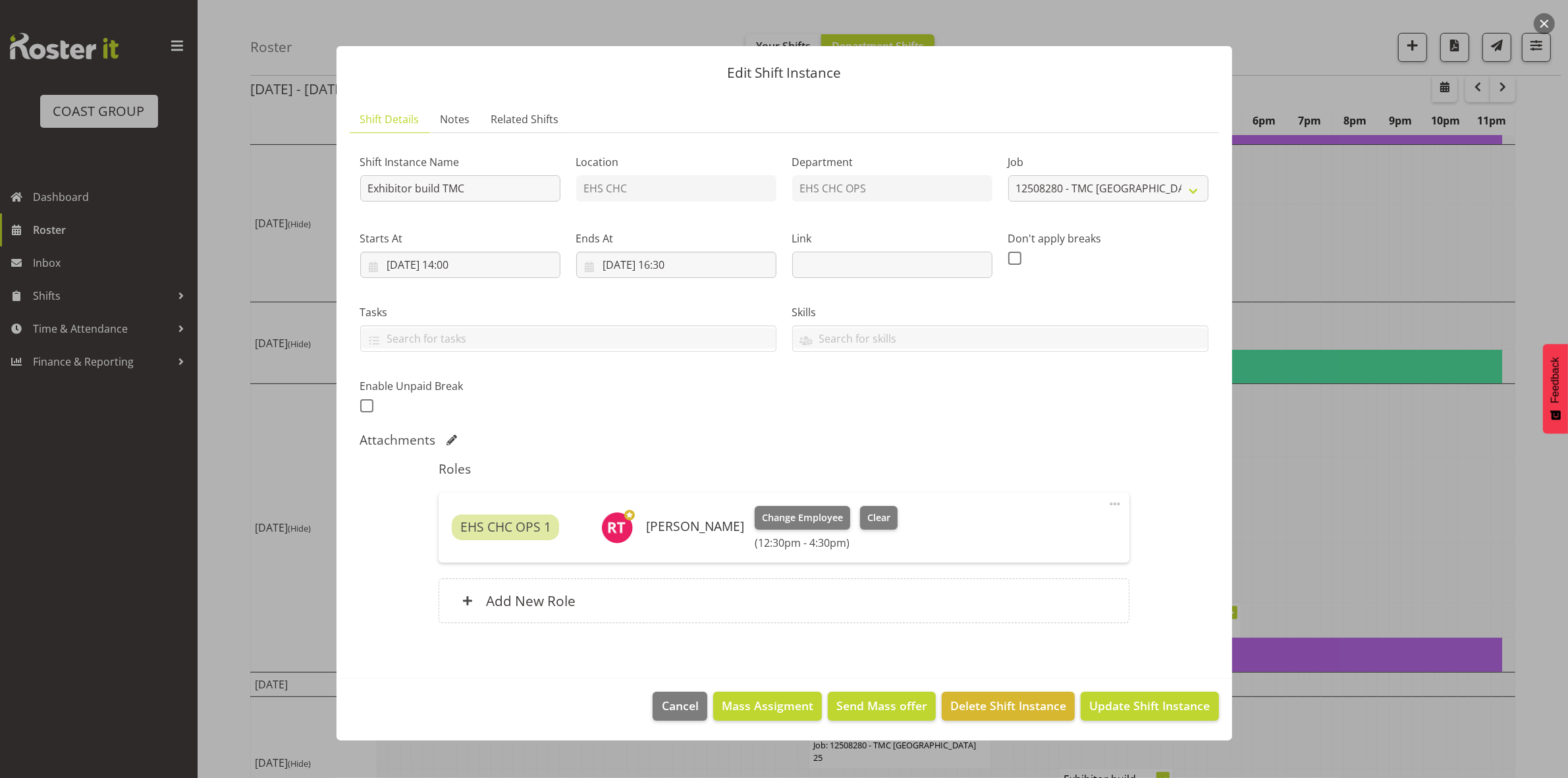
click at [1113, 508] on span at bounding box center [1114, 503] width 16 height 16
click at [1022, 535] on link "Edit" at bounding box center [1059, 533] width 127 height 24
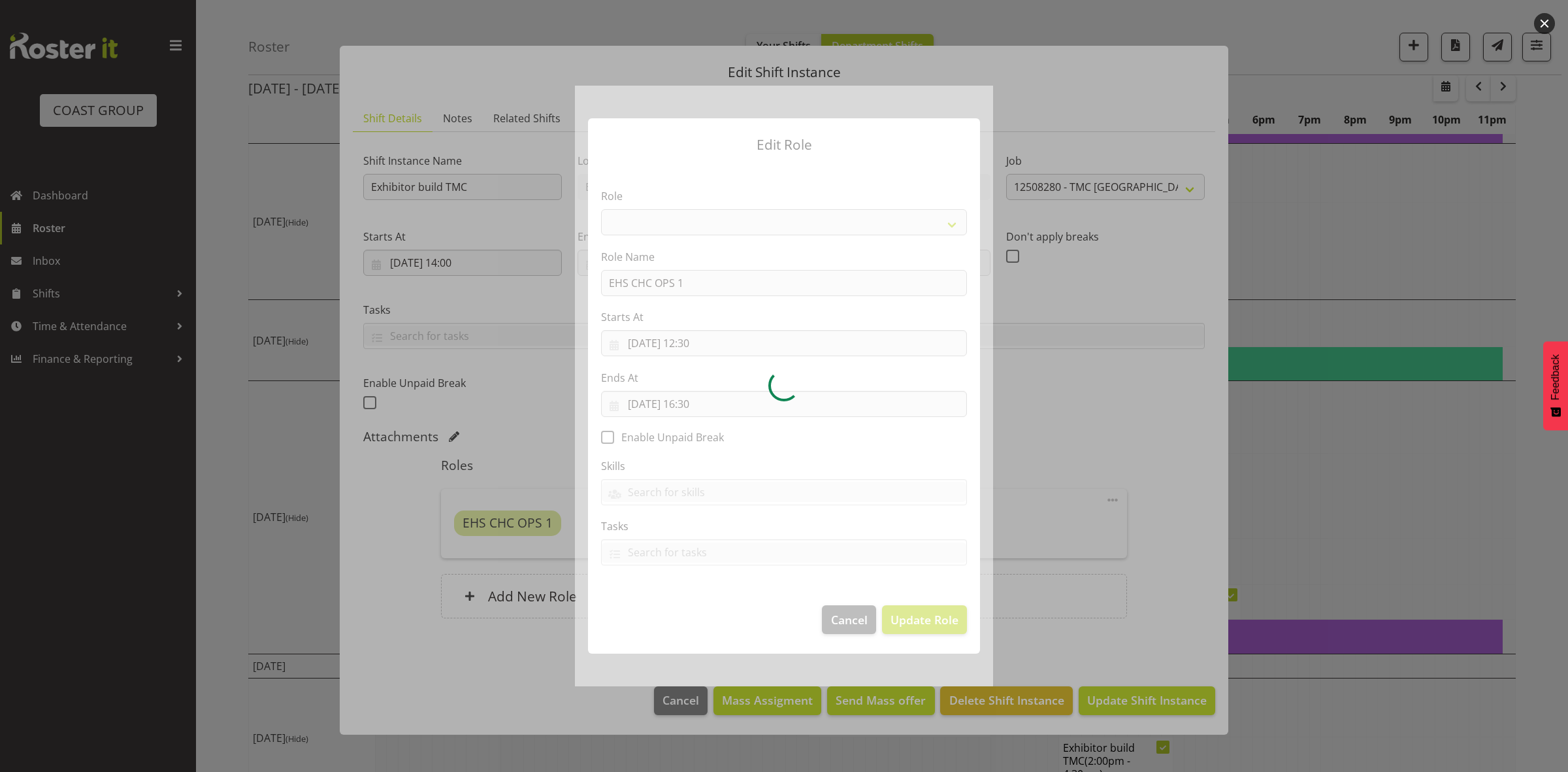
select select "192"
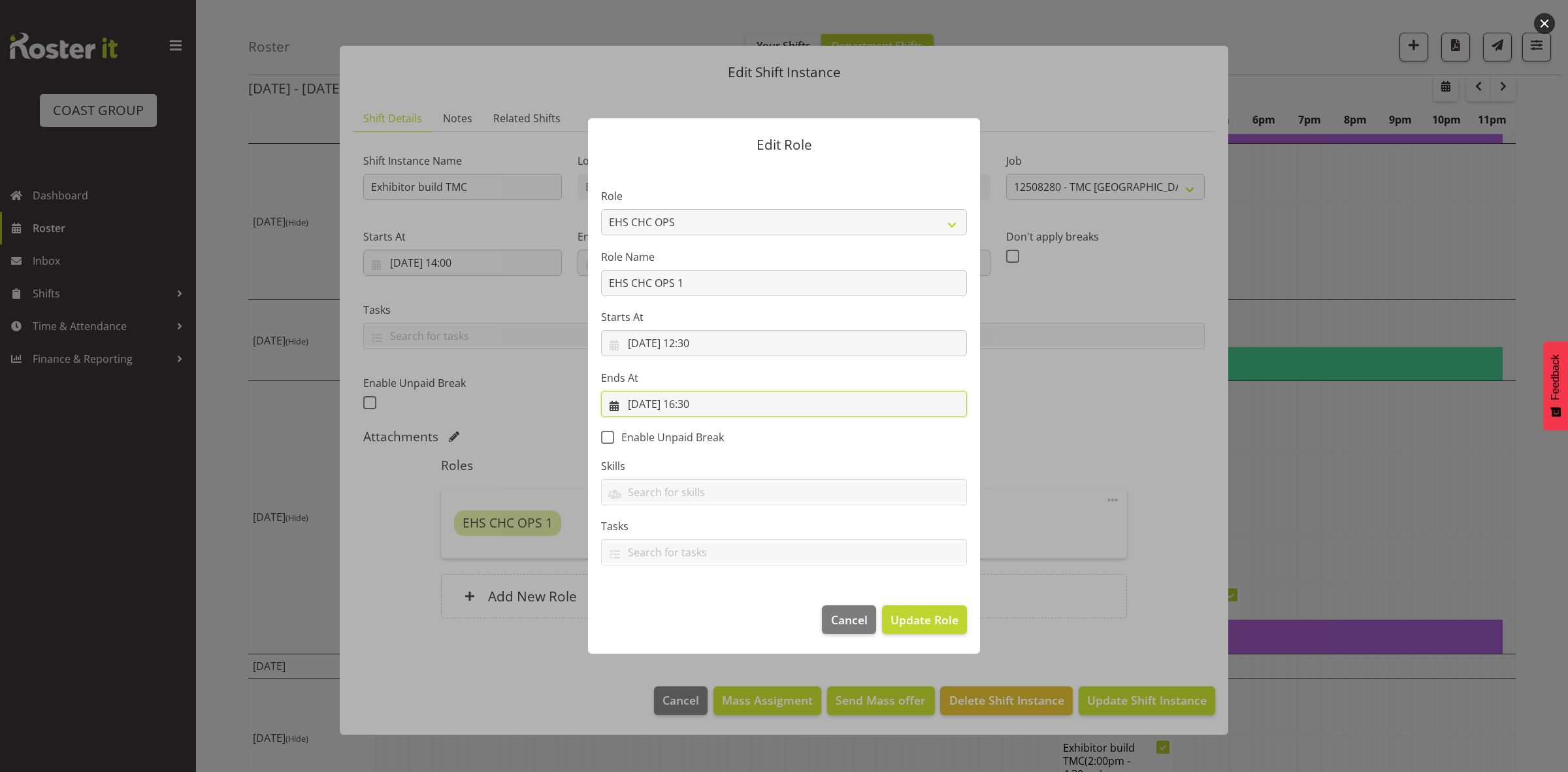
click at [697, 406] on input "24/08/2025, 16:30" at bounding box center [784, 403] width 366 height 26
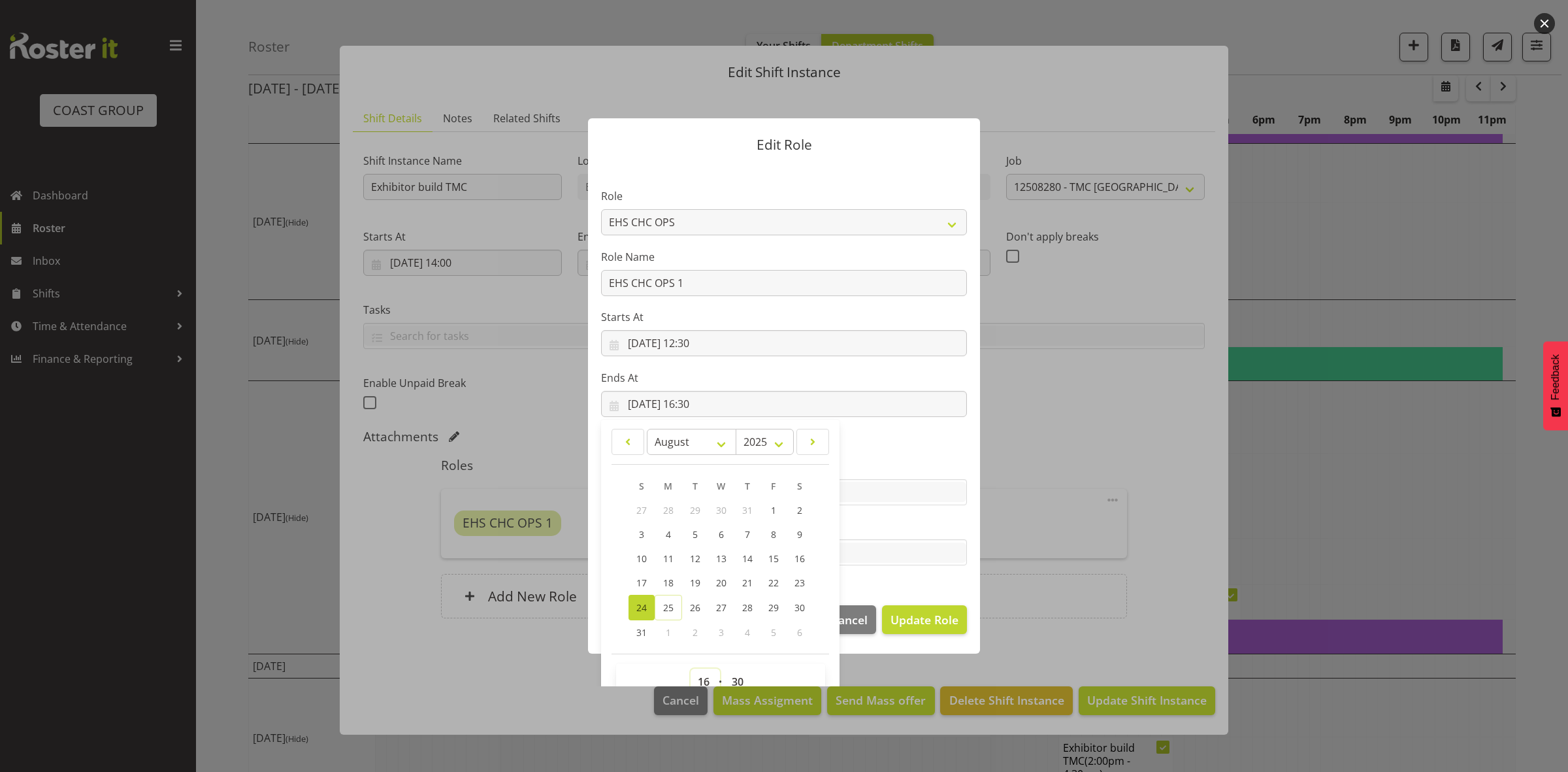
click at [696, 675] on select "00 01 02 03 04 05 06 07 08 09 10 11 12 13 14 15 16 17 18 19 20 21 22 23" at bounding box center [705, 682] width 29 height 26
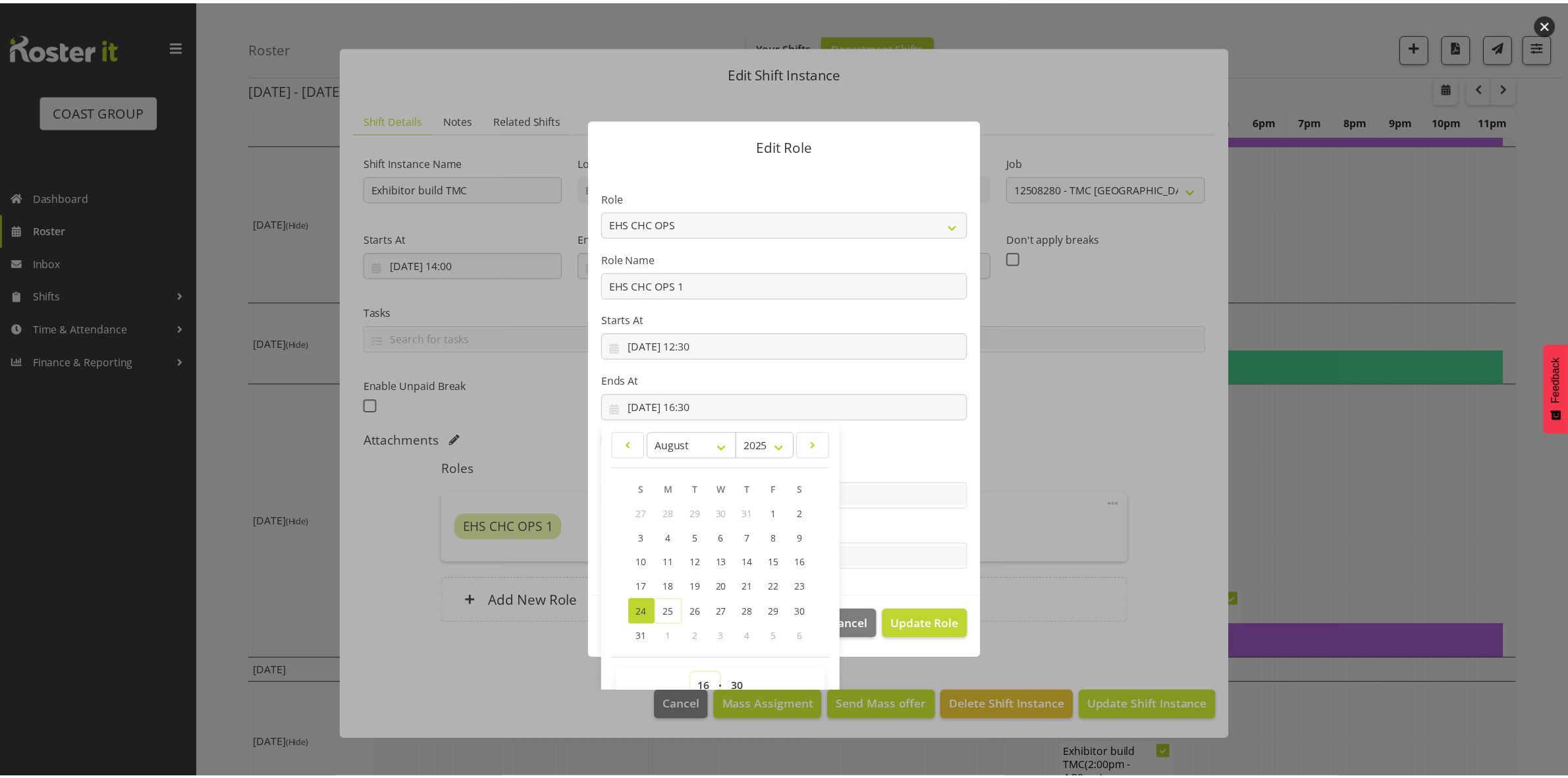
scroll to position [8, 0]
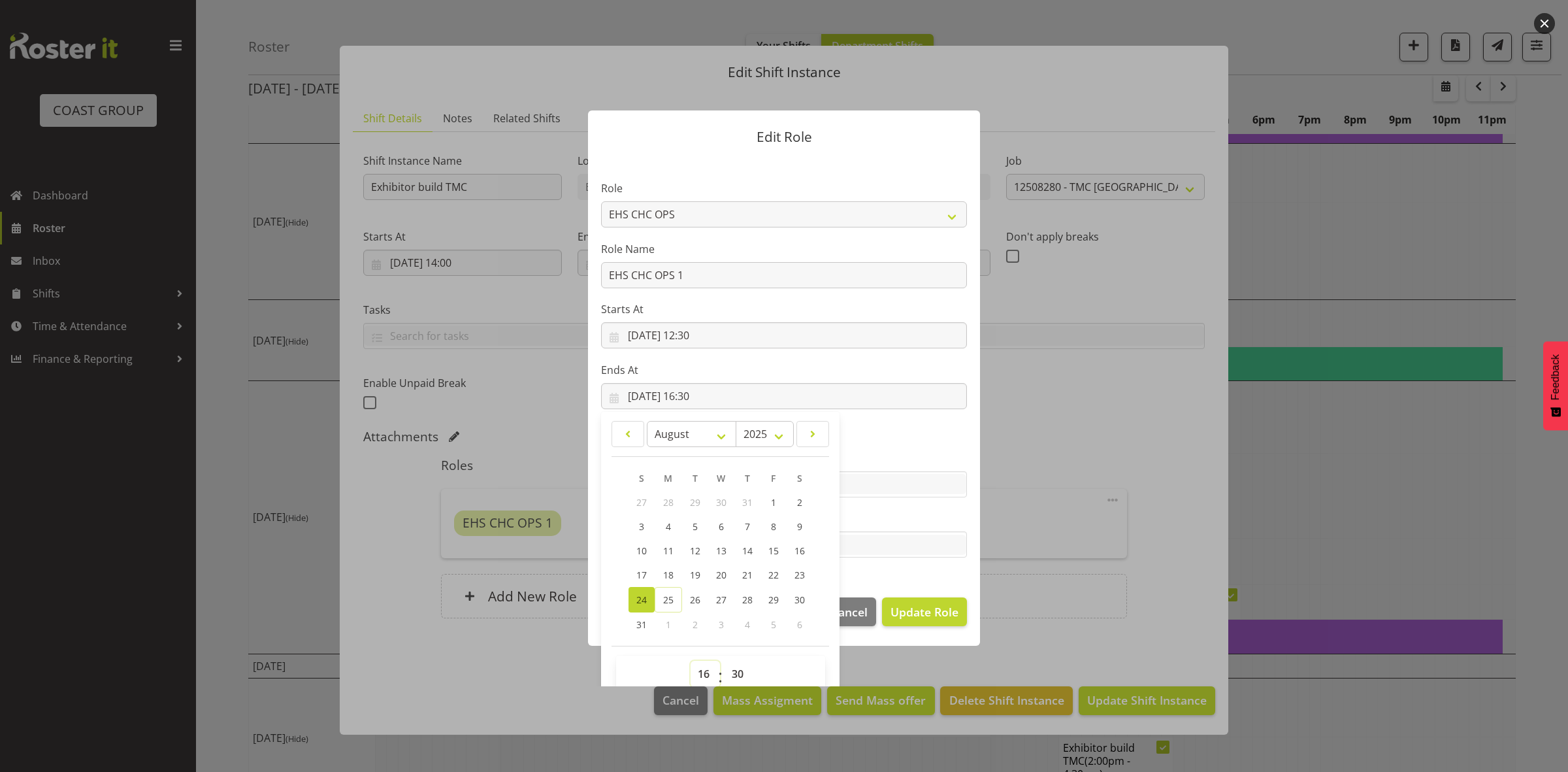
select select "13"
click at [691, 661] on select "00 01 02 03 04 05 06 07 08 09 10 11 12 13 14 15 16 17 18 19 20 21 22 23" at bounding box center [705, 674] width 29 height 26
type input "24/08/2025, 13:30"
click at [732, 663] on select "00 01 02 03 04 05 06 07 08 09 10 11 12 13 14 15 16 17 18 19 20 21 22 23 24 25 2…" at bounding box center [739, 674] width 29 height 26
select select "0"
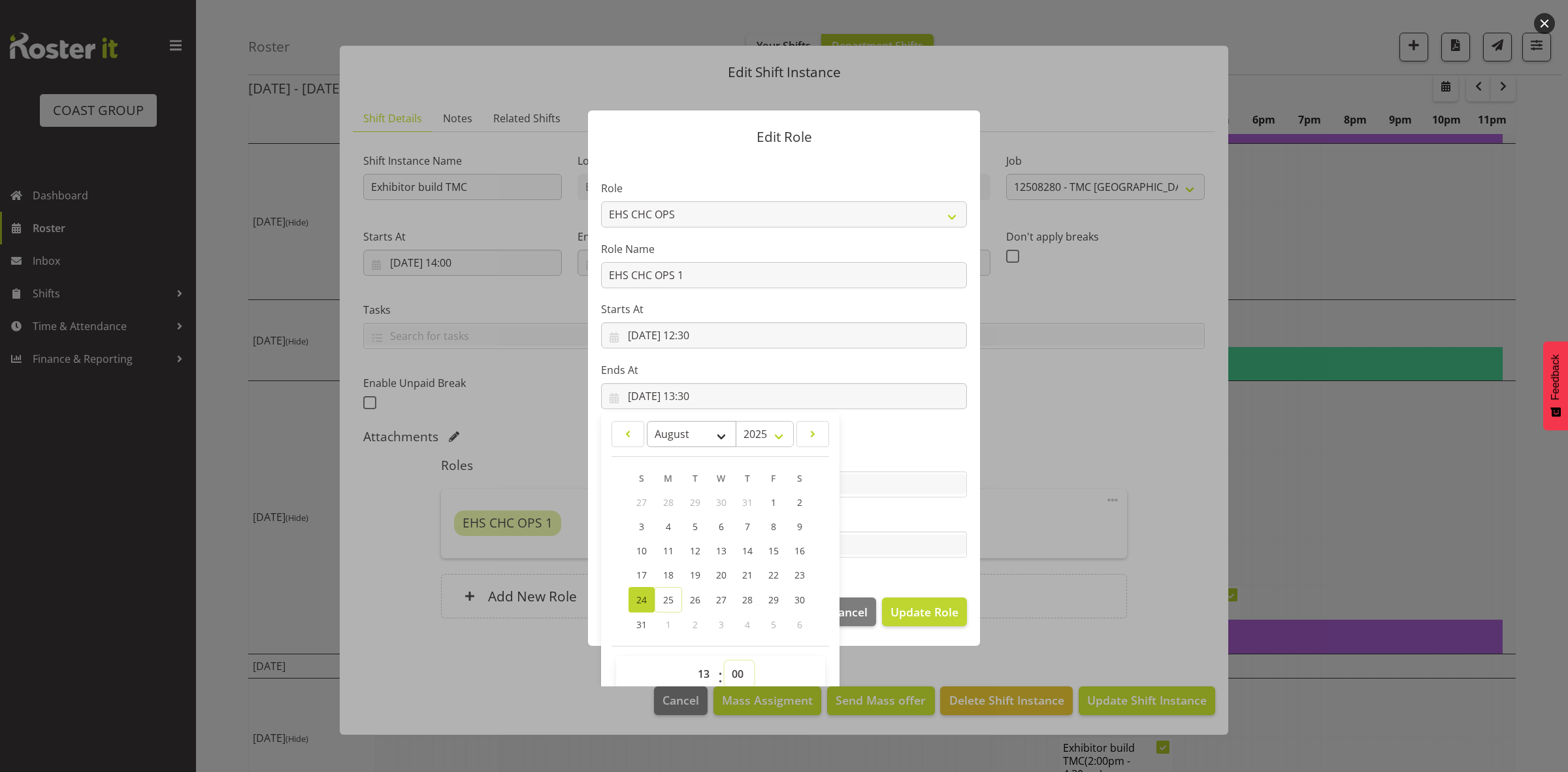
click at [725, 661] on select "00 01 02 03 04 05 06 07 08 09 10 11 12 13 14 15 16 17 18 19 20 21 22 23 24 25 2…" at bounding box center [739, 674] width 29 height 26
type input "24/08/2025, 13:00"
click at [907, 611] on span "Update Role" at bounding box center [924, 611] width 68 height 17
select select
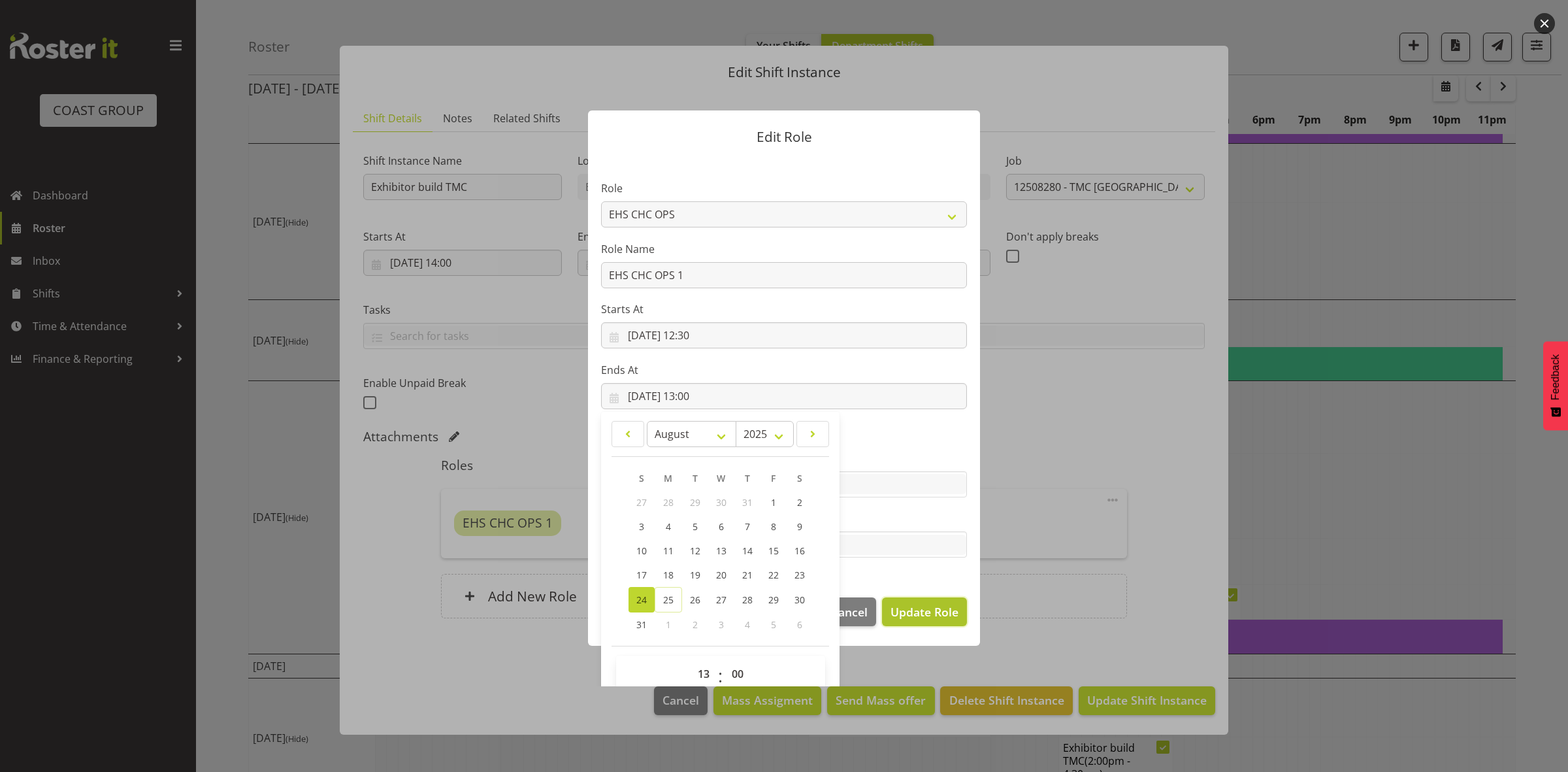
select select
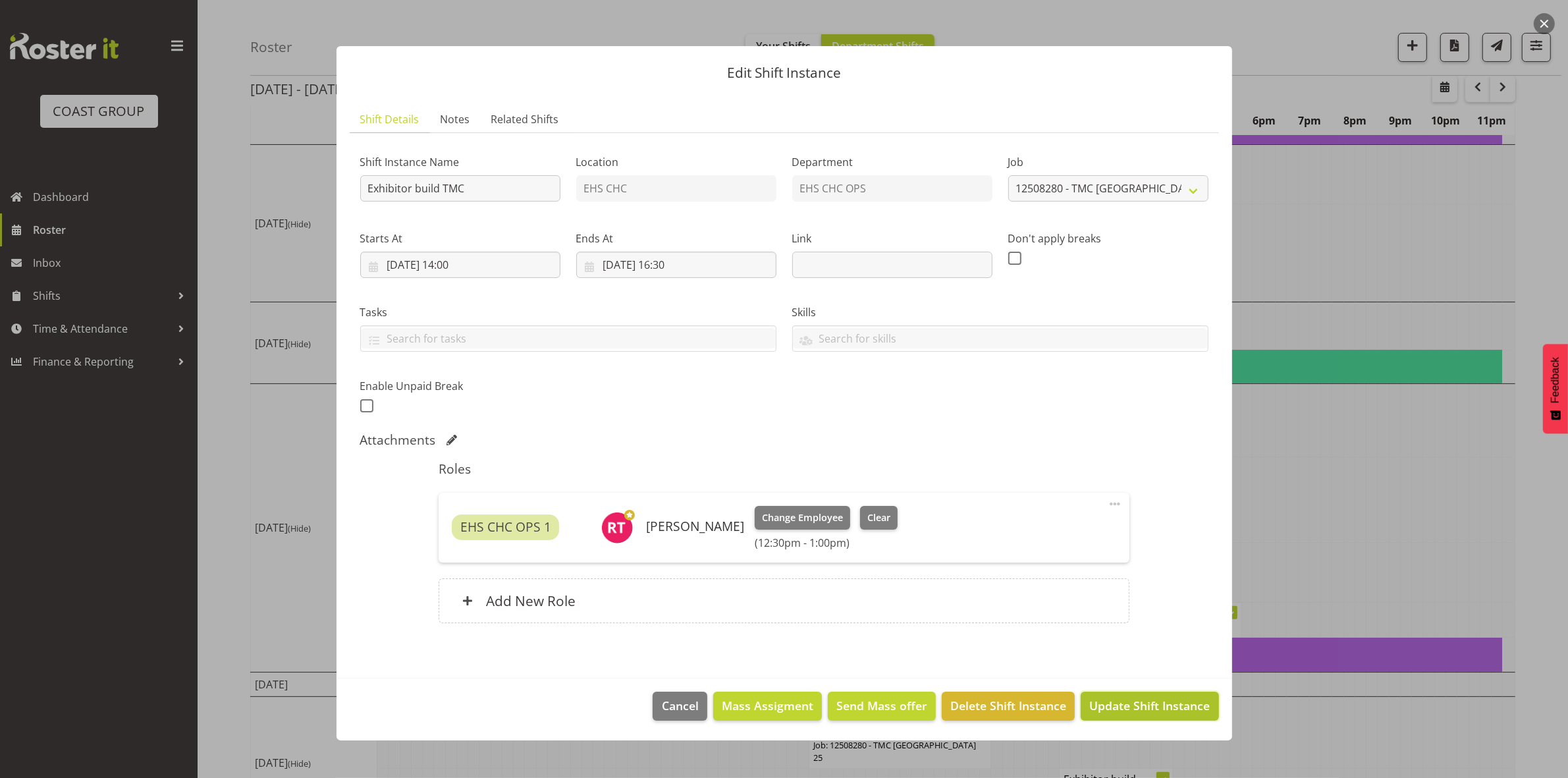
click at [1144, 712] on span "Update Shift Instance" at bounding box center [1149, 705] width 120 height 17
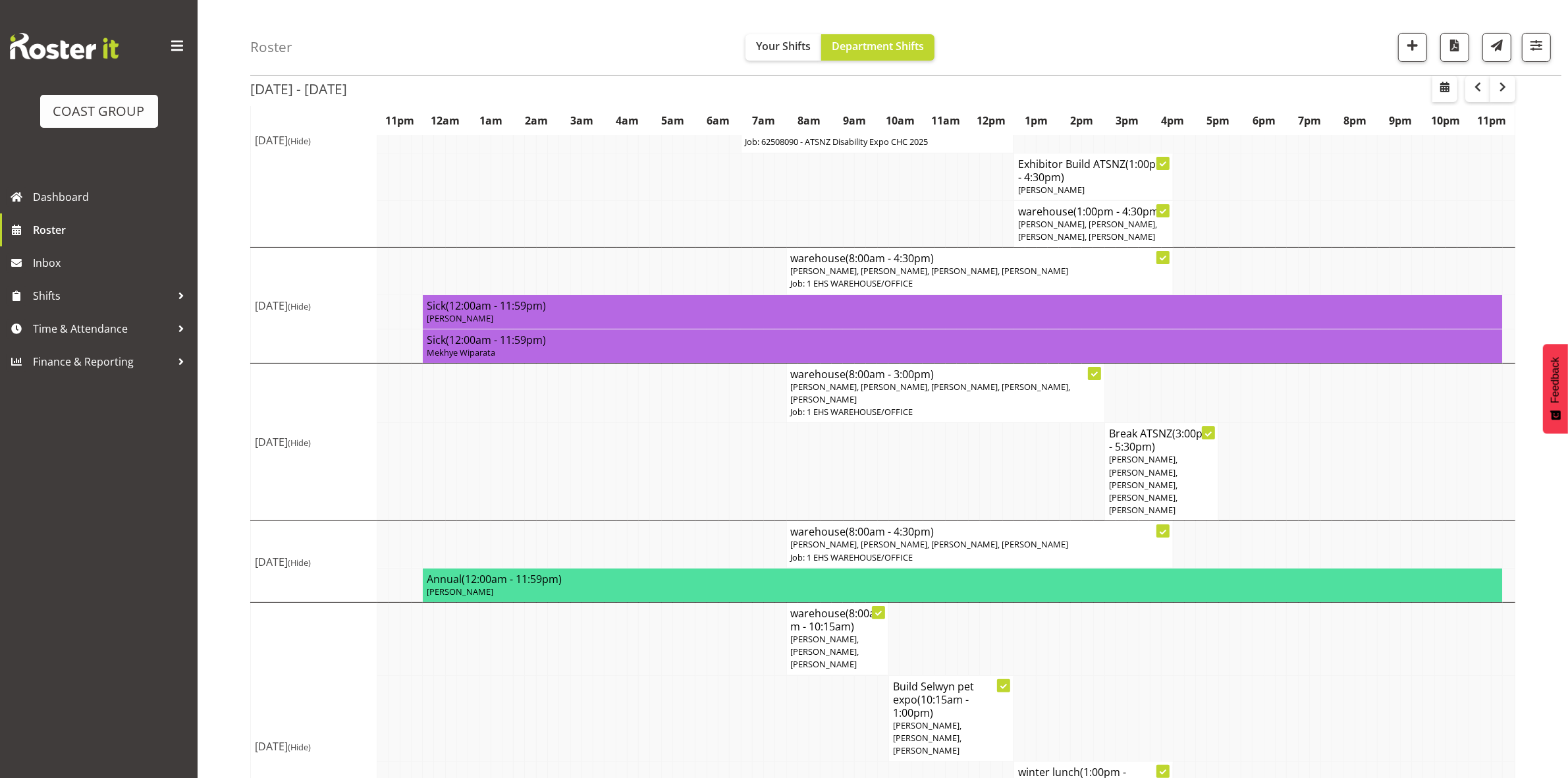
scroll to position [407, 0]
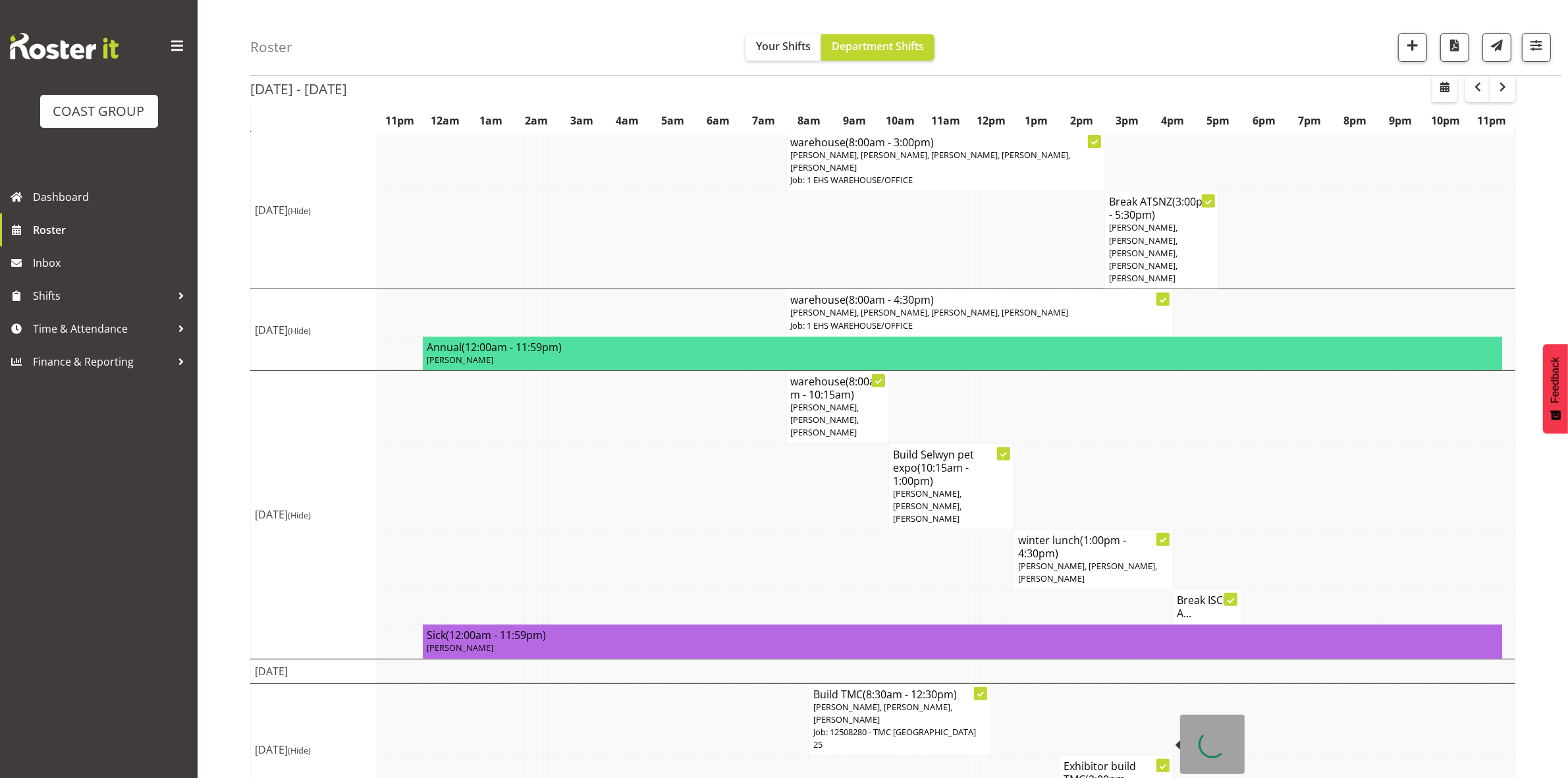
click at [1076, 772] on span "(2:00pm - 4:30pm)" at bounding box center [1097, 786] width 68 height 28
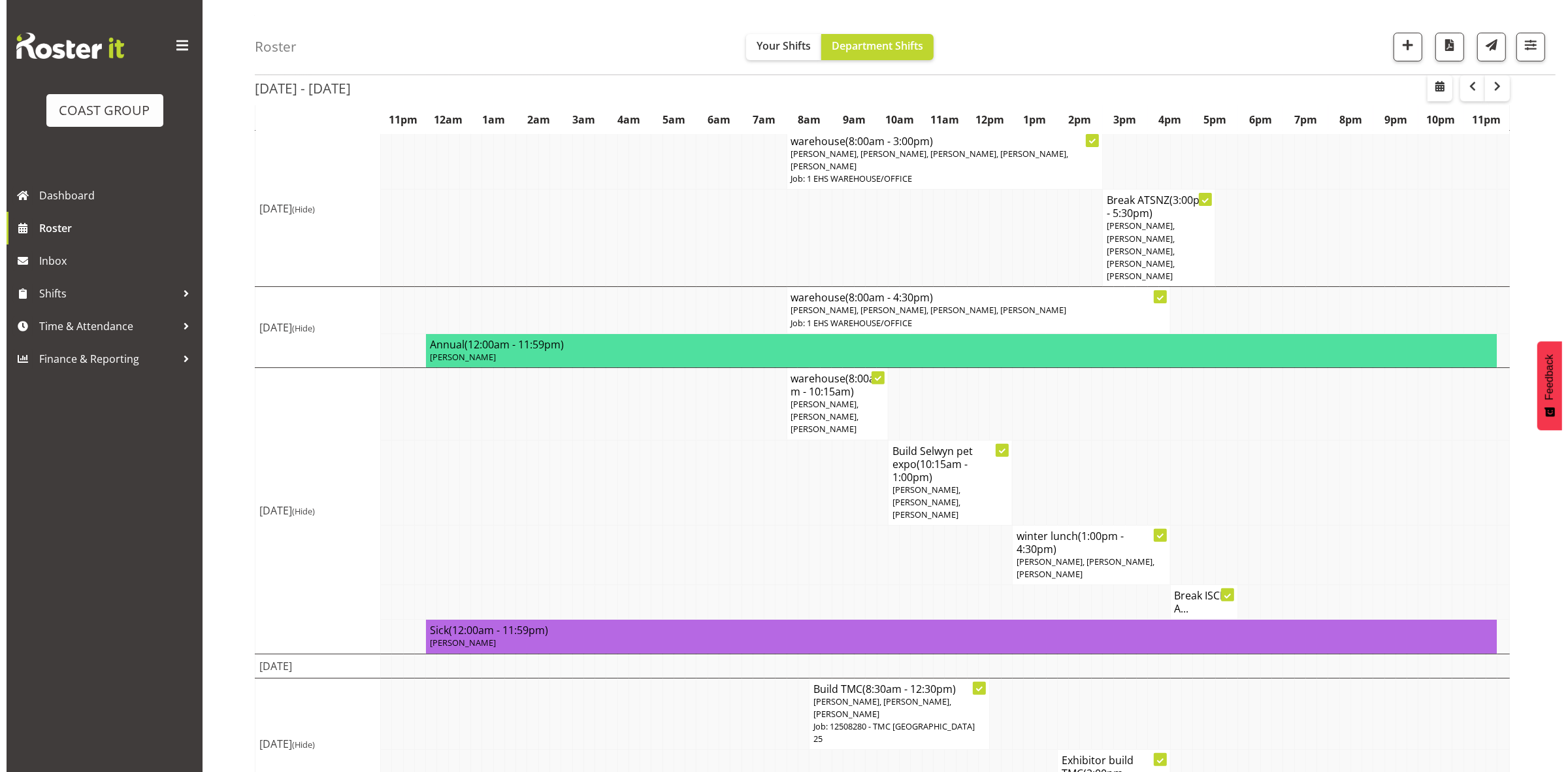
scroll to position [390, 0]
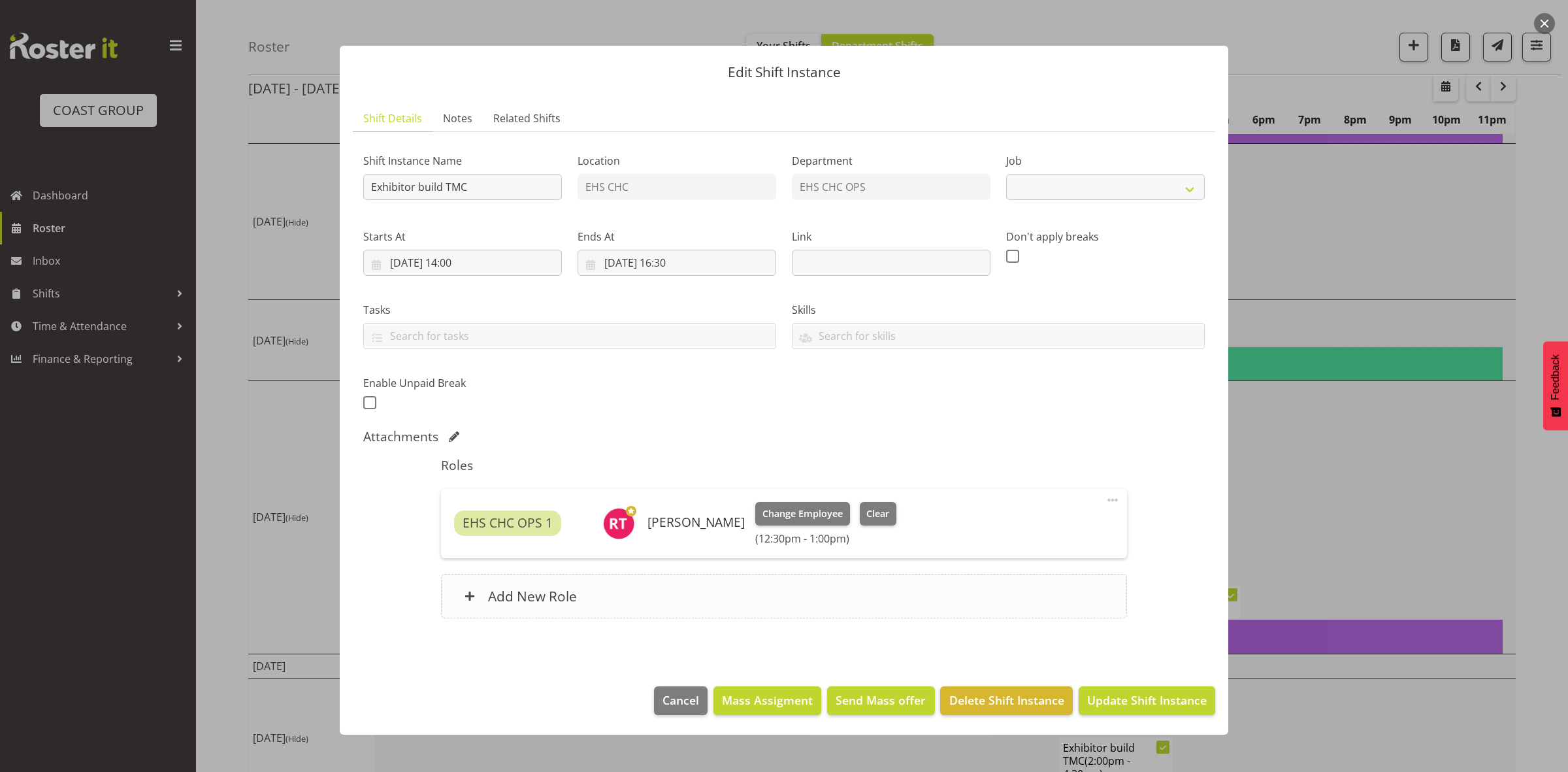
select select "10395"
click at [673, 265] on input "24/08/2025, 16:30" at bounding box center [677, 263] width 199 height 26
click at [679, 541] on select "00 01 02 03 04 05 06 07 08 09 10 11 12 13 14 15 16 17 18 19 20 21 22 23" at bounding box center [677, 541] width 29 height 26
select select "13"
click at [662, 528] on select "00 01 02 03 04 05 06 07 08 09 10 11 12 13 14 15 16 17 18 19 20 21 22 23" at bounding box center [677, 541] width 29 height 26
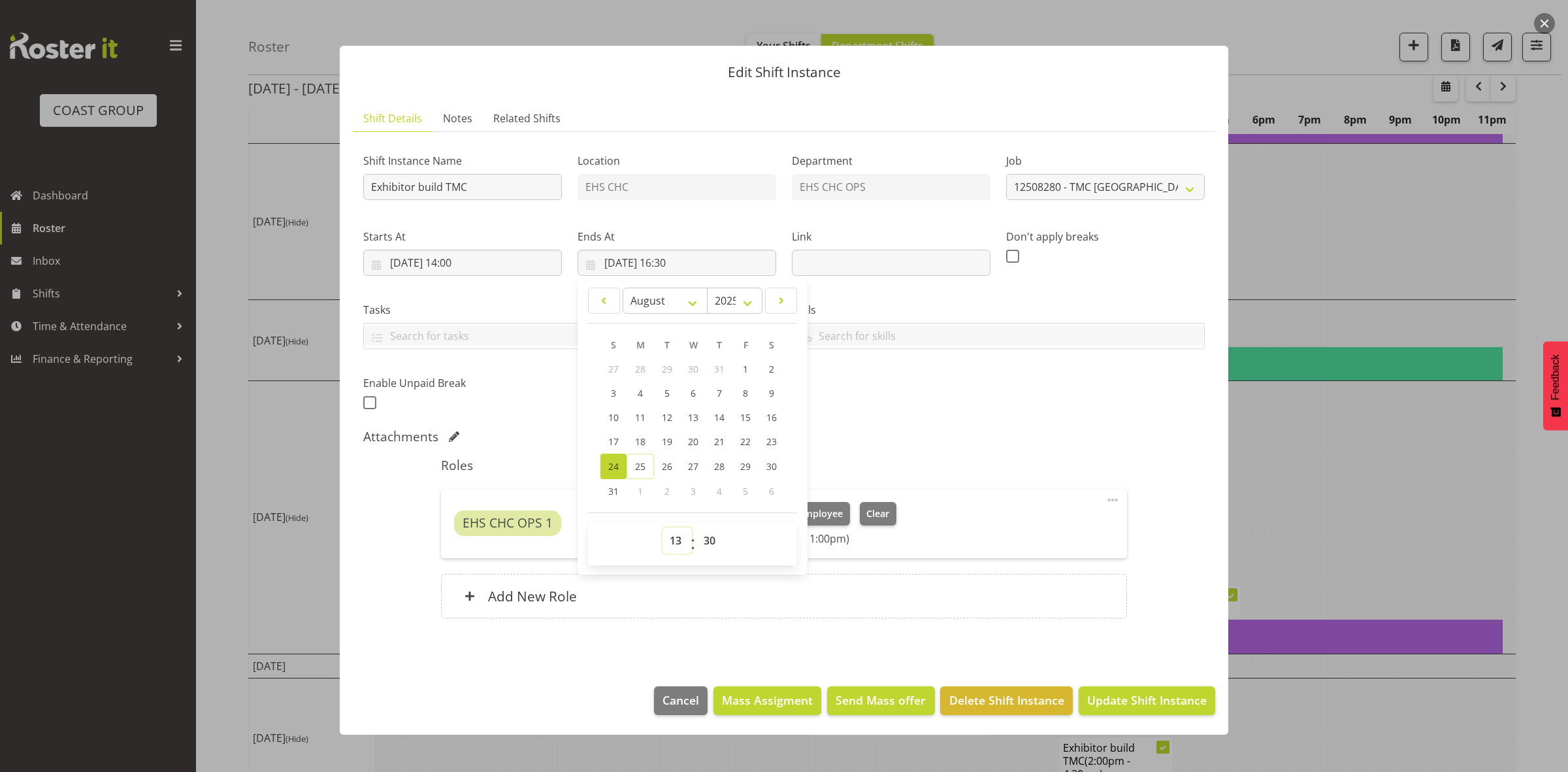
type input "24/08/2025, 13:30"
click at [851, 408] on div "Shift Instance Name Exhibitor build TMC Location EHS CHC Department EHS CHC OPS…" at bounding box center [784, 278] width 857 height 287
click at [686, 265] on input "24/08/2025, 13:30" at bounding box center [677, 263] width 199 height 26
click at [713, 541] on select "00 01 02 03 04 05 06 07 08 09 10 11 12 13 14 15 16 17 18 19 20 21 22 23 24 25 2…" at bounding box center [711, 541] width 29 height 26
select select "0"
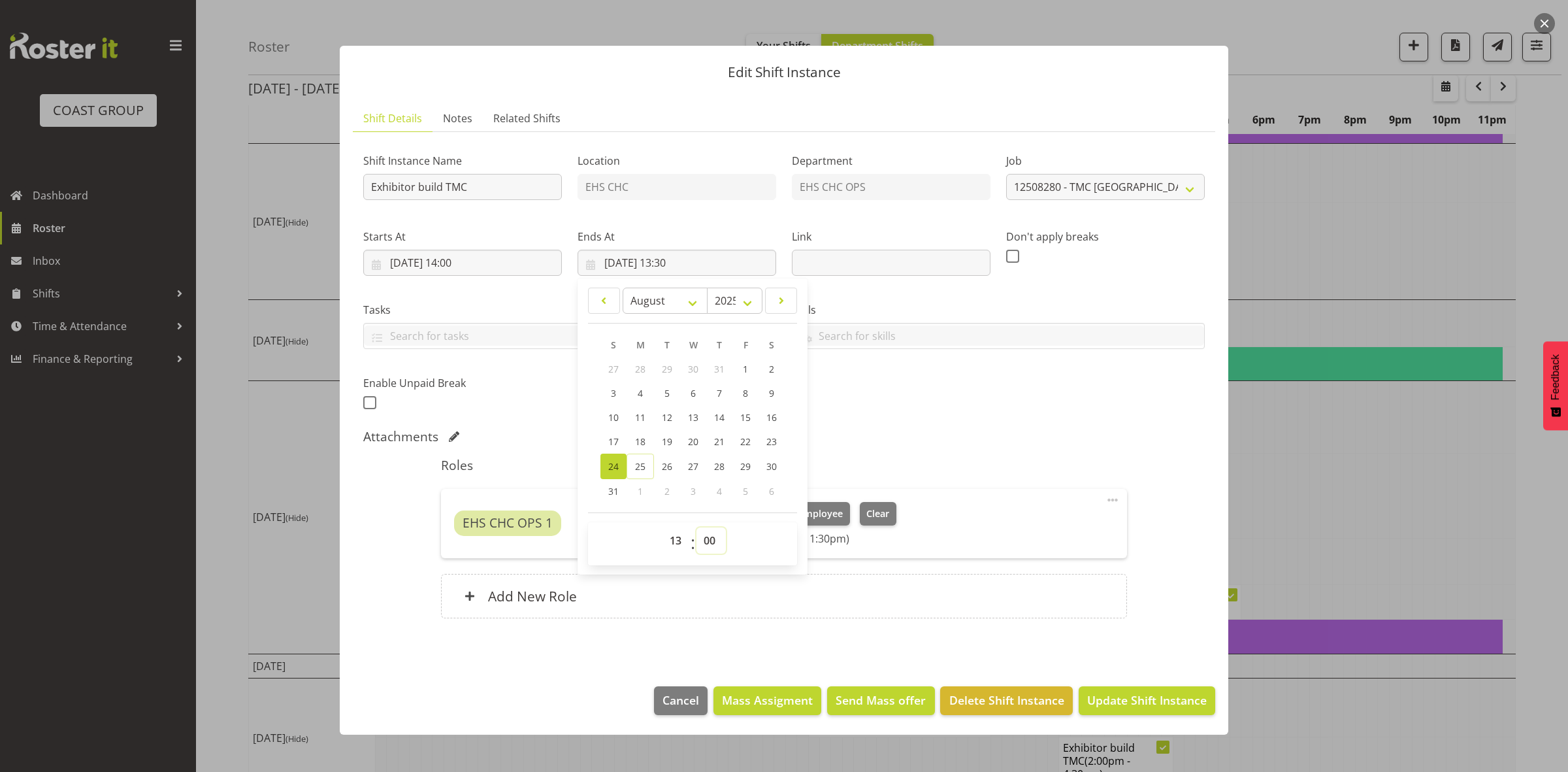
click at [696, 528] on select "00 01 02 03 04 05 06 07 08 09 10 11 12 13 14 15 16 17 18 19 20 21 22 23 24 25 2…" at bounding box center [711, 541] width 29 height 26
type input "24/08/2025, 13:00"
click at [966, 412] on div "Shift Instance Name Exhibitor build TMC Location EHS CHC Department EHS CHC OPS…" at bounding box center [784, 278] width 857 height 287
click at [1152, 701] on span "Update Shift Instance" at bounding box center [1147, 700] width 119 height 17
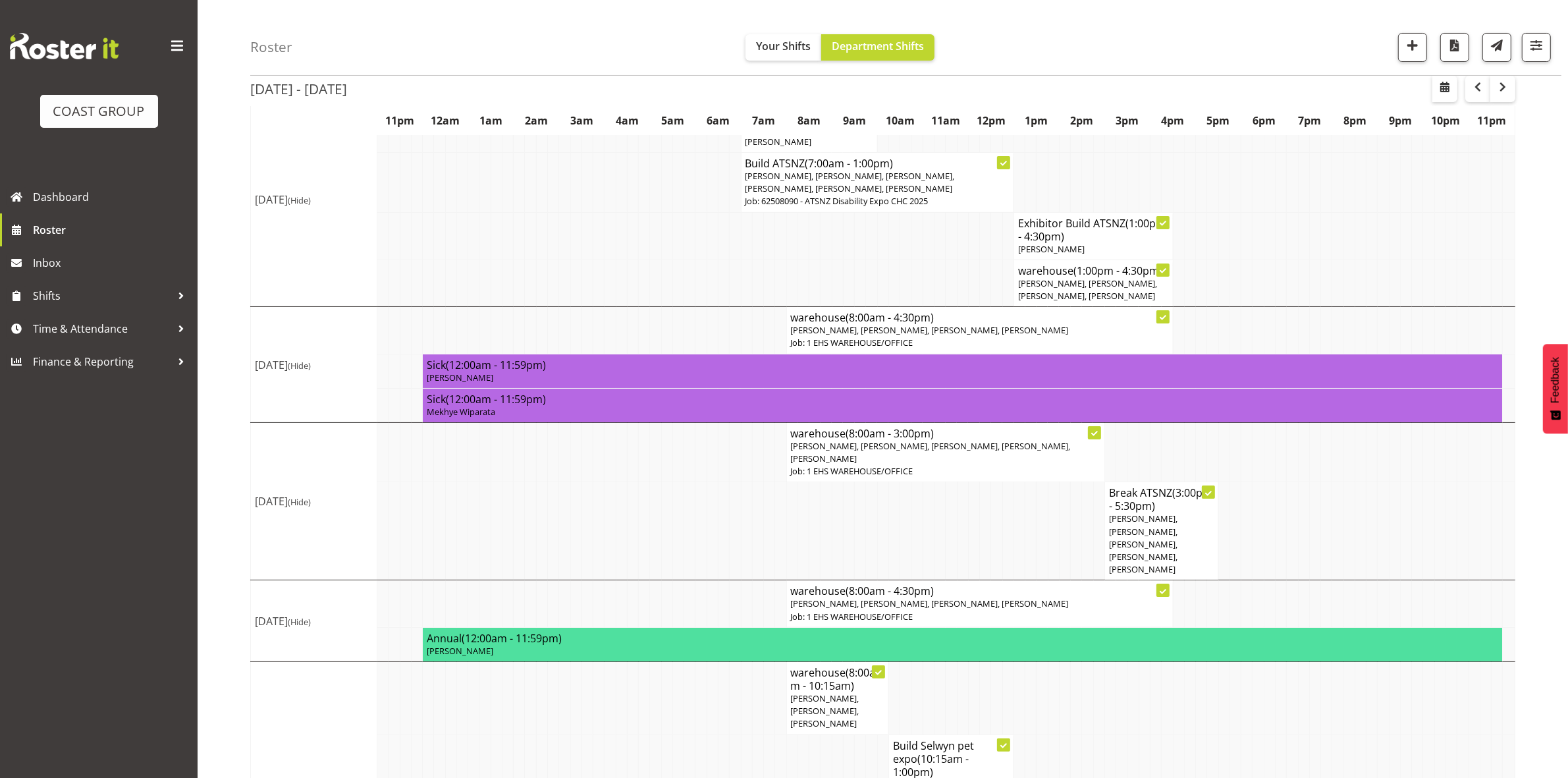
scroll to position [0, 0]
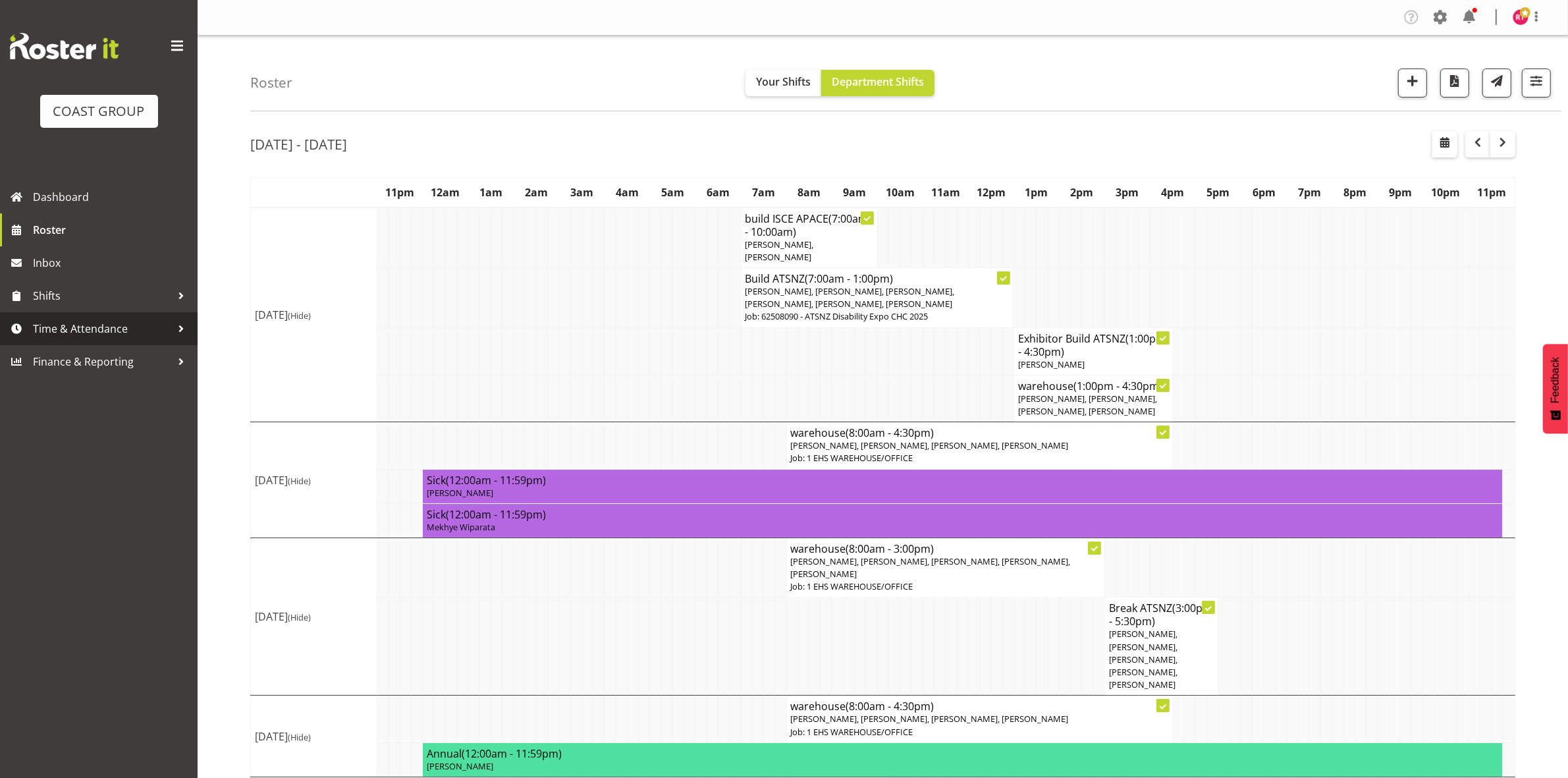
click at [81, 326] on span "Time & Attendance" at bounding box center [101, 329] width 138 height 20
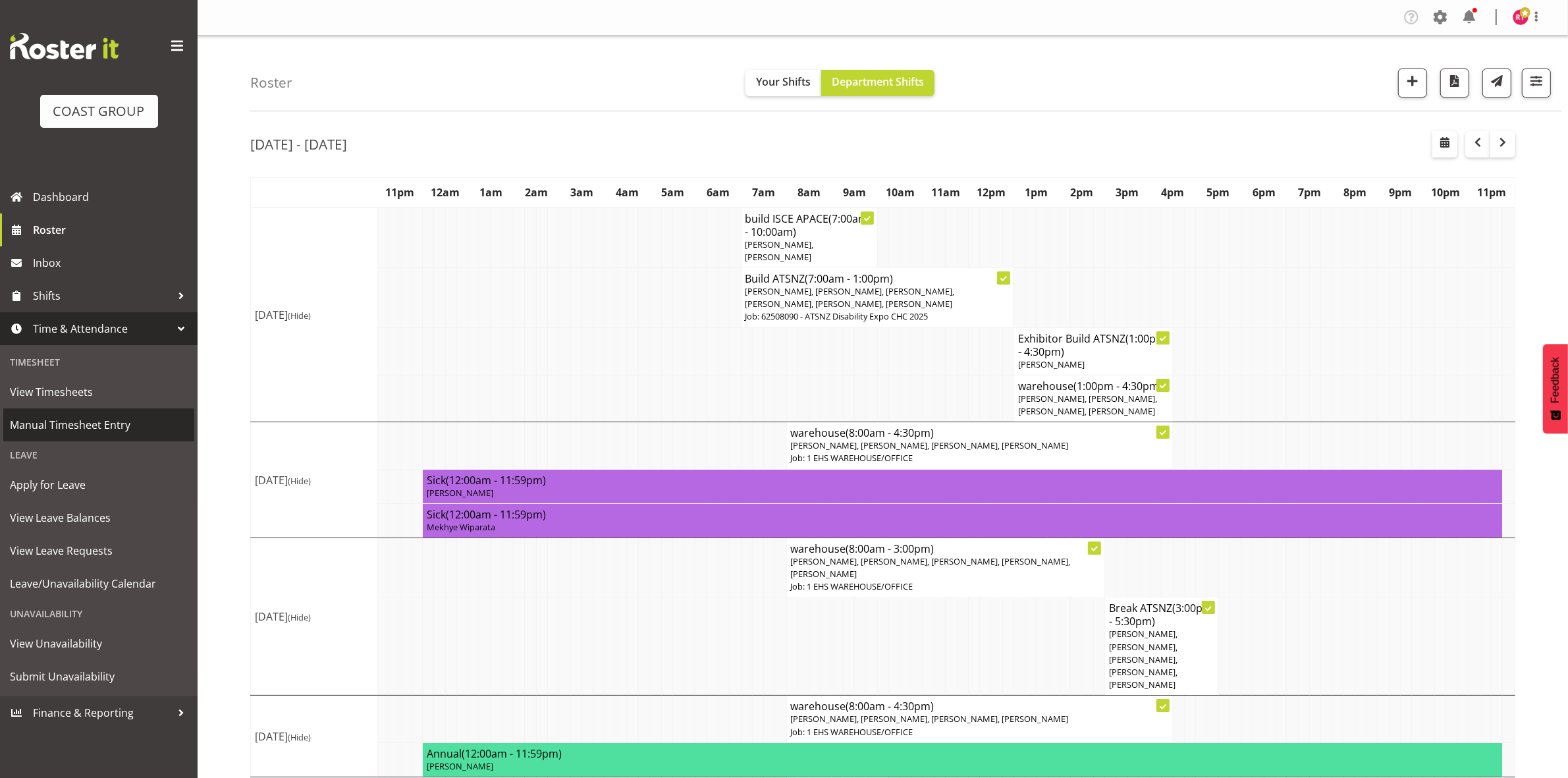
click at [79, 427] on span "Manual Timesheet Entry" at bounding box center [98, 425] width 177 height 20
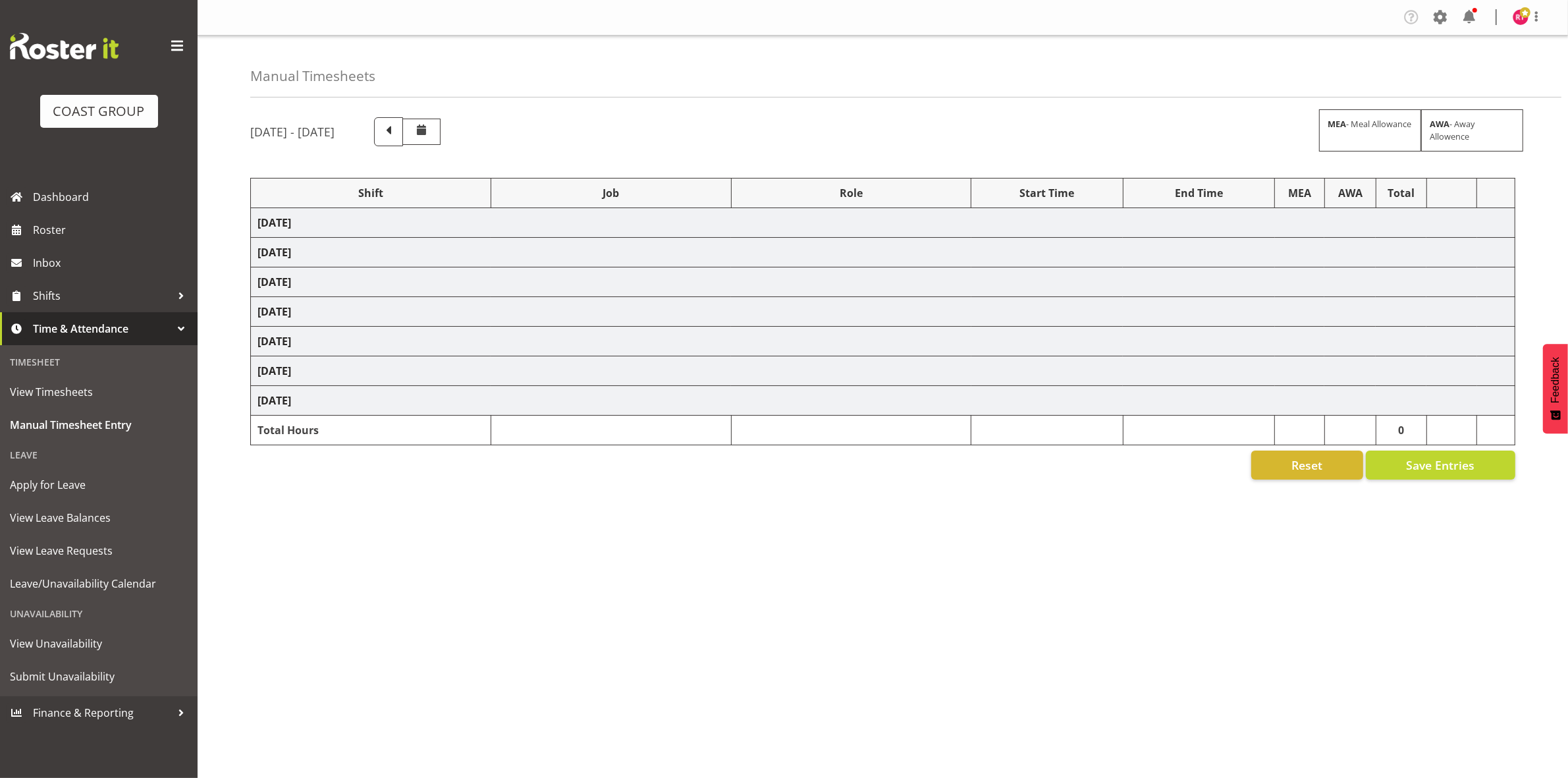
select select "80726"
select select "69"
select select "80727"
select select "9699"
select select "80728"
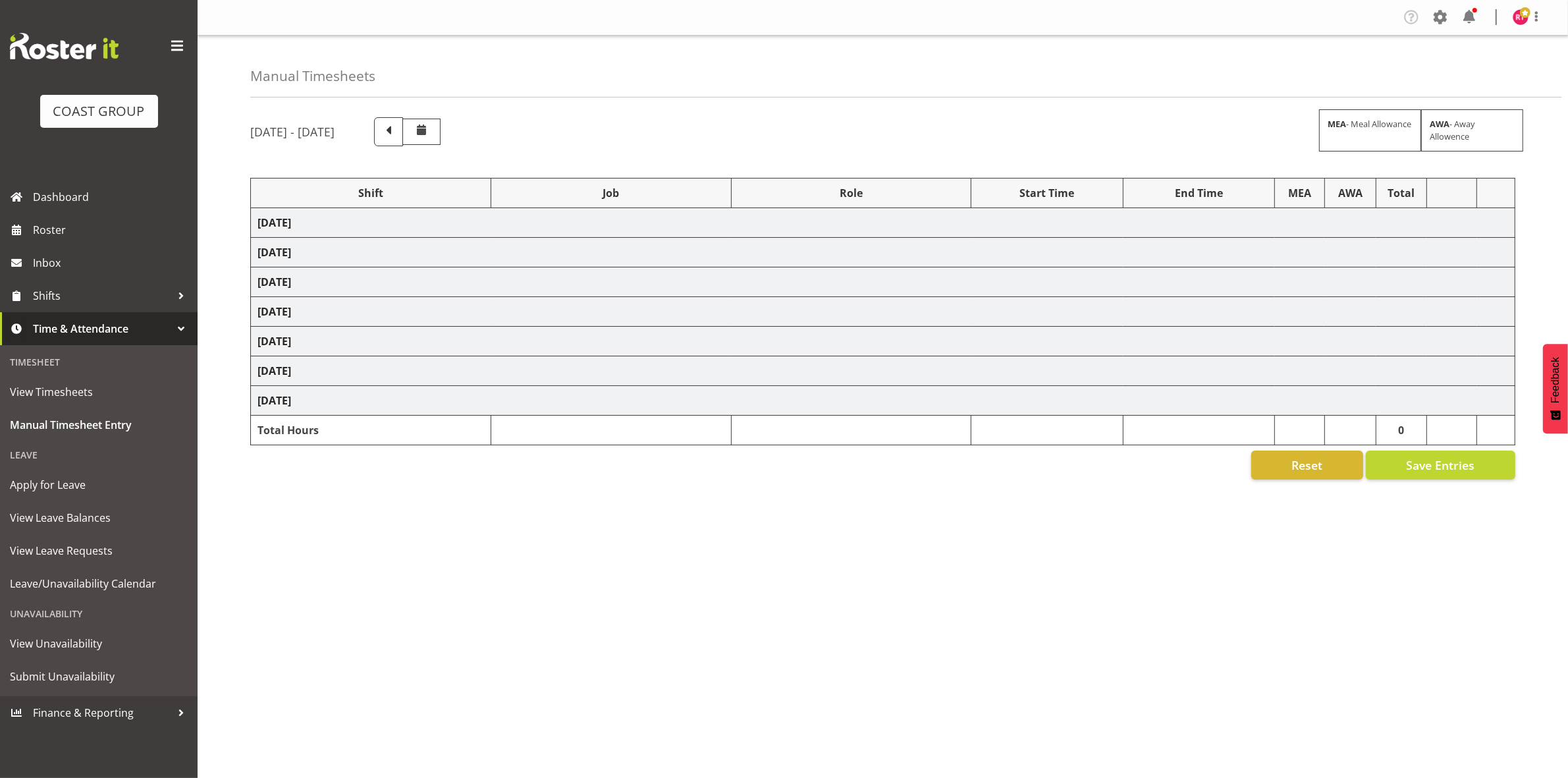
select select "69"
select select "80729"
select select "69"
select select "80730"
select select "10476"
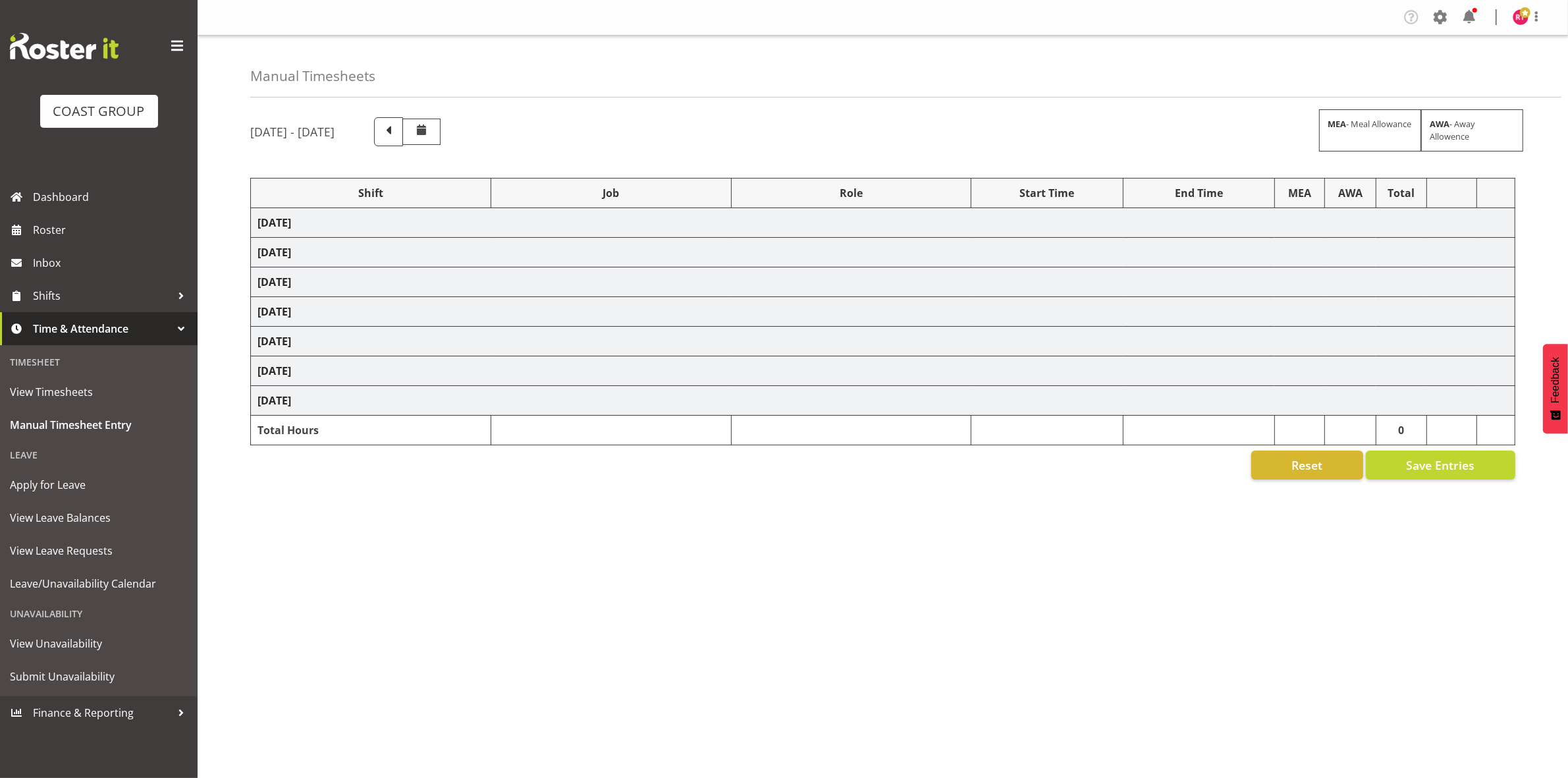
select select "80731"
select select "69"
select select "80732"
select select "9819"
select select "80733"
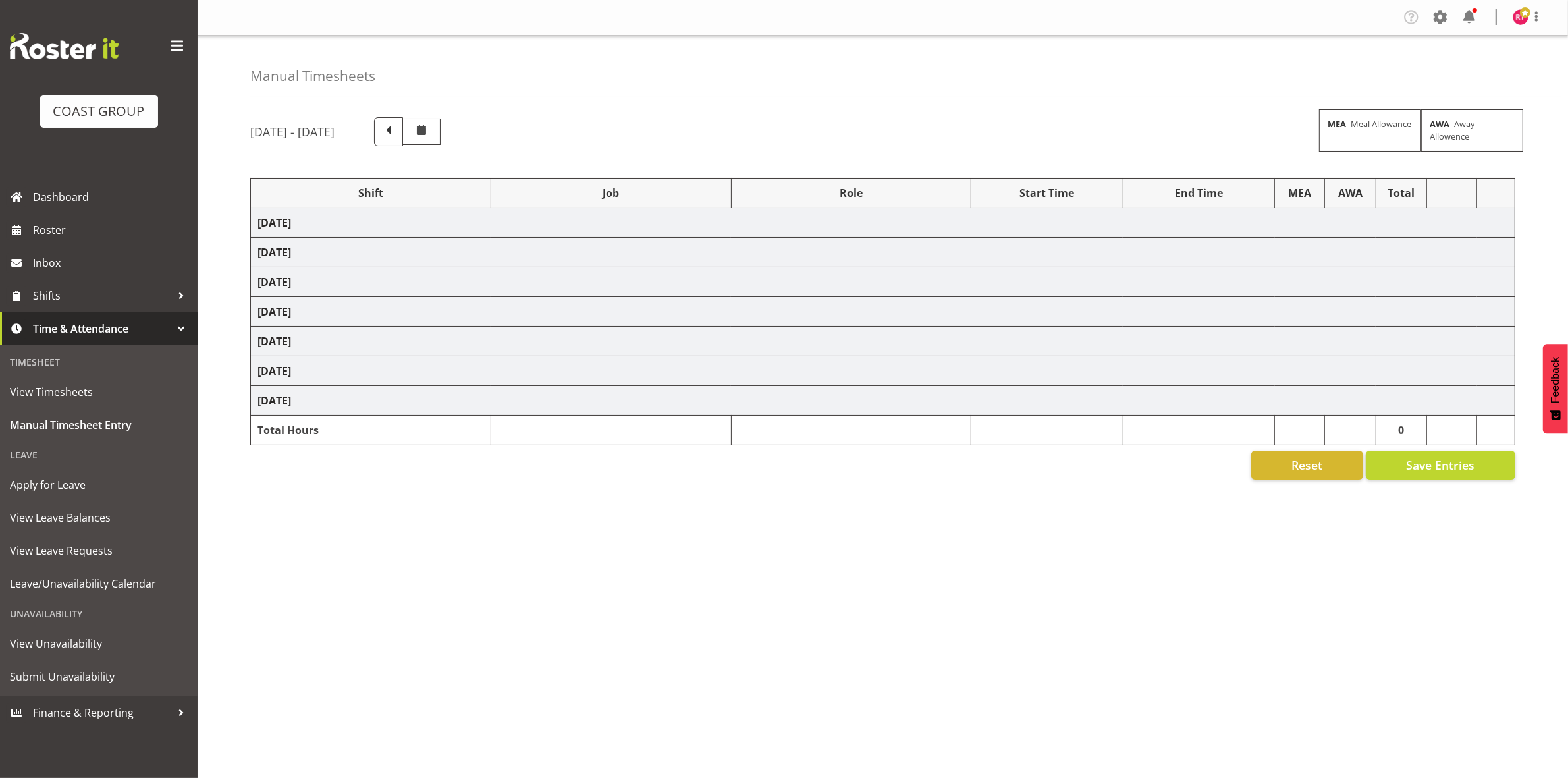
select select "10395"
select select "80734"
select select "10395"
select select "80736"
select select "10476"
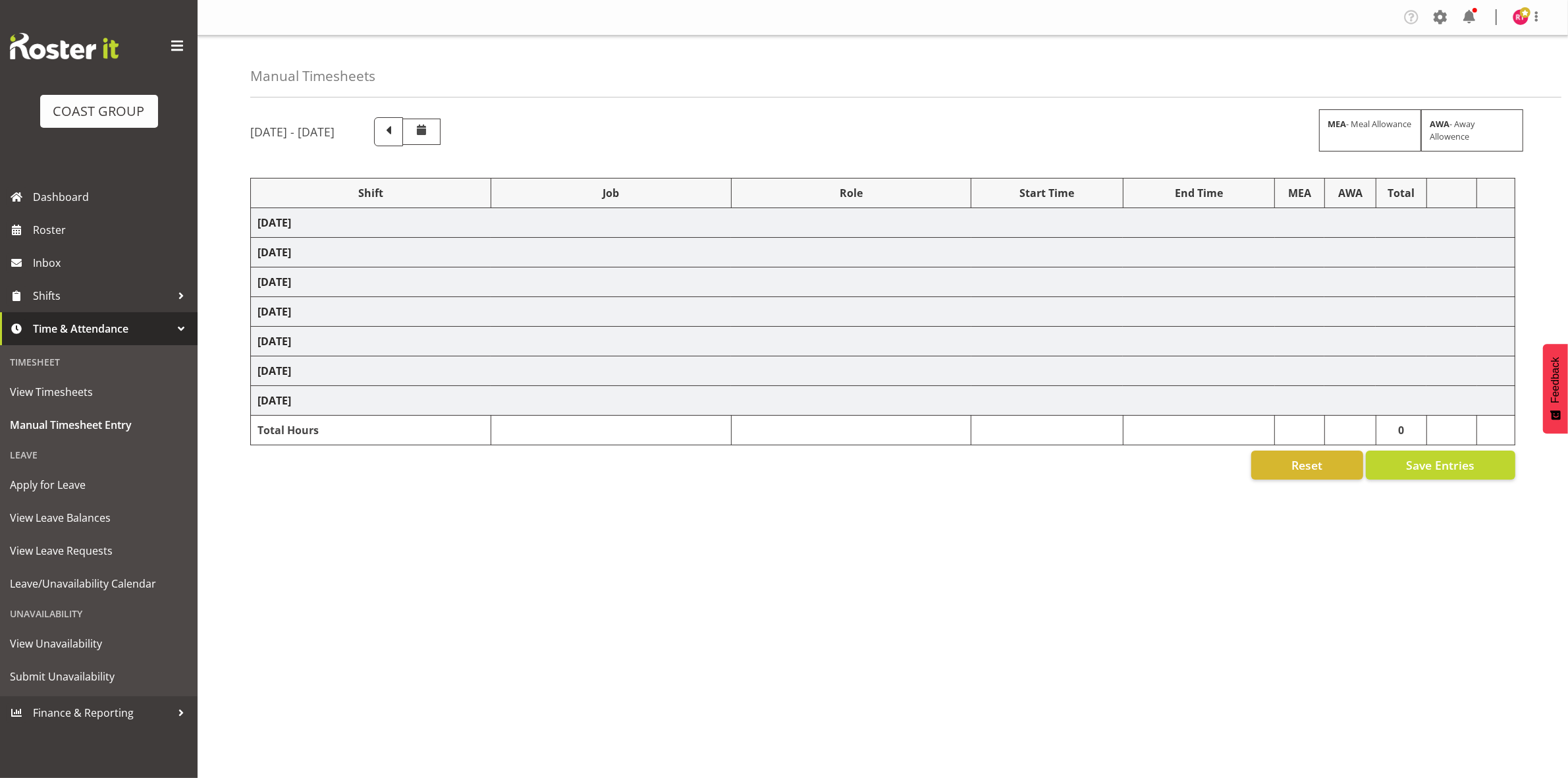
select select "80737"
select select "69"
select select "80741"
select select "69"
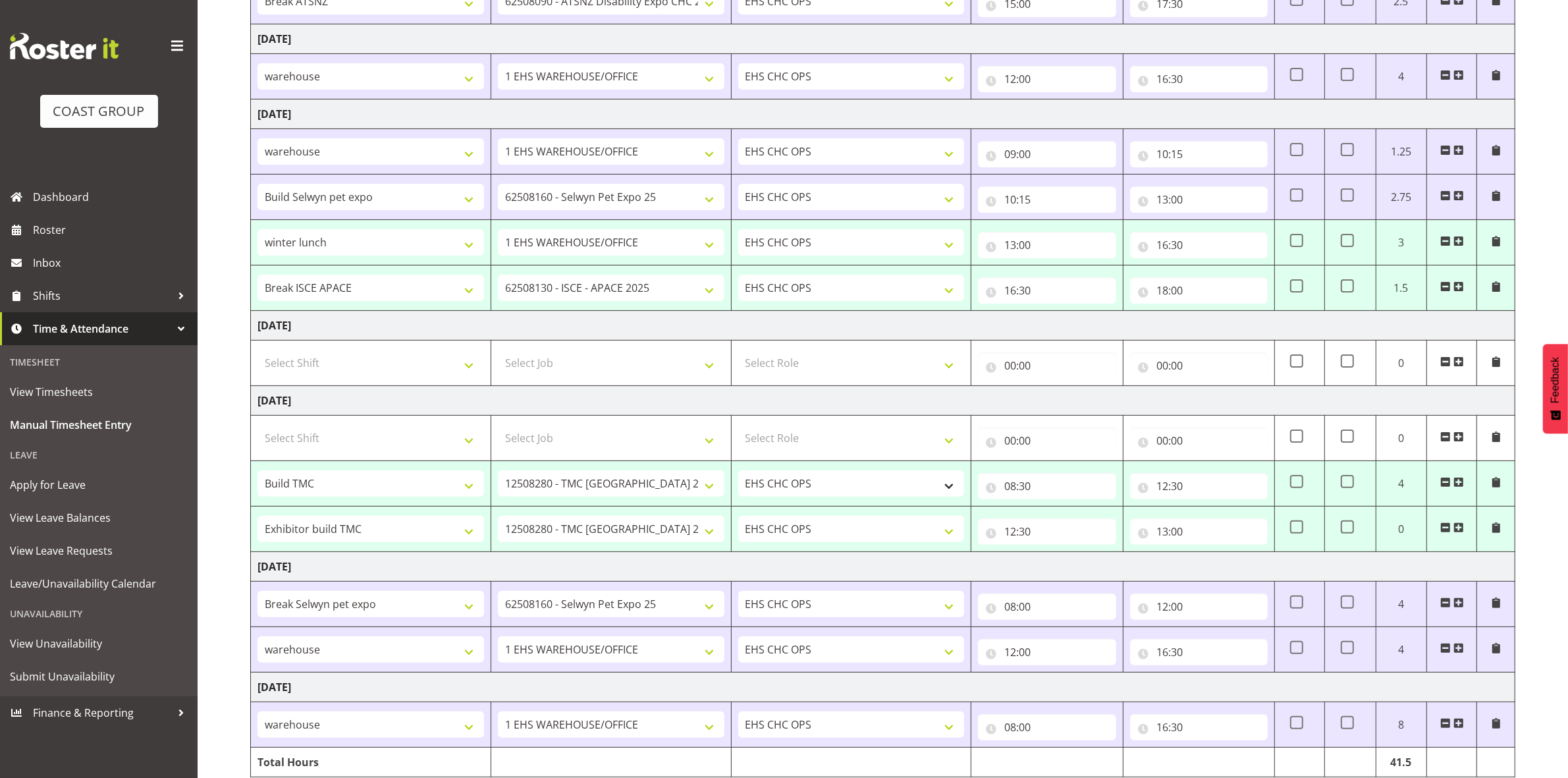
scroll to position [364, 0]
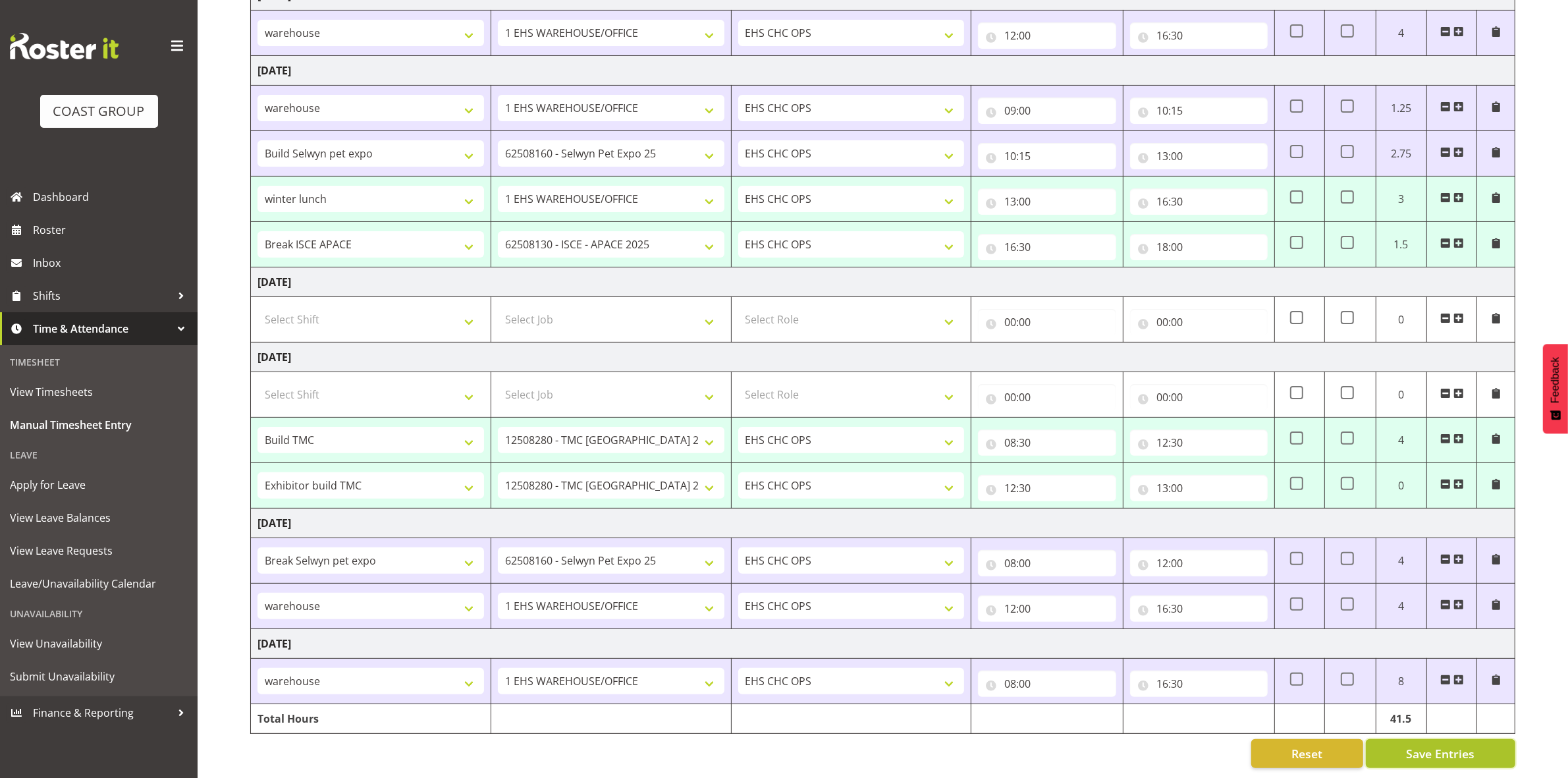
click at [1408, 745] on span "Save Entries" at bounding box center [1440, 753] width 69 height 17
select select "80733"
select select "10395"
type input "08:30"
type input "12:30"
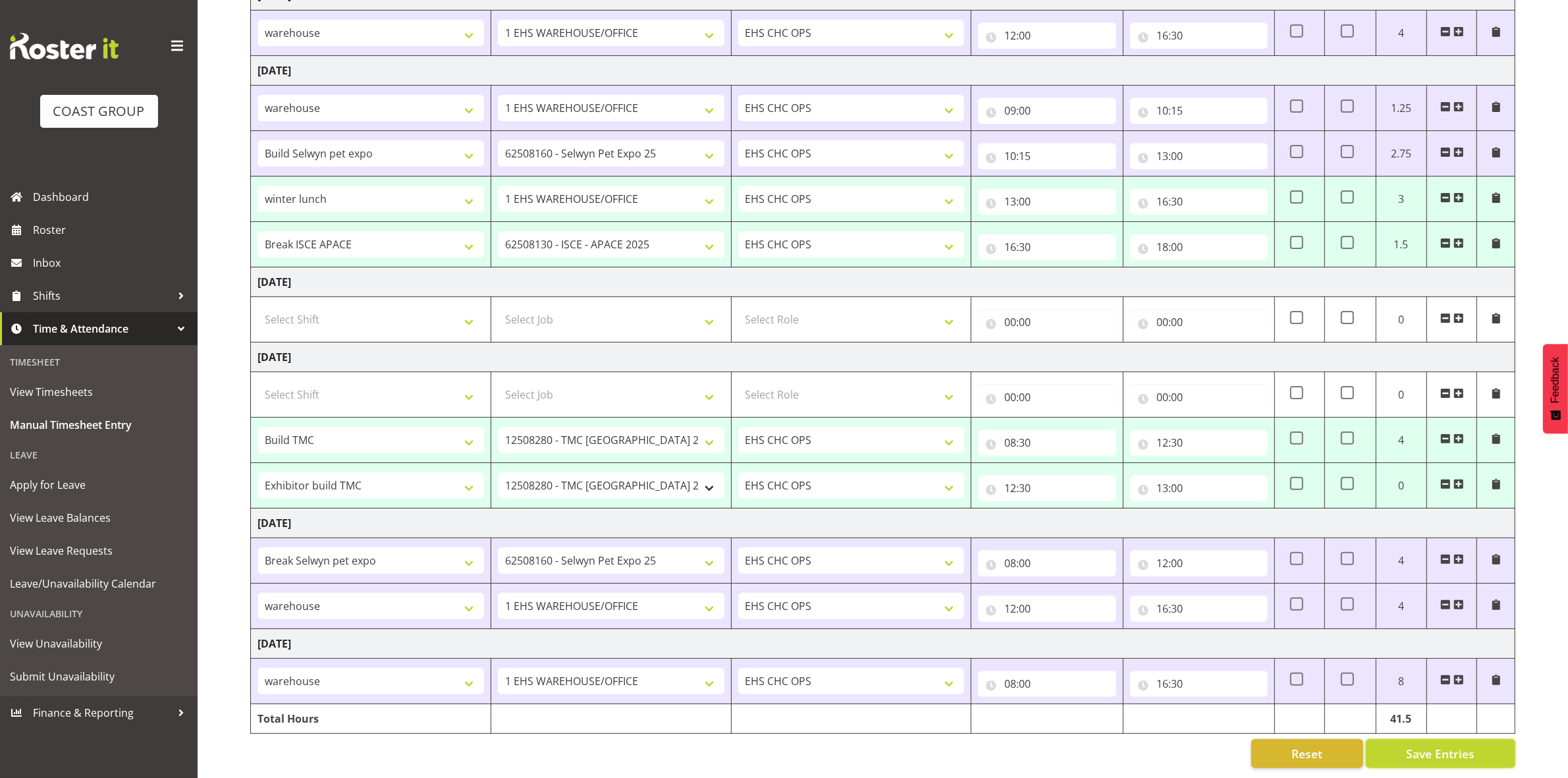
select select "80734"
type input "12:30"
type input "13:00"
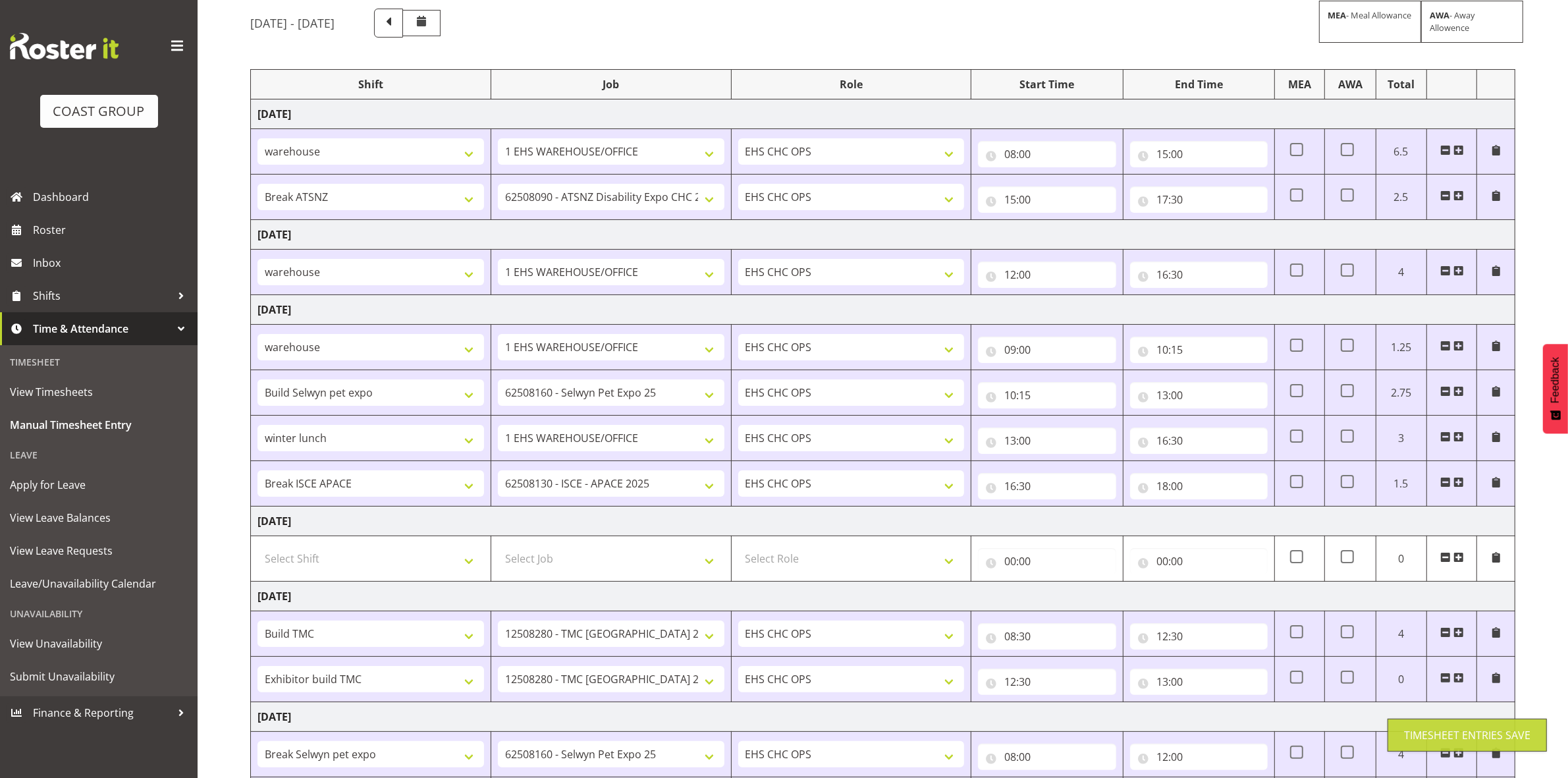
scroll to position [0, 0]
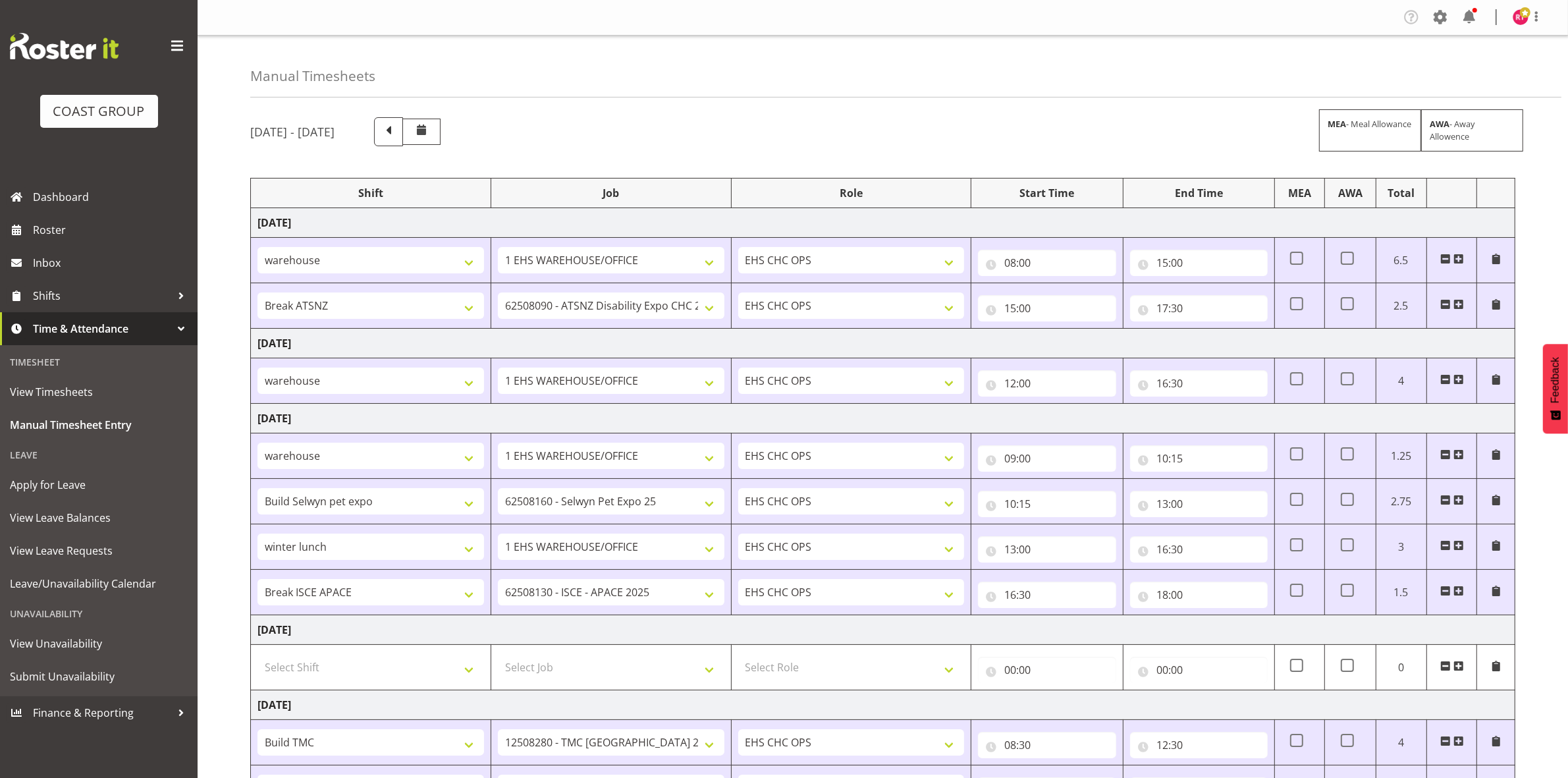
click at [1510, 21] on div "Tasks Jobs Employees Profile Log Out" at bounding box center [1477, 17] width 154 height 22
click at [1525, 17] on span at bounding box center [1525, 12] width 11 height 11
click at [1476, 76] on link "Log Out" at bounding box center [1480, 69] width 127 height 24
